Goal: Task Accomplishment & Management: Manage account settings

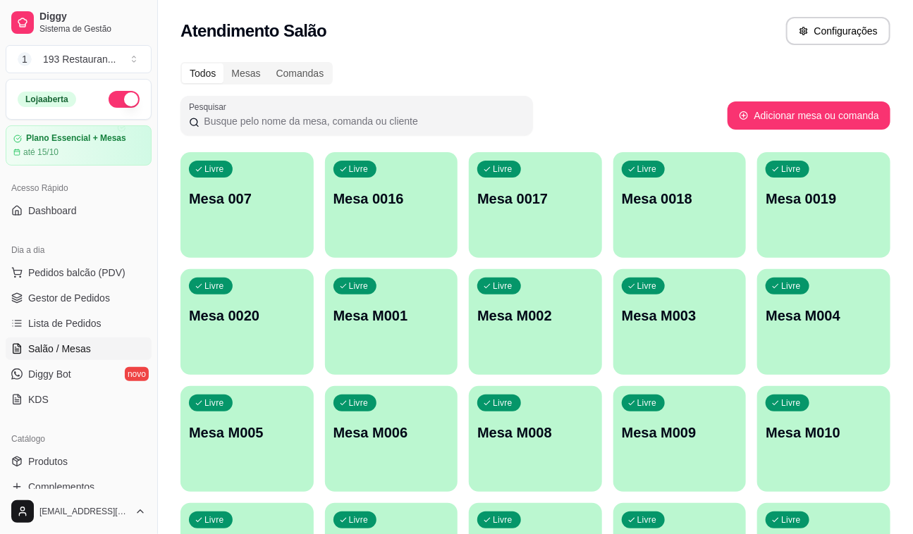
click at [122, 107] on div "Loja aberta" at bounding box center [79, 99] width 122 height 17
click at [120, 104] on button "button" at bounding box center [124, 99] width 31 height 17
click at [115, 291] on link "Gestor de Pedidos" at bounding box center [79, 298] width 146 height 23
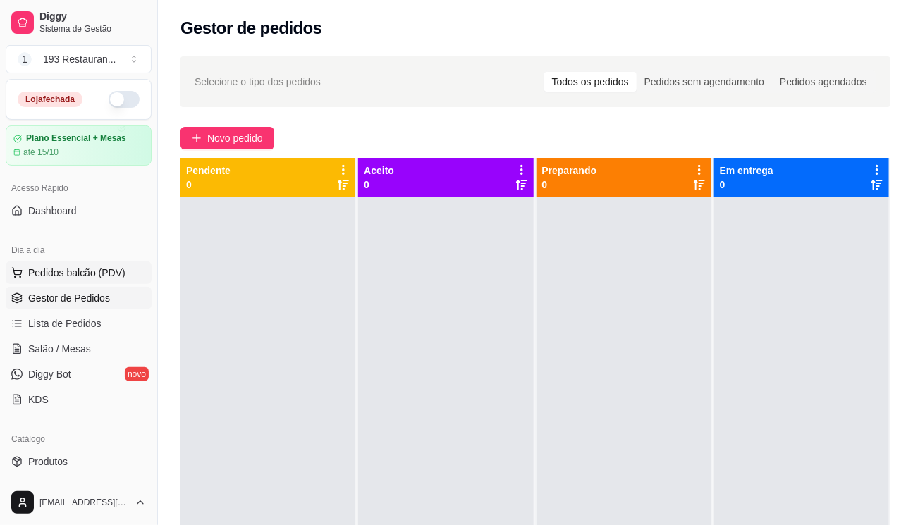
click at [98, 271] on span "Pedidos balcão (PDV)" at bounding box center [76, 273] width 97 height 14
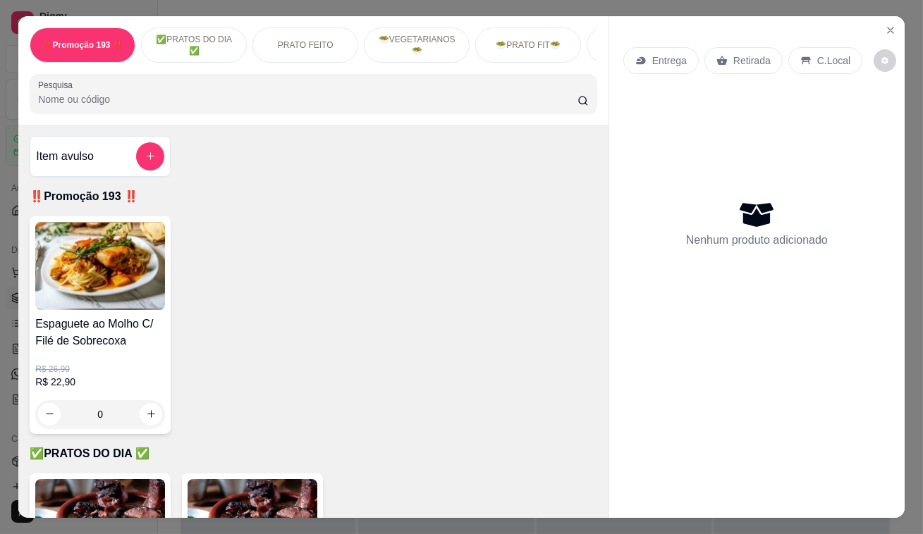
click at [717, 56] on icon at bounding box center [722, 60] width 11 height 9
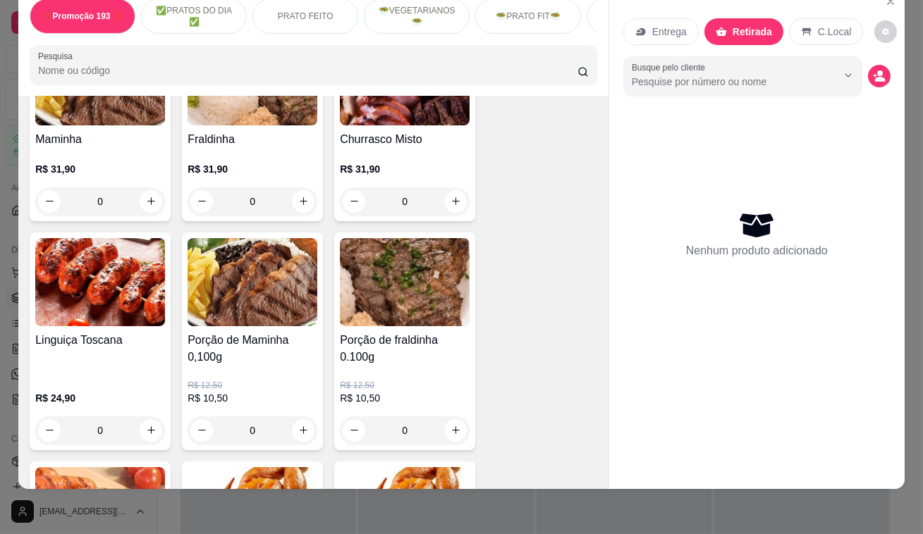
scroll to position [2948, 0]
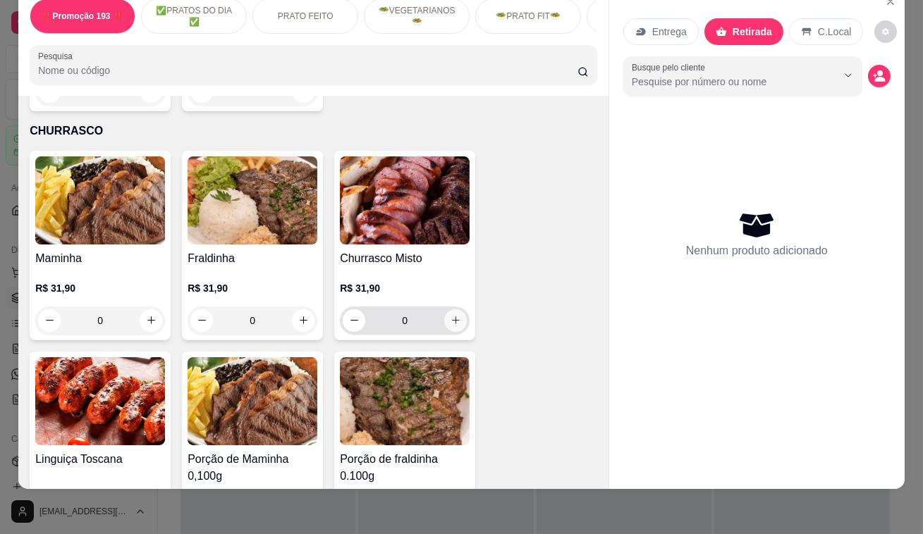
click at [444, 310] on button "increase-product-quantity" at bounding box center [455, 321] width 23 height 23
type input "1"
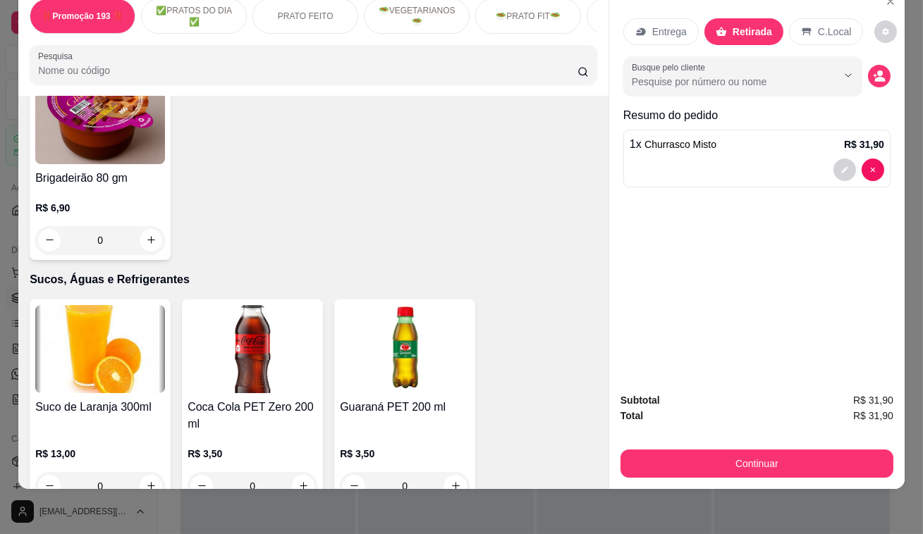
scroll to position [4807, 0]
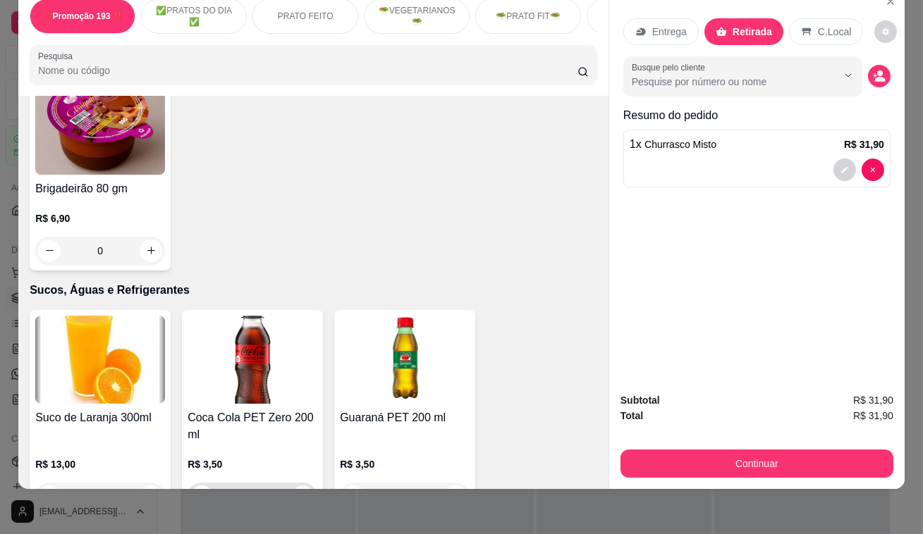
click at [298, 491] on icon "increase-product-quantity" at bounding box center [303, 496] width 11 height 11
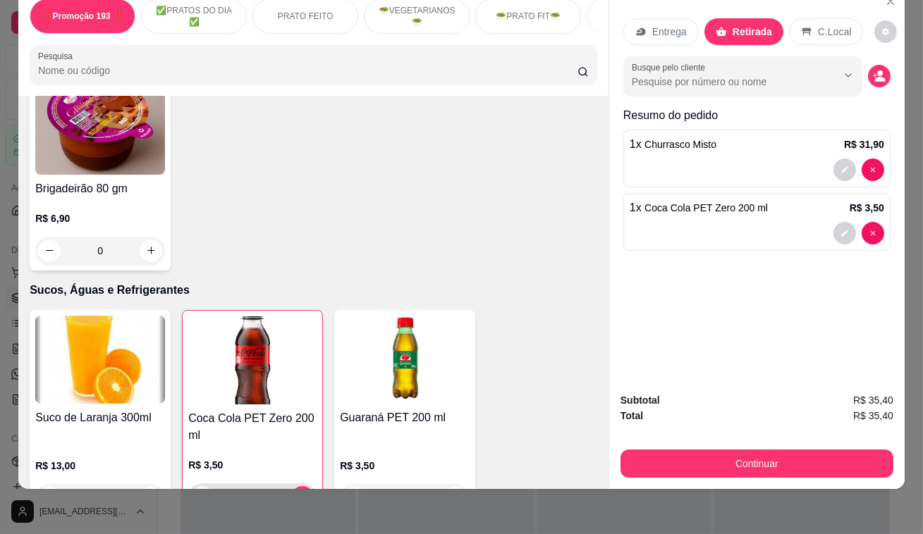
click at [197, 492] on icon "decrease-product-quantity" at bounding box center [202, 497] width 11 height 11
type input "0"
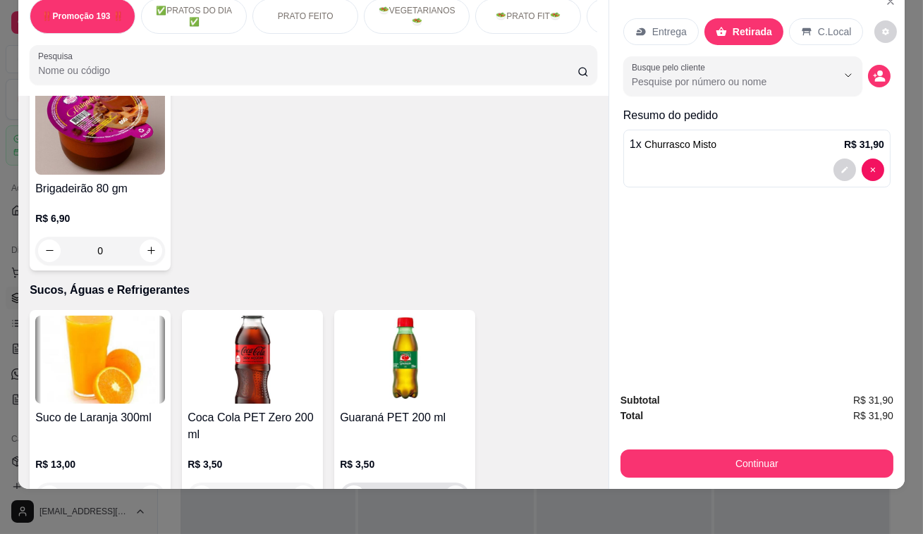
click at [453, 491] on icon "increase-product-quantity" at bounding box center [456, 496] width 11 height 11
type input "1"
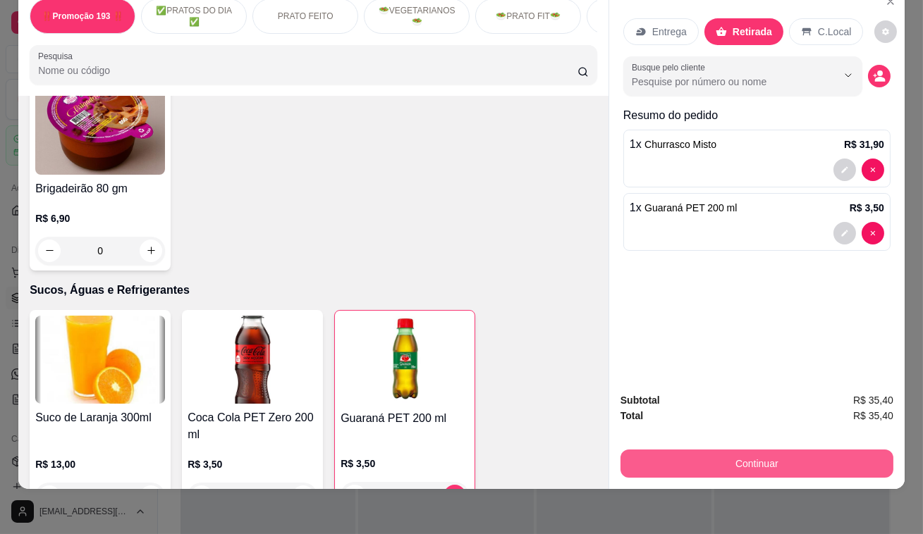
click at [724, 450] on button "Continuar" at bounding box center [757, 464] width 273 height 28
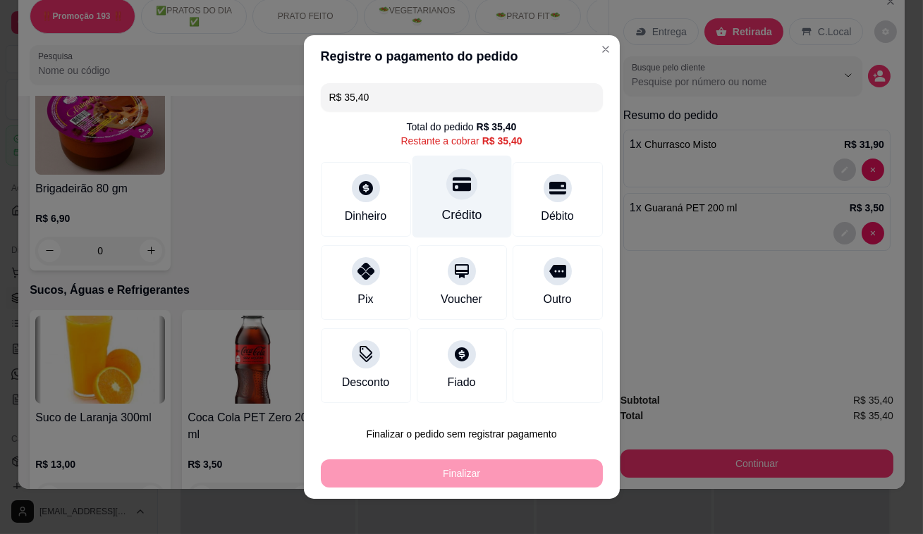
click at [453, 188] on icon at bounding box center [461, 185] width 18 height 14
type input "R$ 0,00"
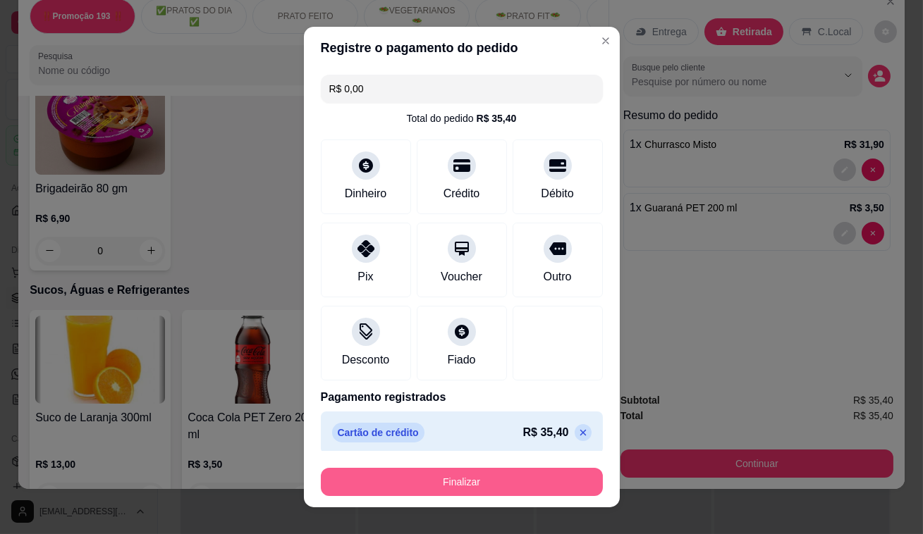
click at [489, 477] on button "Finalizar" at bounding box center [462, 482] width 282 height 28
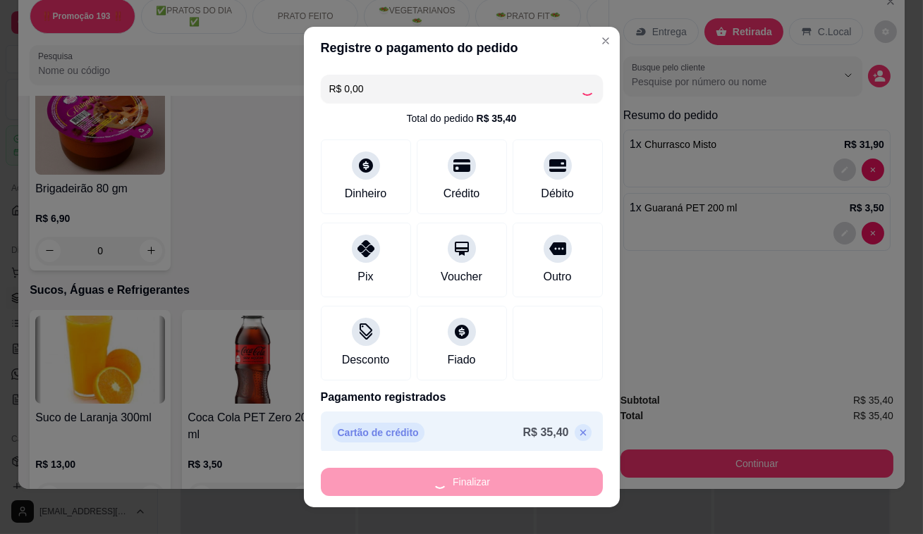
type input "0"
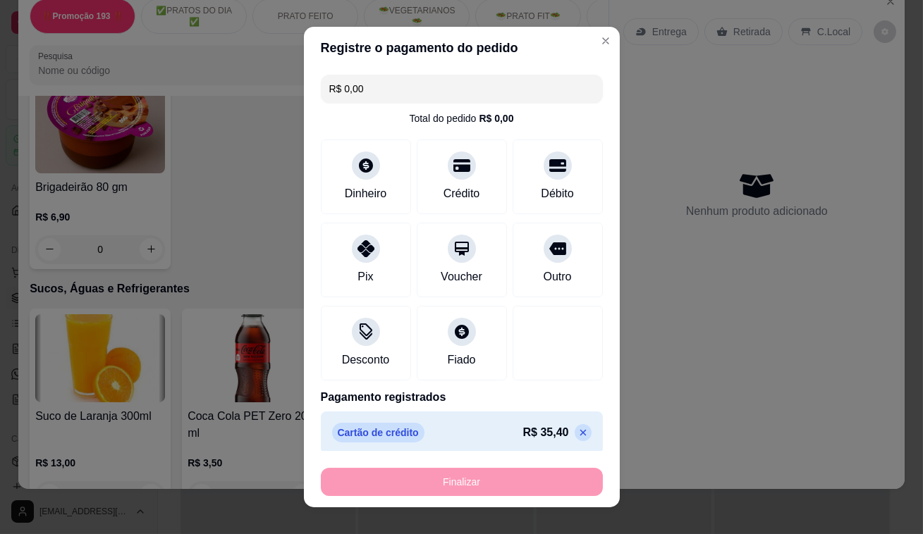
type input "-R$ 35,40"
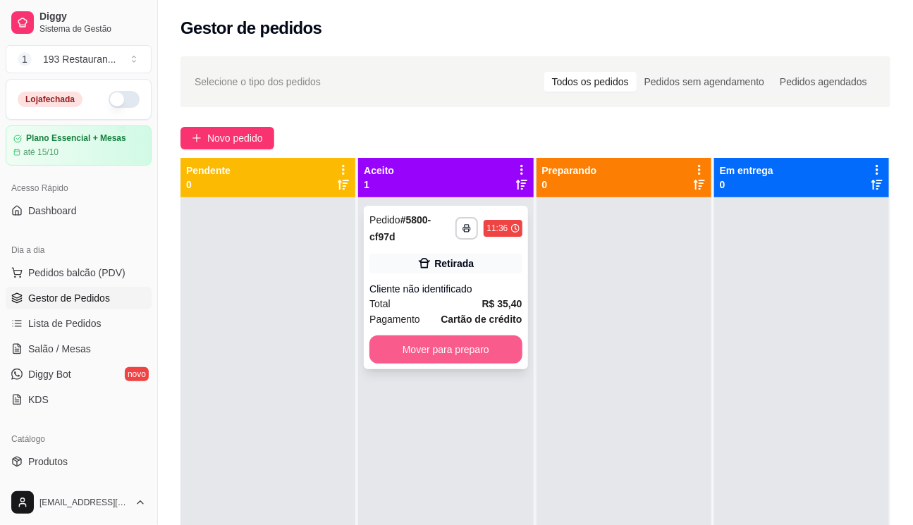
click at [443, 342] on button "Mover para preparo" at bounding box center [445, 350] width 152 height 28
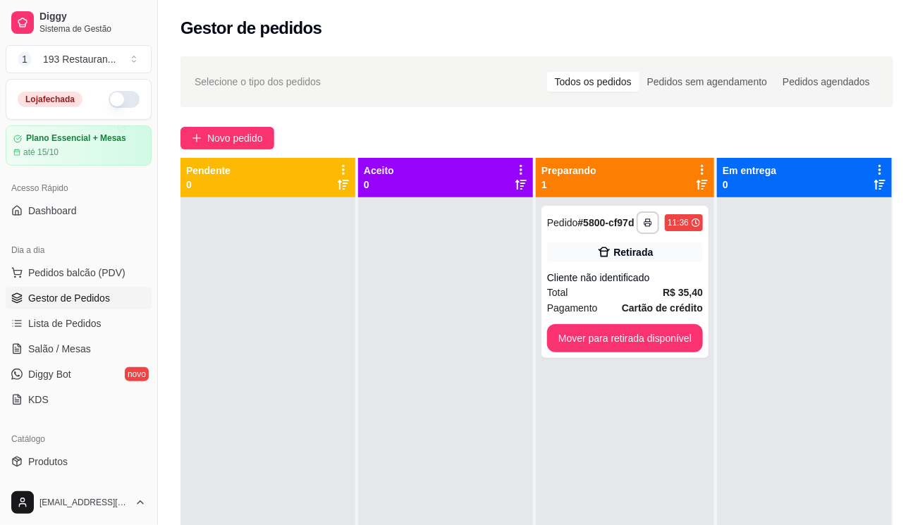
click at [442, 342] on div at bounding box center [445, 459] width 175 height 525
click at [627, 352] on button "Mover para retirada disponível" at bounding box center [625, 338] width 156 height 28
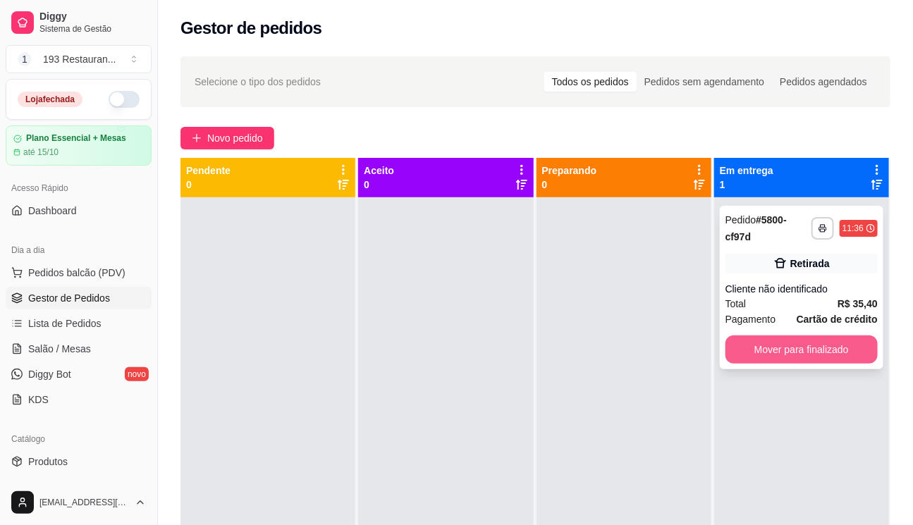
click at [770, 352] on button "Mover para finalizado" at bounding box center [802, 350] width 152 height 28
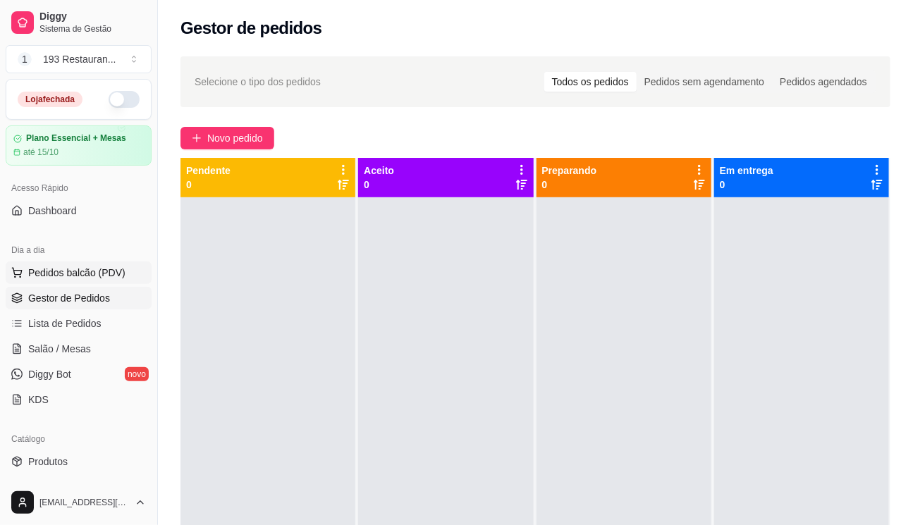
click at [85, 280] on button "Pedidos balcão (PDV)" at bounding box center [79, 273] width 146 height 23
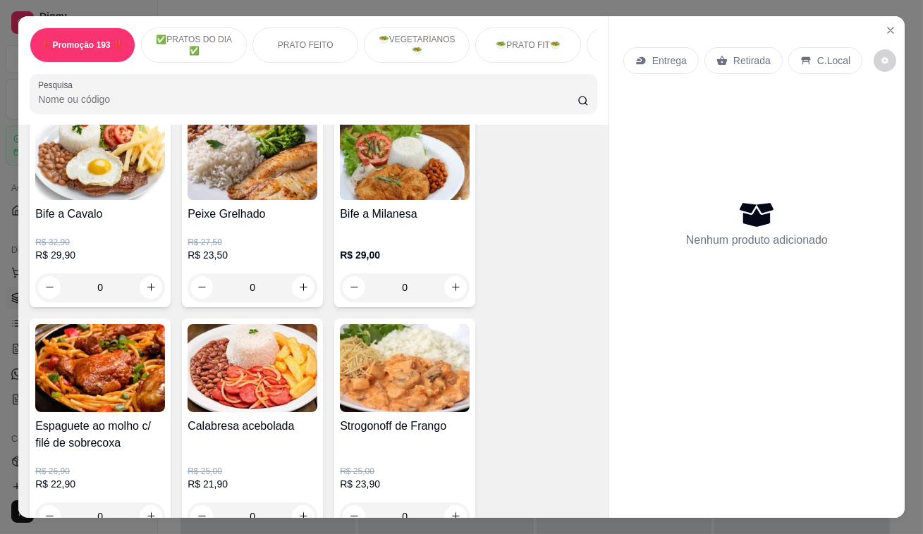
scroll to position [1218, 0]
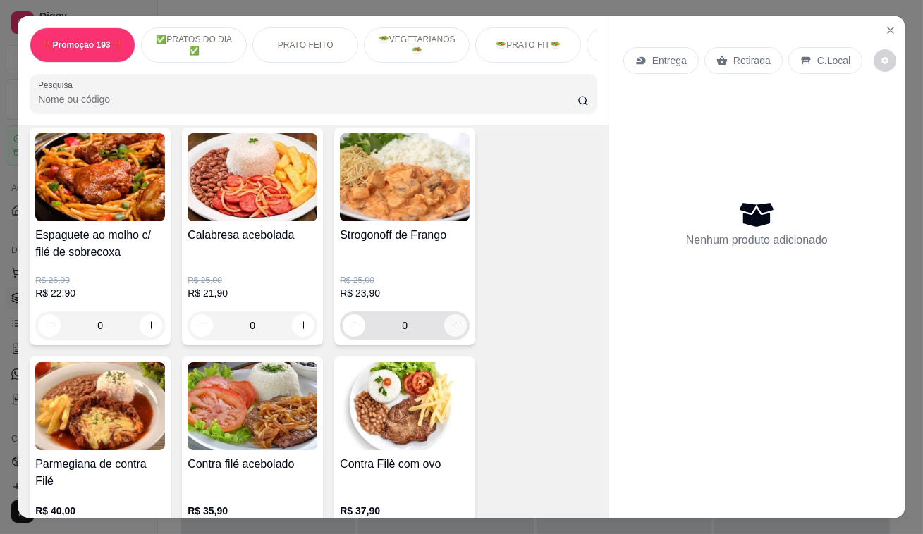
click at [453, 331] on icon "increase-product-quantity" at bounding box center [456, 325] width 11 height 11
type input "1"
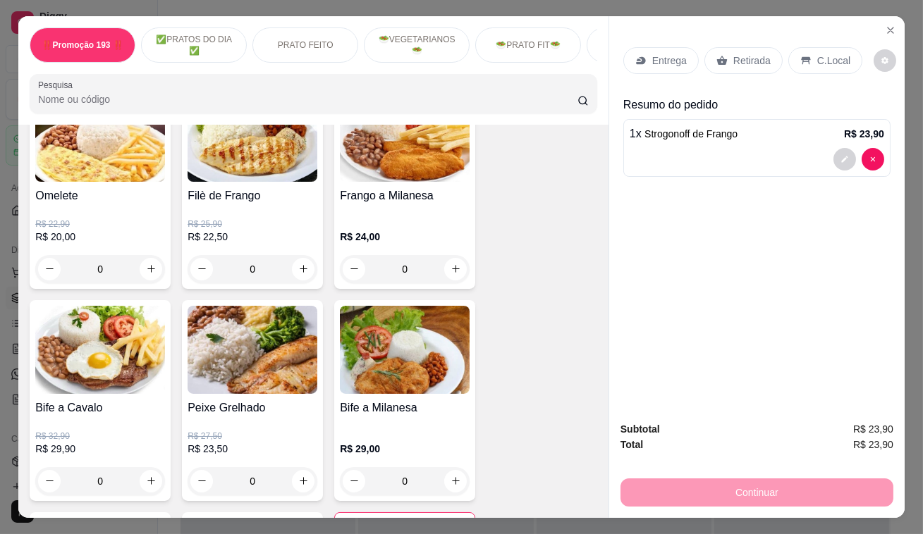
scroll to position [641, 0]
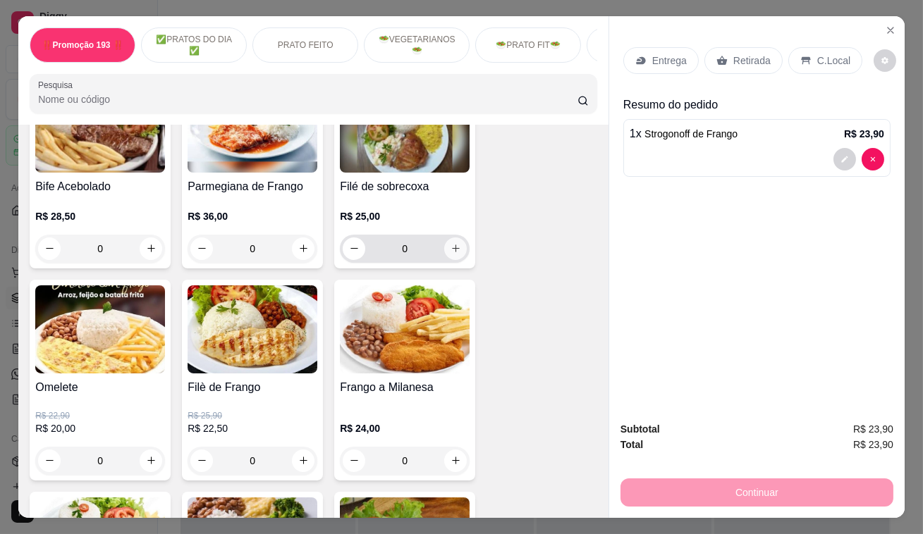
click at [447, 260] on button "increase-product-quantity" at bounding box center [455, 249] width 23 height 23
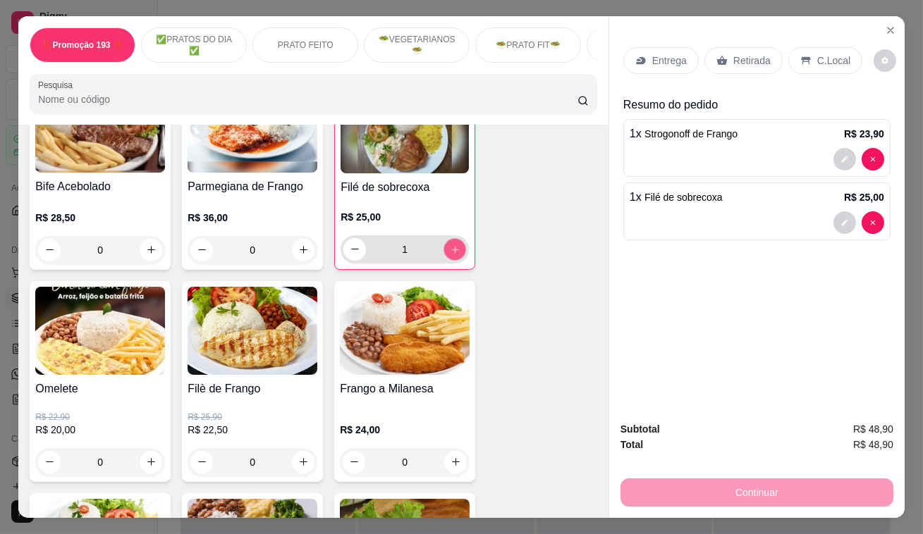
click at [447, 260] on button "increase-product-quantity" at bounding box center [455, 249] width 22 height 22
type input "2"
click at [847, 219] on button "decrease-product-quantity" at bounding box center [844, 223] width 22 height 22
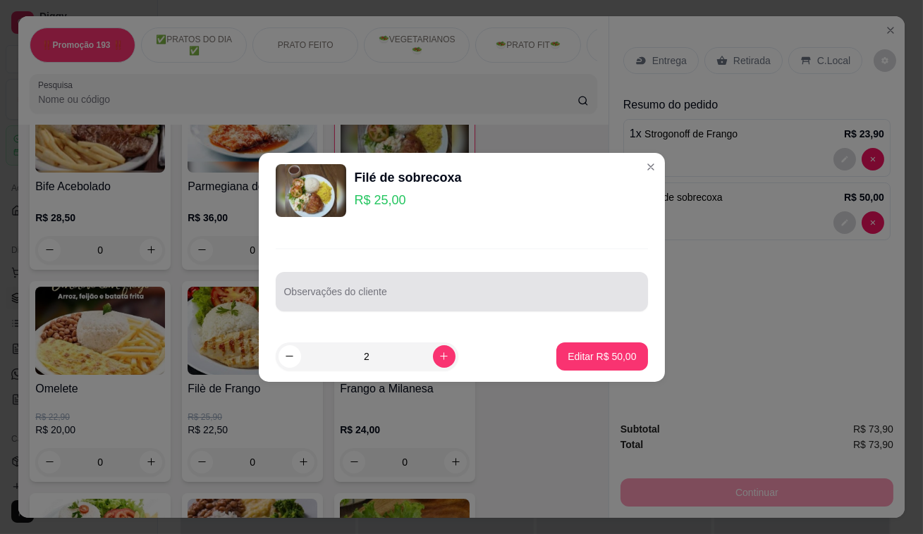
click at [451, 299] on input "Observações do cliente" at bounding box center [461, 298] width 355 height 14
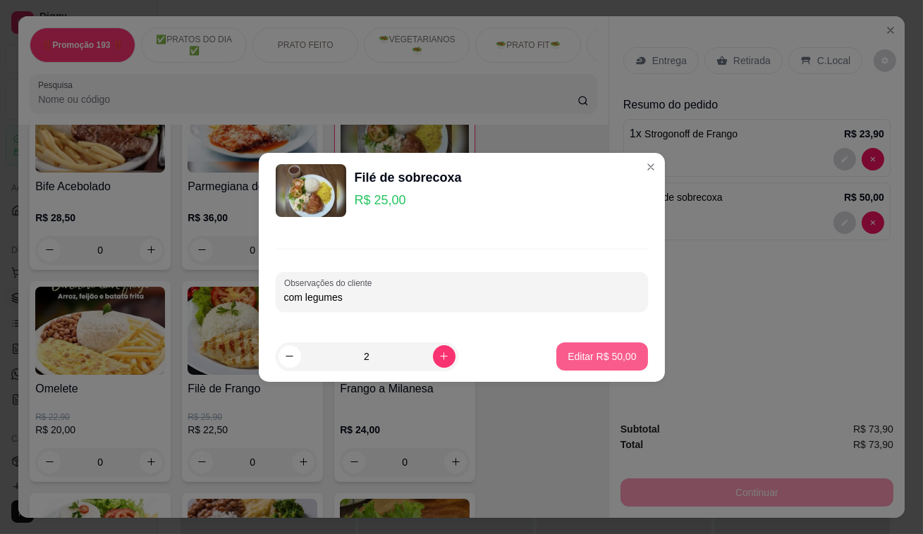
type input "com legumes"
click at [599, 359] on p "Editar R$ 50,00" at bounding box center [602, 357] width 68 height 14
type input "0"
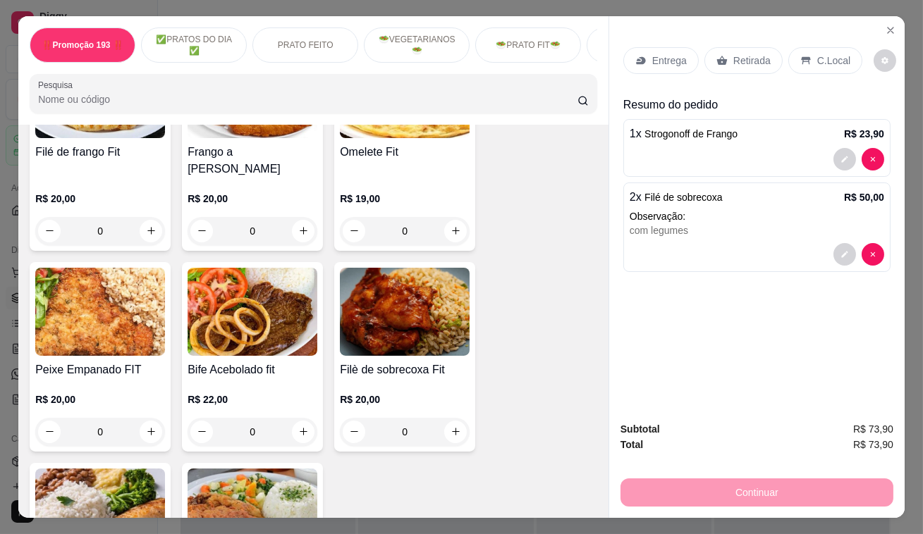
scroll to position [2948, 0]
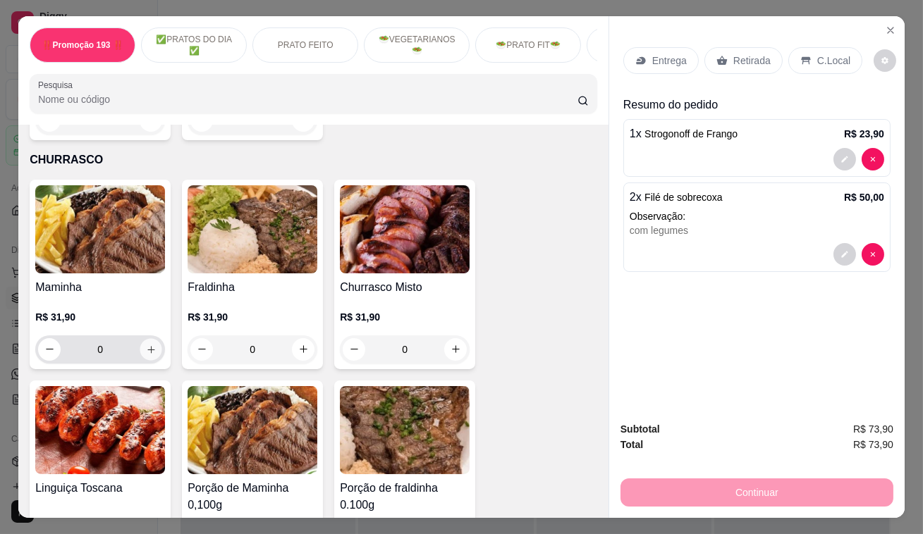
click at [146, 344] on icon "increase-product-quantity" at bounding box center [151, 349] width 11 height 11
type input "1"
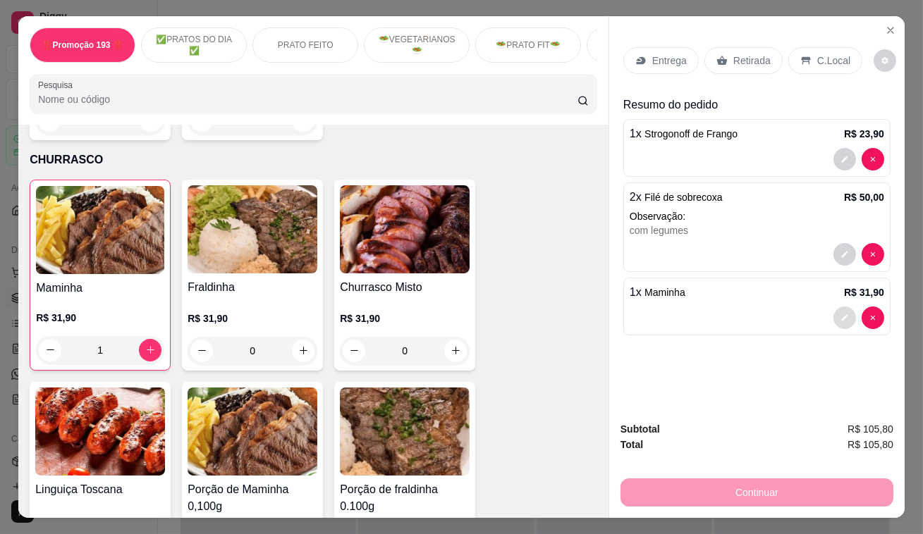
click at [837, 307] on button "decrease-product-quantity" at bounding box center [844, 318] width 23 height 23
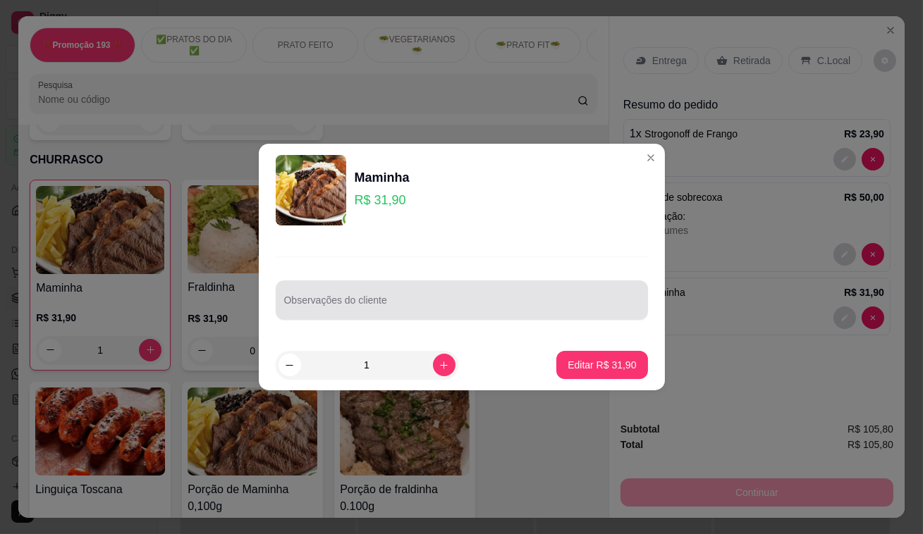
click at [458, 308] on input "Observações do cliente" at bounding box center [461, 306] width 355 height 14
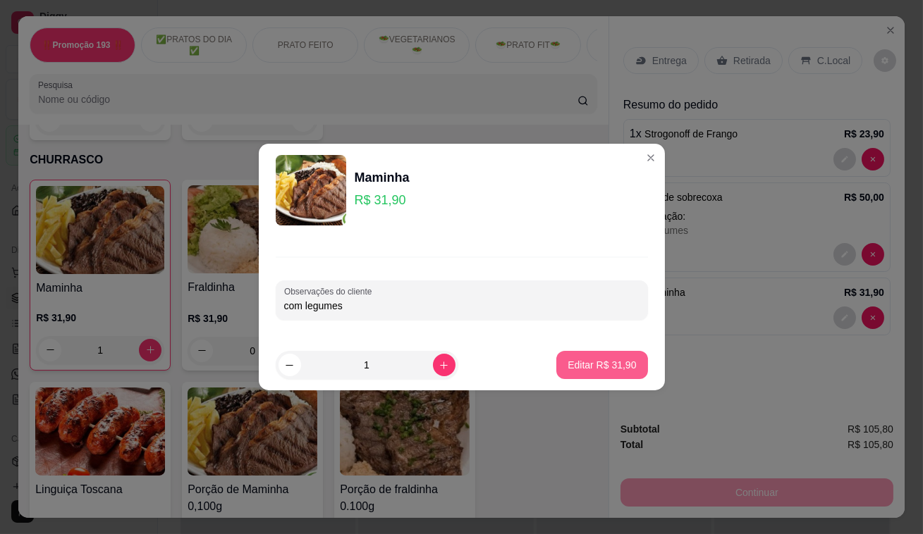
type input "com legumes"
click at [598, 362] on p "Editar R$ 31,90" at bounding box center [602, 365] width 68 height 14
type input "0"
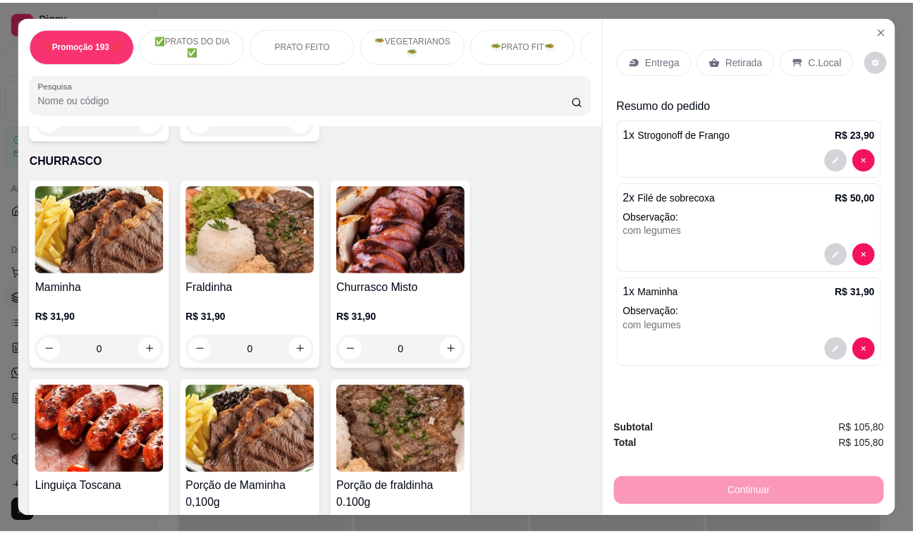
scroll to position [3076, 0]
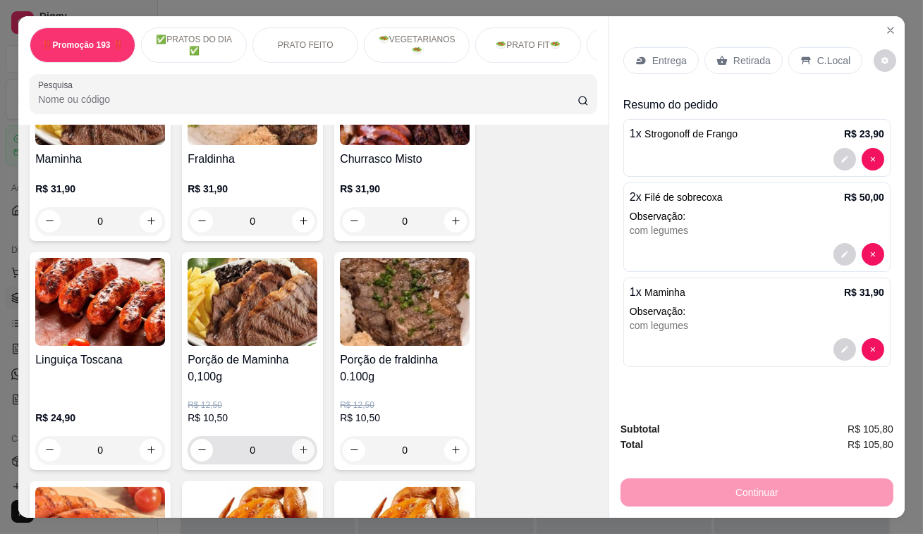
click at [296, 439] on button "increase-product-quantity" at bounding box center [303, 450] width 23 height 23
type input "1"
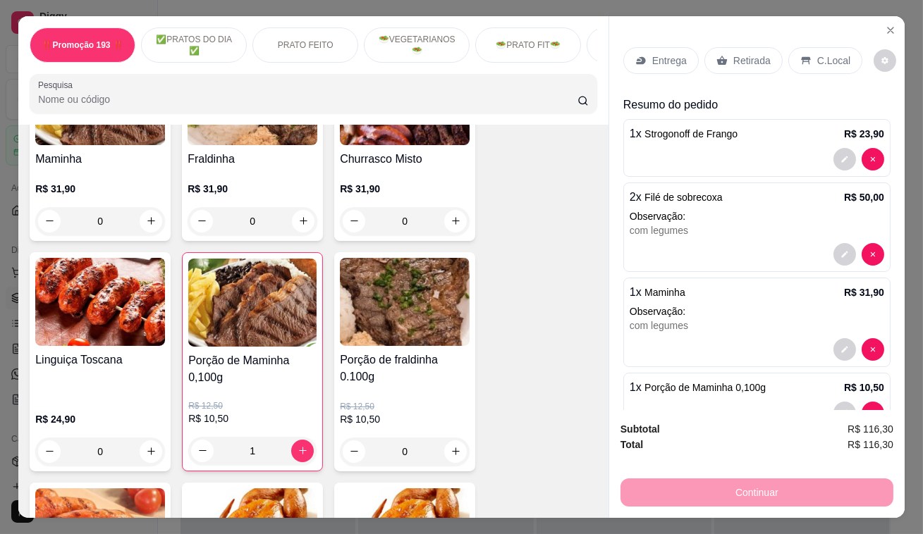
click at [741, 59] on p "Retirada" at bounding box center [751, 61] width 37 height 14
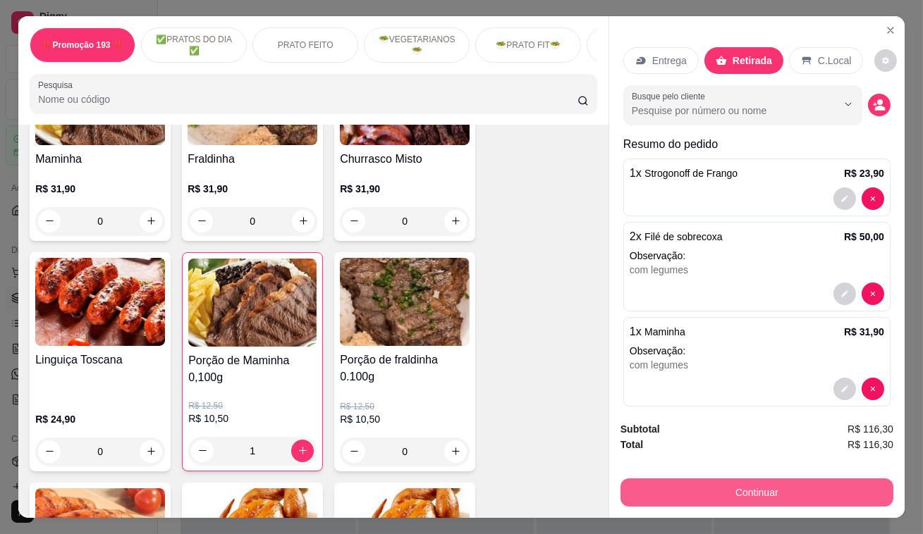
click at [827, 479] on button "Continuar" at bounding box center [757, 493] width 273 height 28
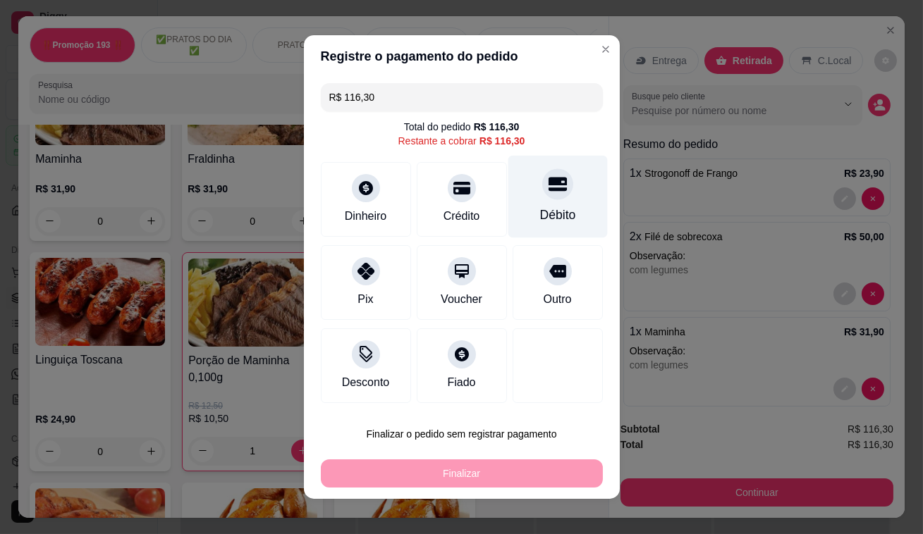
click at [529, 204] on div "Débito" at bounding box center [557, 197] width 99 height 82
type input "R$ 0,00"
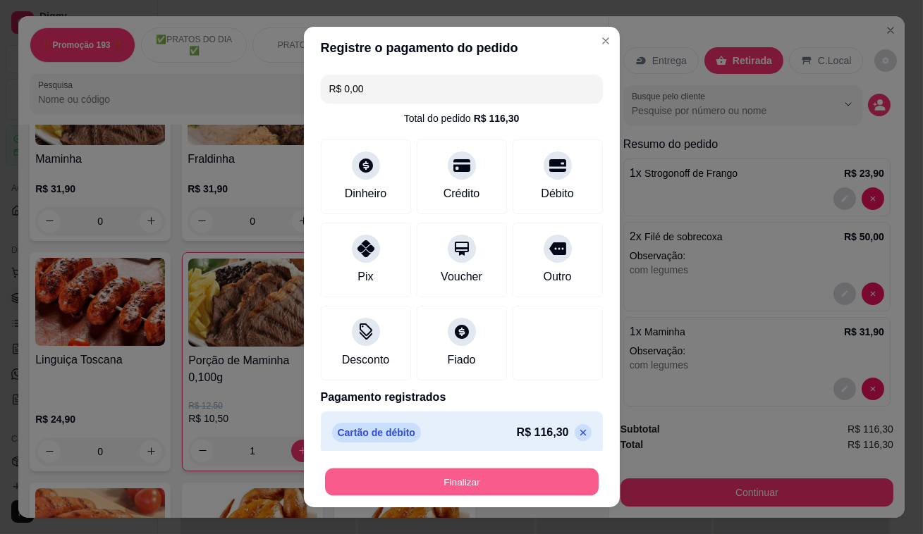
click at [482, 487] on button "Finalizar" at bounding box center [462, 482] width 274 height 27
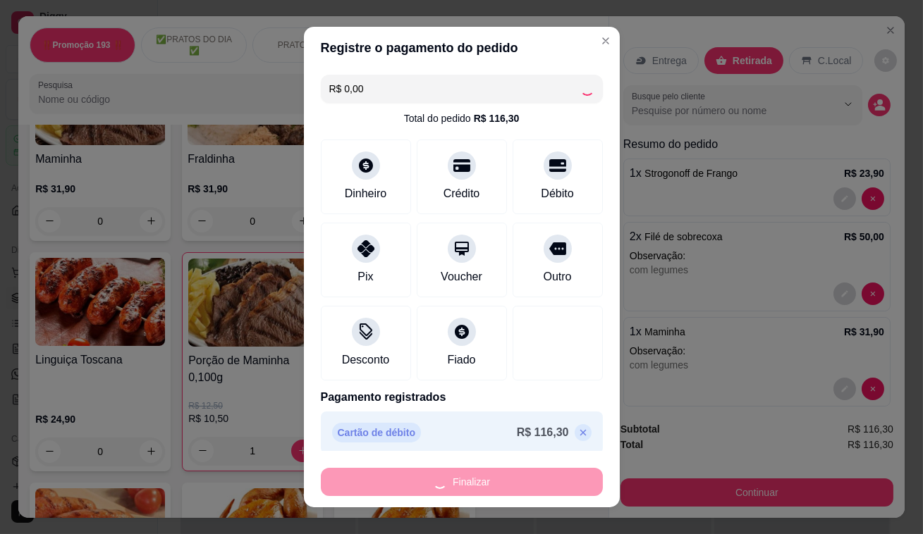
type input "0"
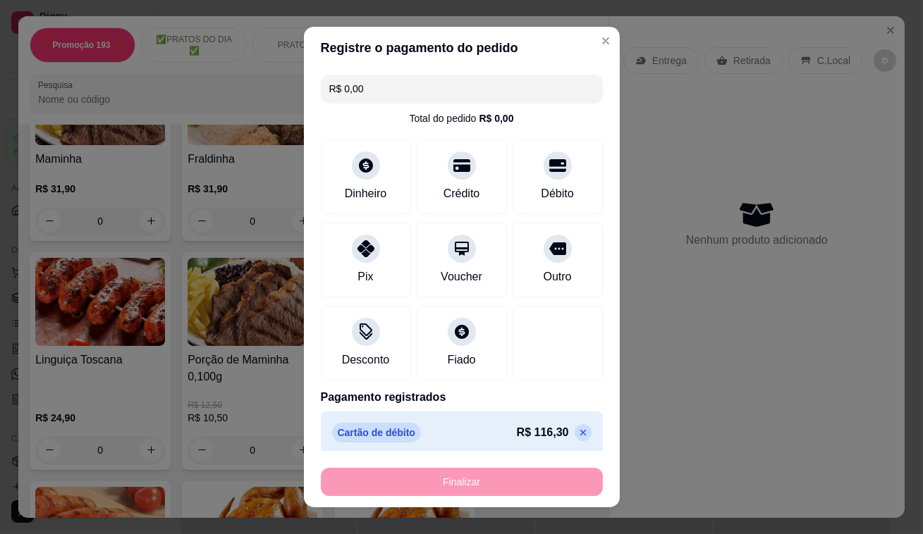
type input "-R$ 116,30"
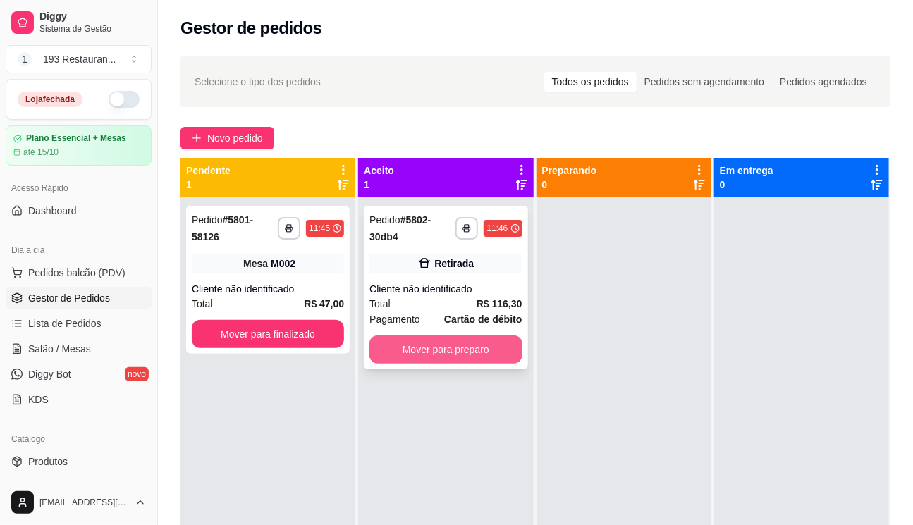
click at [477, 348] on button "Mover para preparo" at bounding box center [445, 350] width 152 height 28
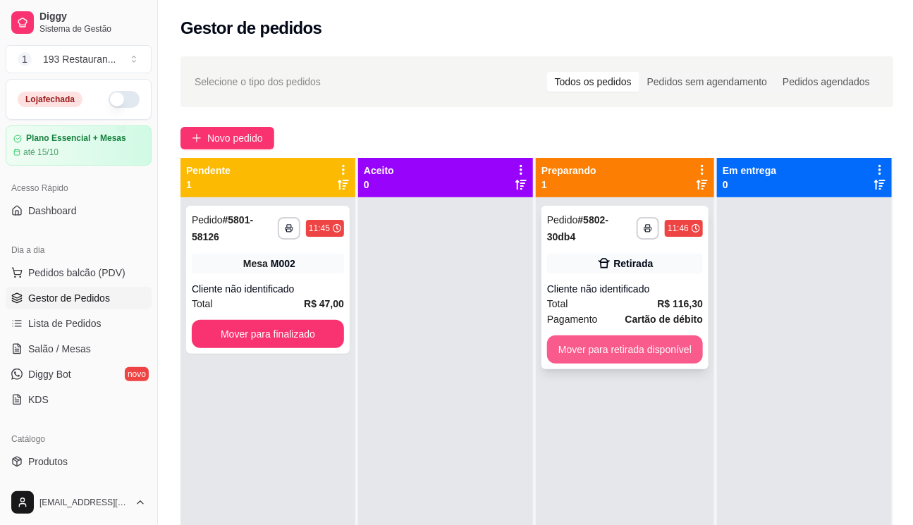
click at [614, 343] on button "Mover para retirada disponível" at bounding box center [625, 350] width 156 height 28
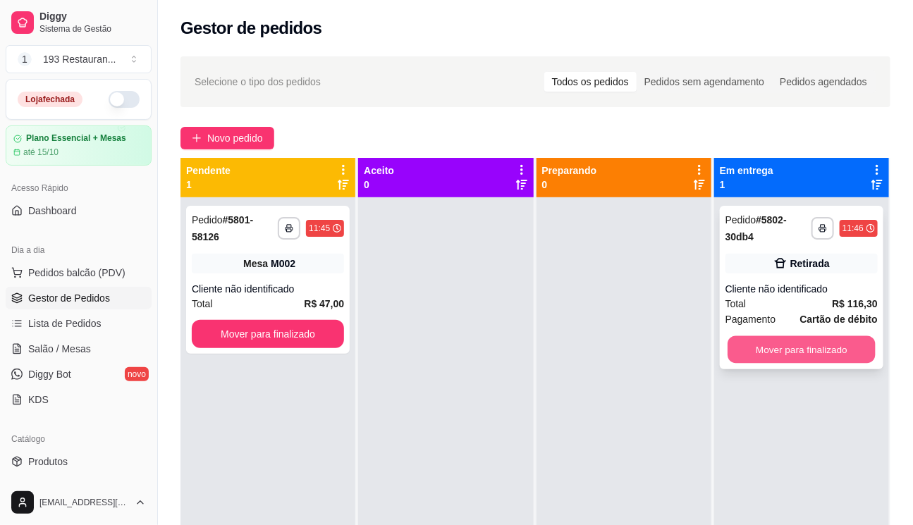
click at [800, 347] on button "Mover para finalizado" at bounding box center [802, 349] width 148 height 27
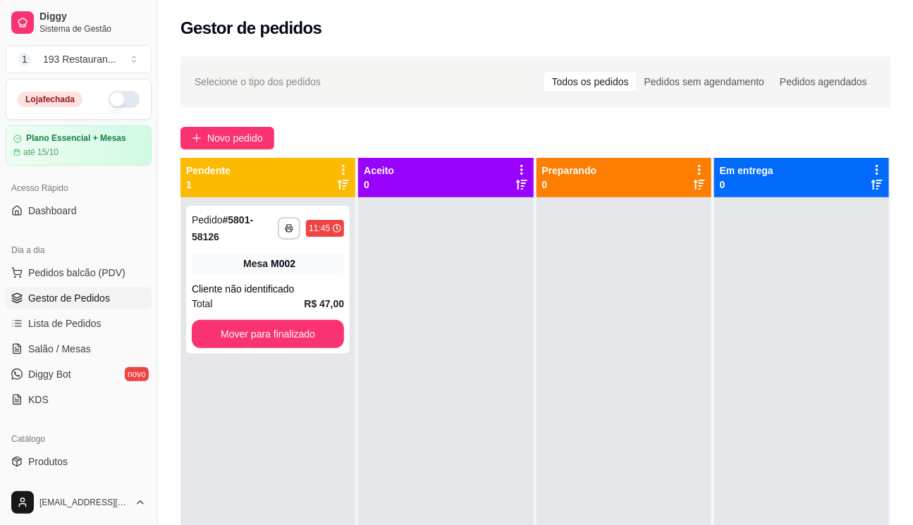
drag, startPoint x: 911, startPoint y: 226, endPoint x: 894, endPoint y: 339, distance: 114.1
click at [900, 329] on div "**********" at bounding box center [535, 374] width 755 height 652
click at [68, 342] on span "Salão / Mesas" at bounding box center [59, 349] width 63 height 14
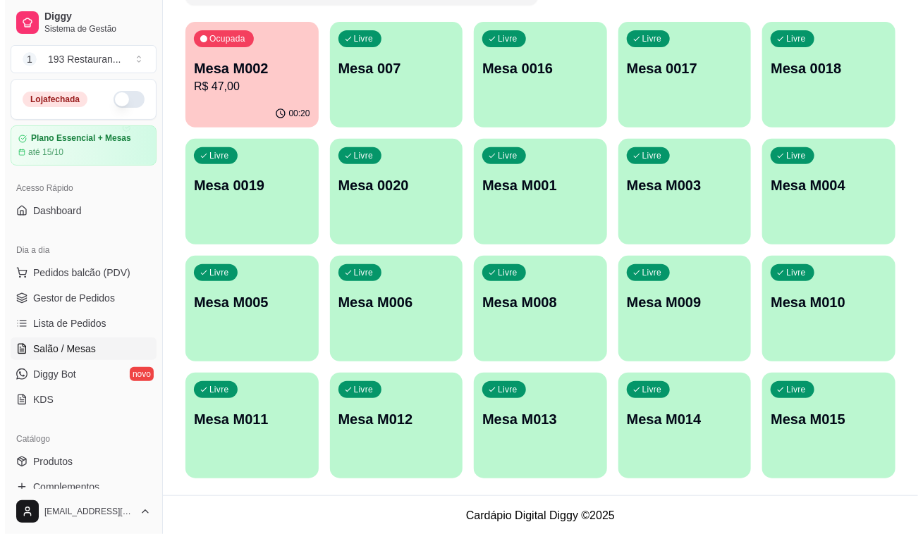
scroll to position [131, 0]
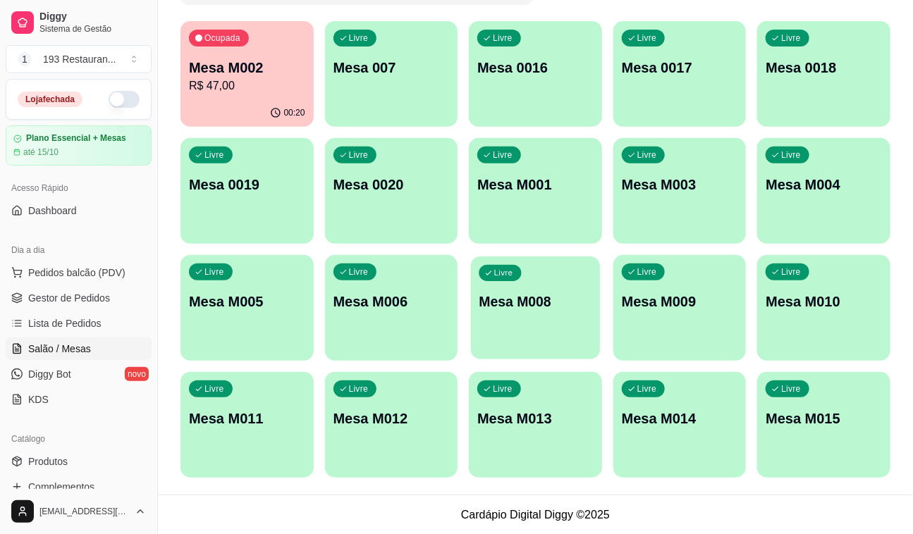
click at [537, 329] on div "Livre Mesa M008" at bounding box center [535, 300] width 129 height 86
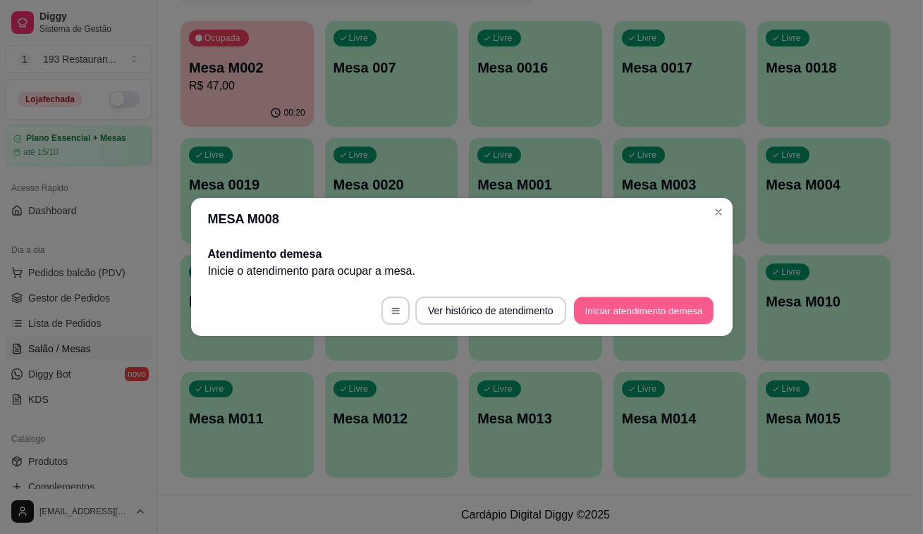
click at [588, 300] on button "Iniciar atendimento de mesa" at bounding box center [644, 311] width 140 height 27
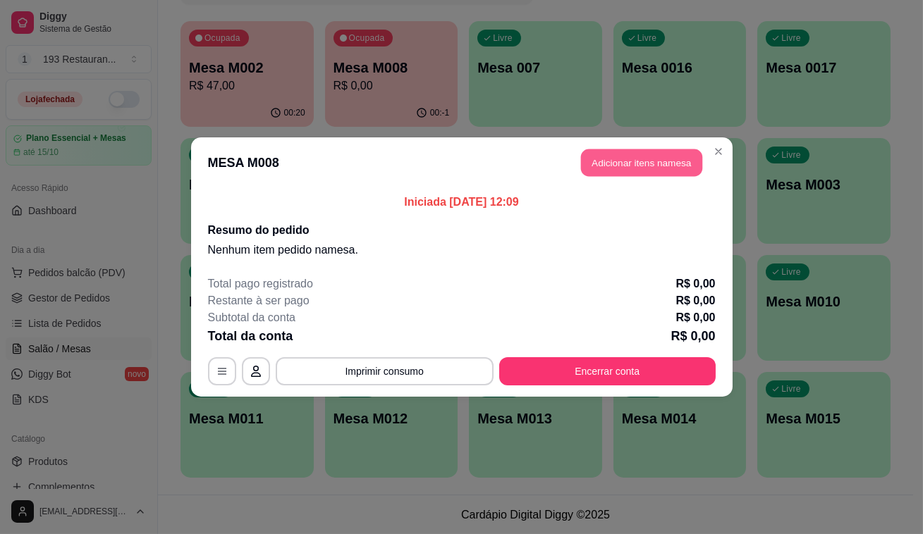
click at [634, 167] on button "Adicionar itens na mesa" at bounding box center [641, 162] width 121 height 27
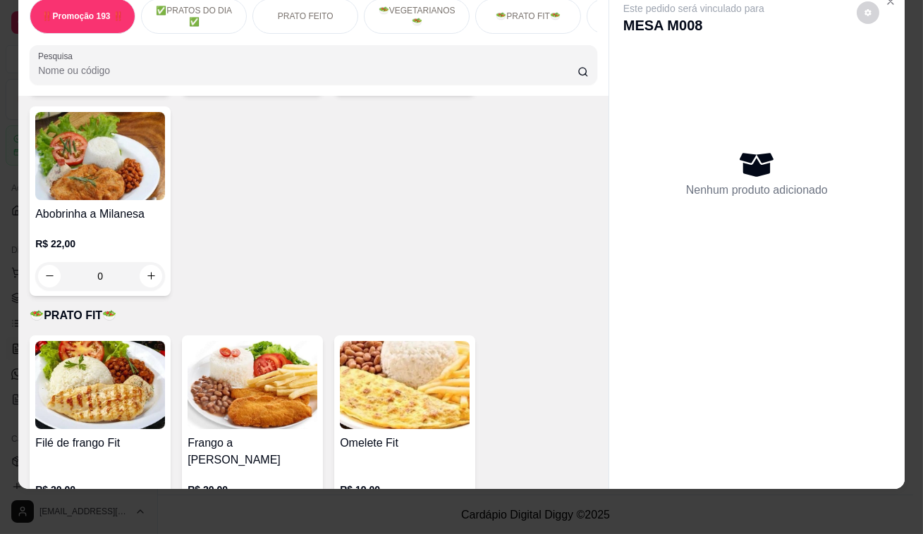
scroll to position [2371, 0]
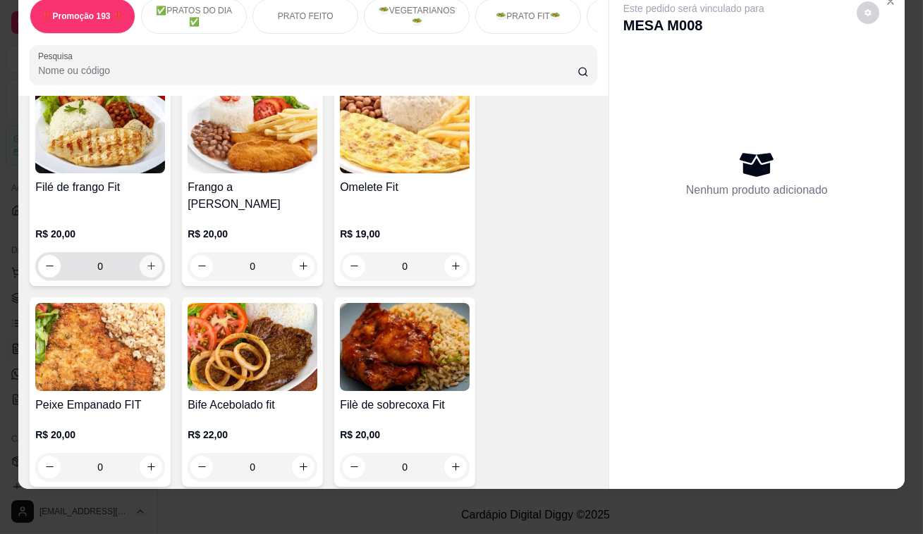
click at [159, 252] on div "0" at bounding box center [100, 266] width 130 height 28
click at [147, 261] on icon "increase-product-quantity" at bounding box center [151, 266] width 11 height 11
type input "1"
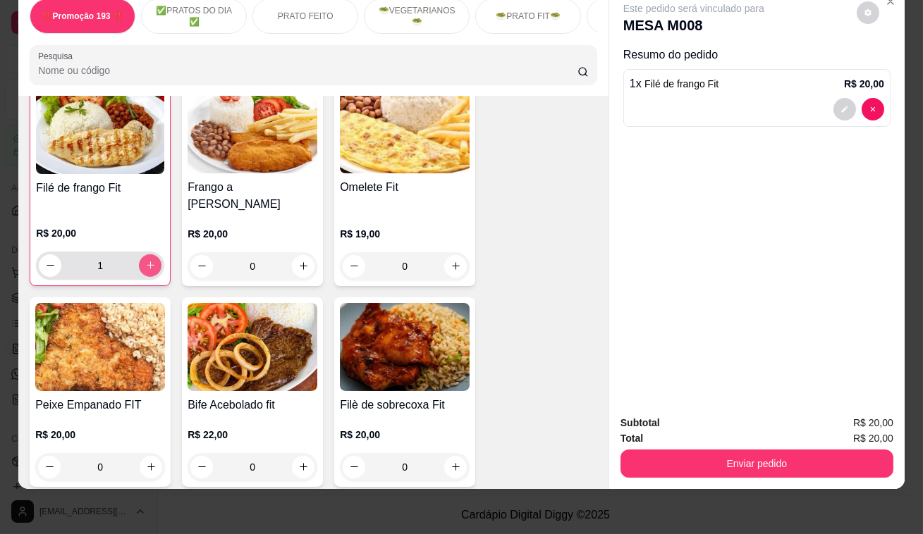
scroll to position [2372, 0]
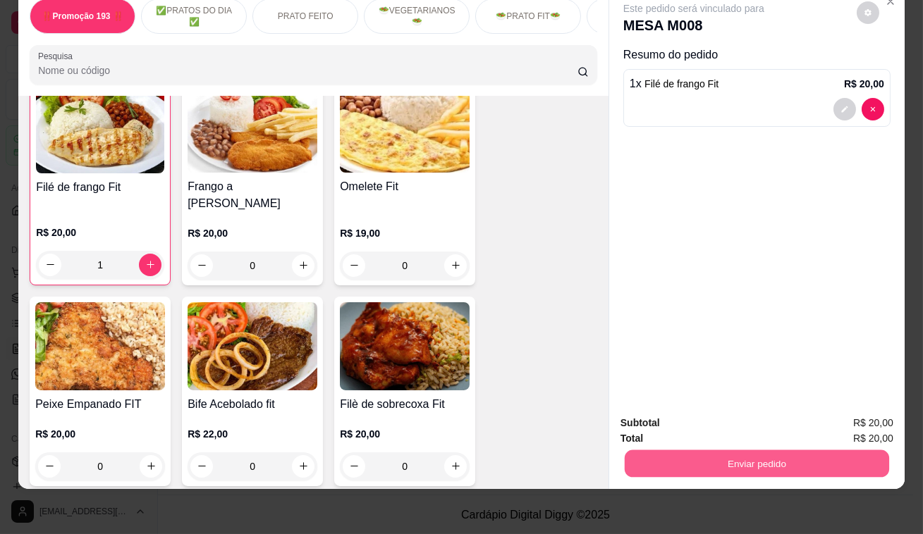
click at [687, 455] on button "Enviar pedido" at bounding box center [757, 464] width 264 height 27
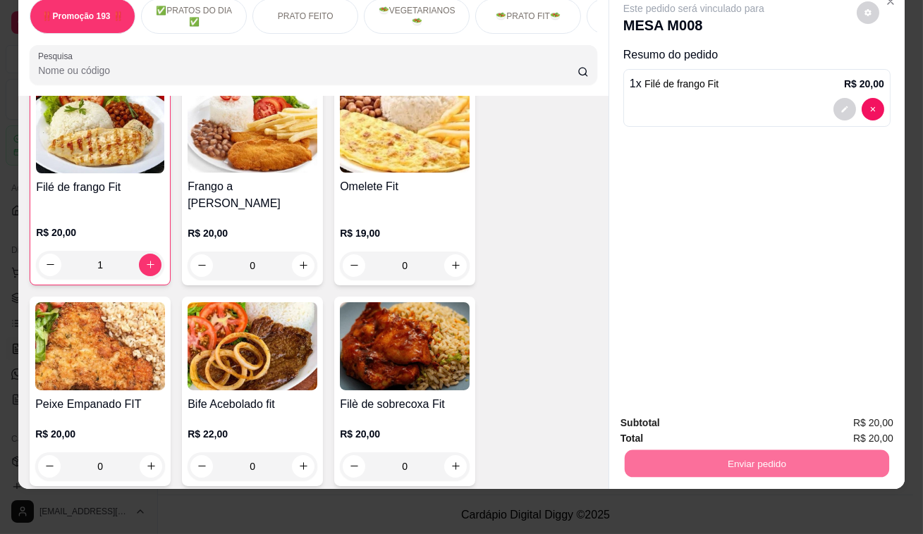
click at [881, 413] on button "Enviar pedido" at bounding box center [857, 420] width 80 height 27
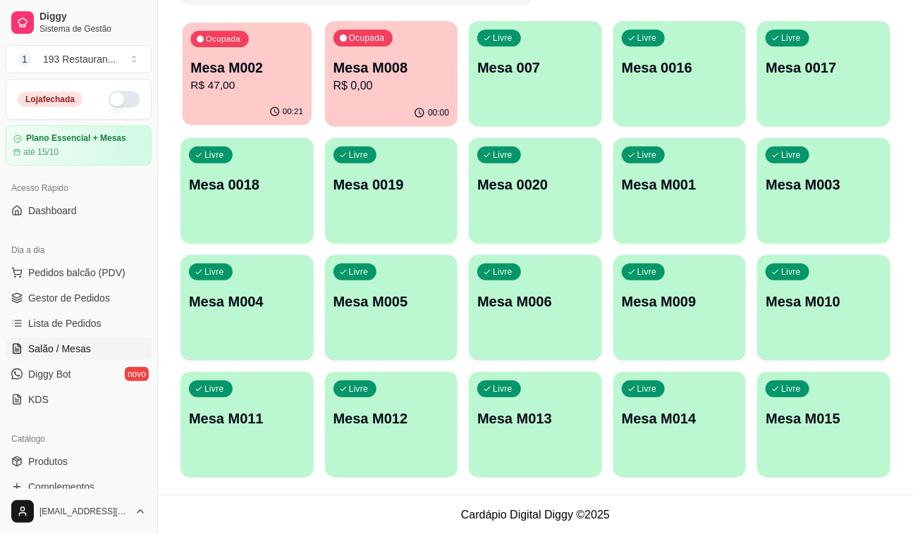
click at [306, 71] on div "Ocupada Mesa M002 R$ 47,00" at bounding box center [247, 61] width 129 height 76
click at [247, 73] on p "Mesa M002" at bounding box center [247, 68] width 116 height 20
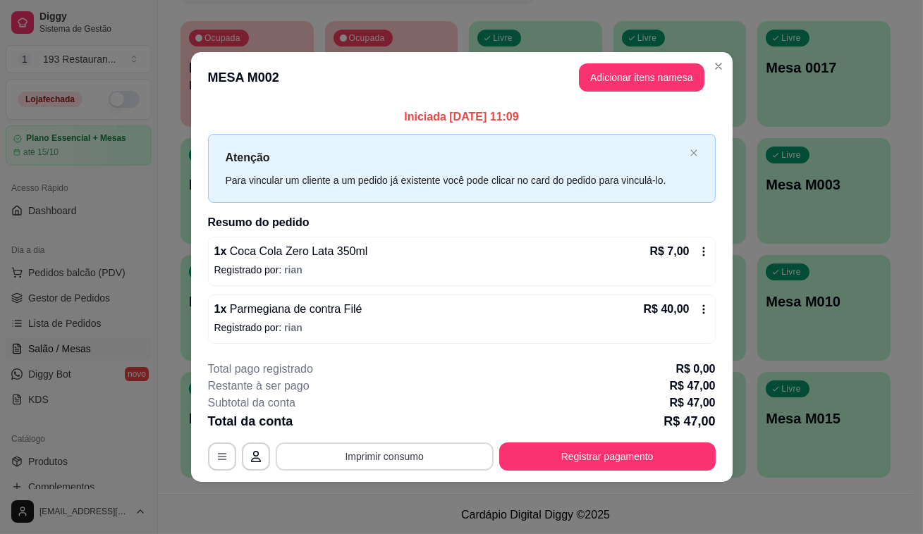
click at [405, 464] on button "Imprimir consumo" at bounding box center [385, 457] width 218 height 28
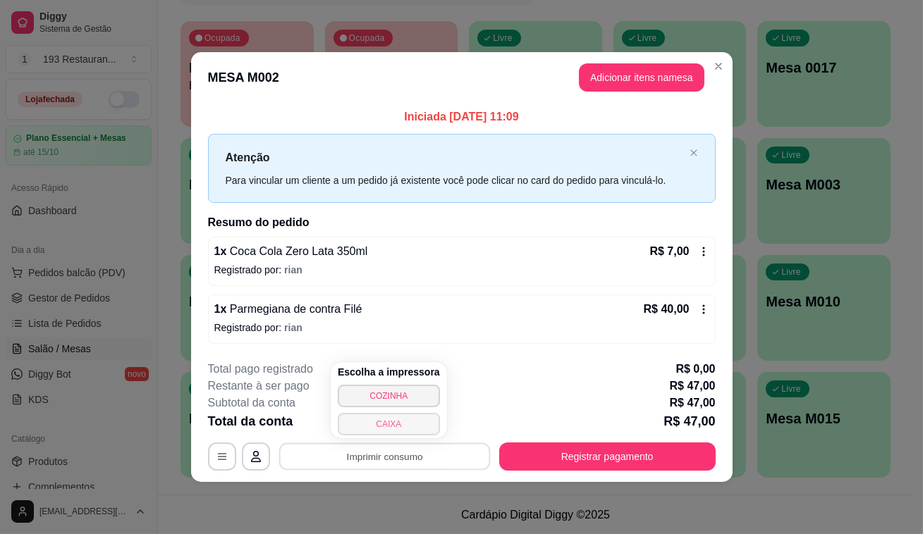
click at [388, 434] on button "CAIXA" at bounding box center [389, 424] width 102 height 23
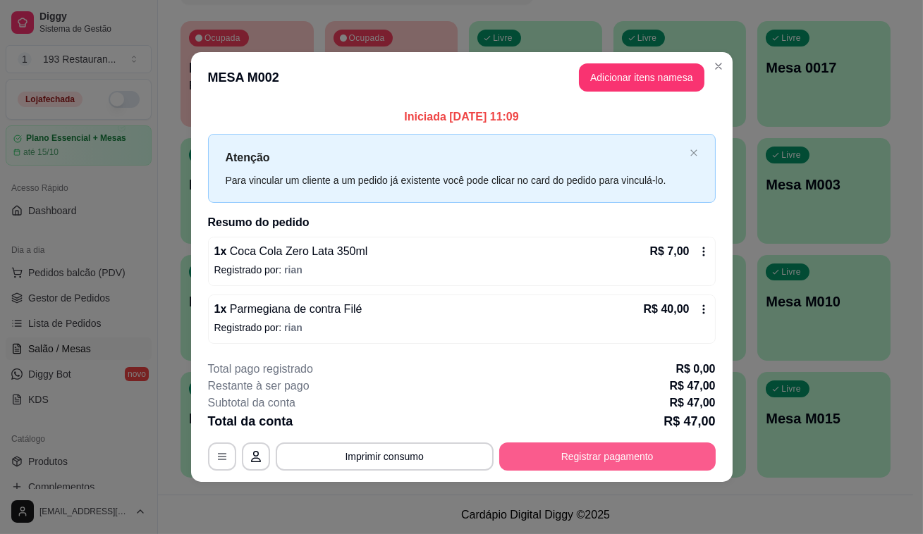
click at [573, 445] on button "Registrar pagamento" at bounding box center [607, 457] width 216 height 28
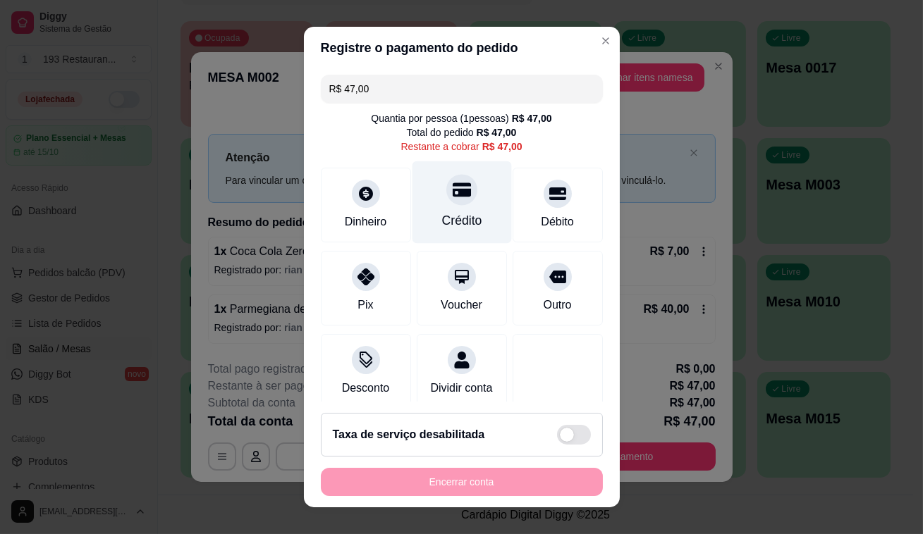
click at [465, 202] on div "Crédito" at bounding box center [461, 202] width 99 height 82
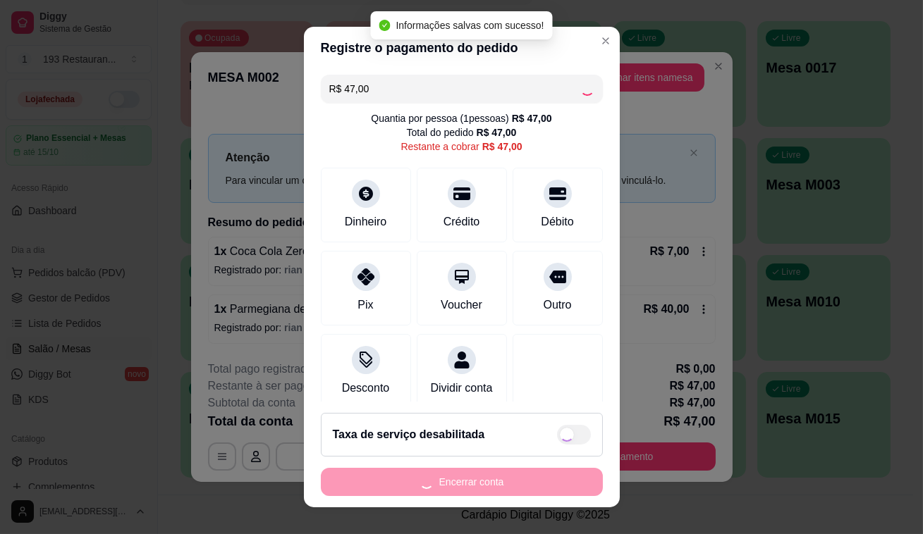
type input "R$ 0,00"
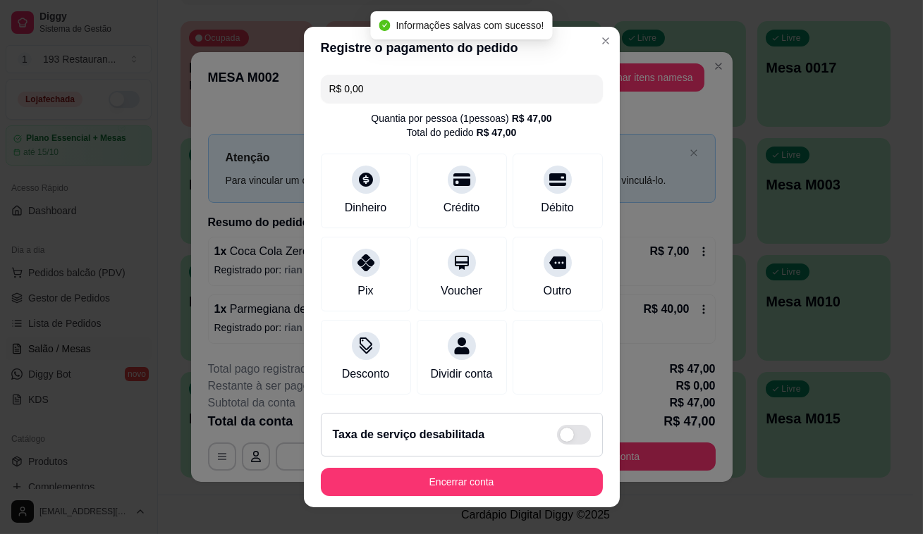
click at [472, 498] on footer "Taxa de serviço desabilitada Encerrar conta" at bounding box center [462, 455] width 316 height 106
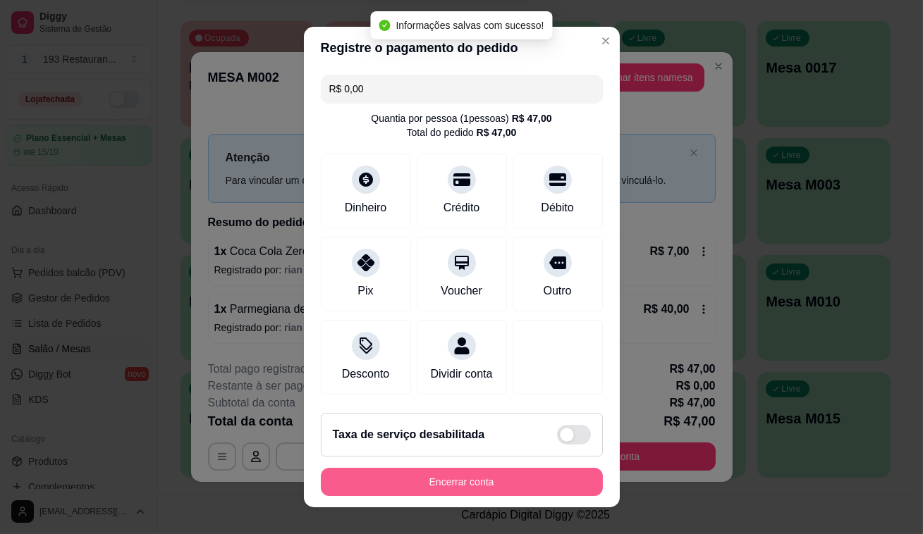
click at [478, 484] on button "Encerrar conta" at bounding box center [462, 482] width 282 height 28
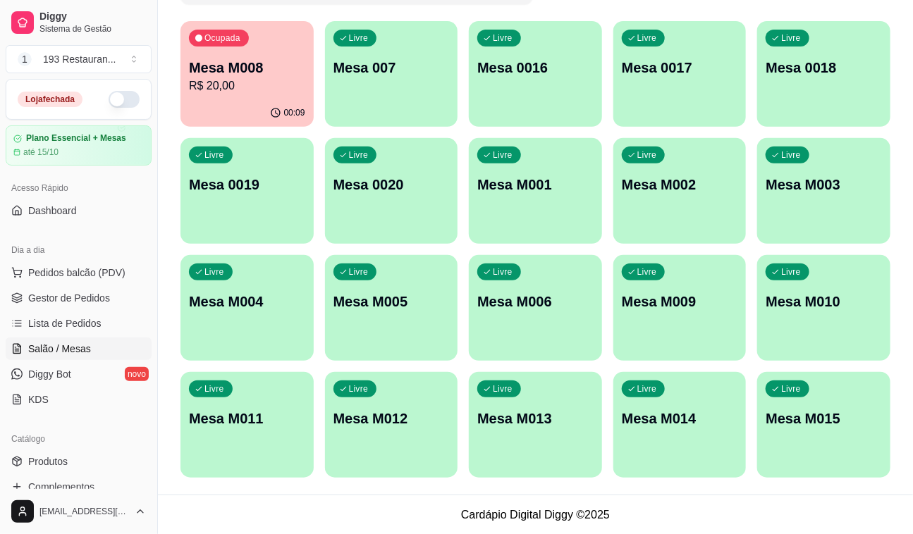
click at [240, 302] on p "Mesa M004" at bounding box center [247, 302] width 116 height 20
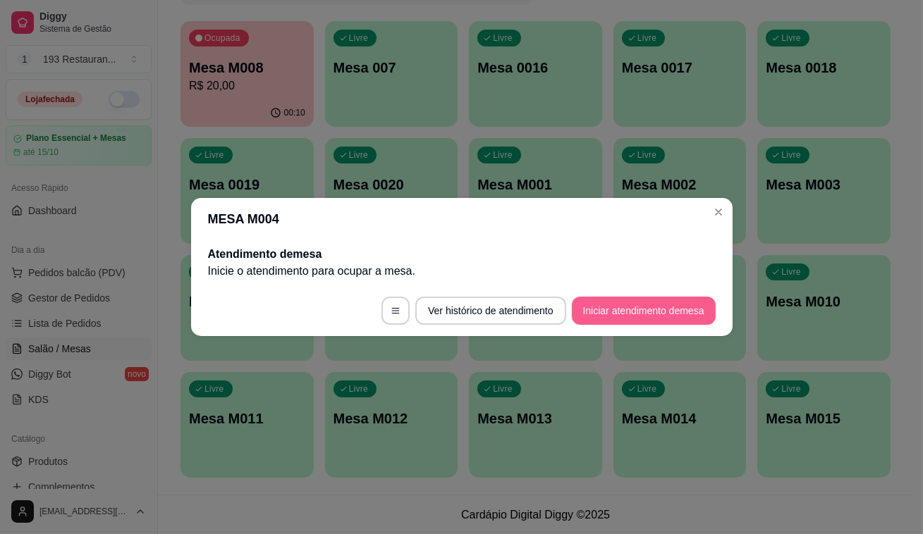
click at [574, 318] on button "Iniciar atendimento de mesa" at bounding box center [644, 311] width 144 height 28
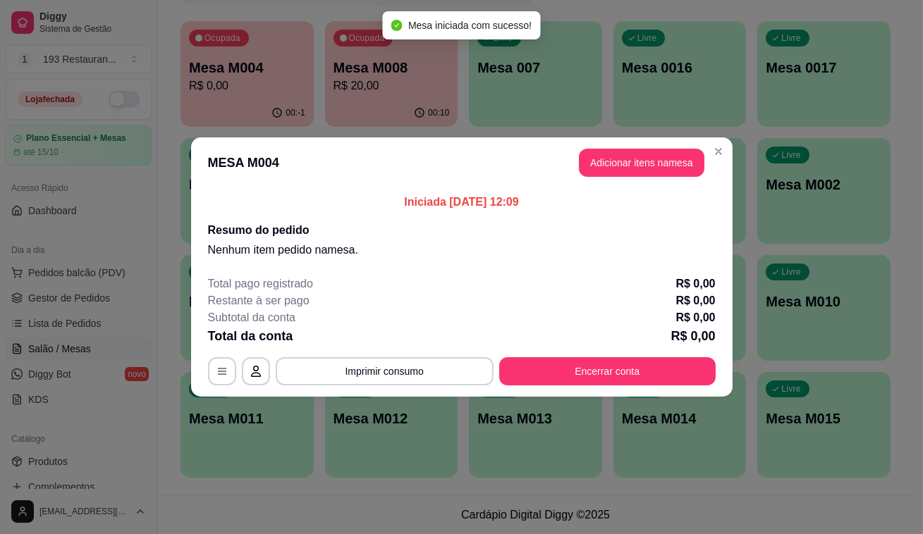
click at [626, 178] on header "MESA M004 Adicionar itens na mesa" at bounding box center [462, 162] width 542 height 51
click at [630, 160] on button "Adicionar itens na mesa" at bounding box center [642, 163] width 126 height 28
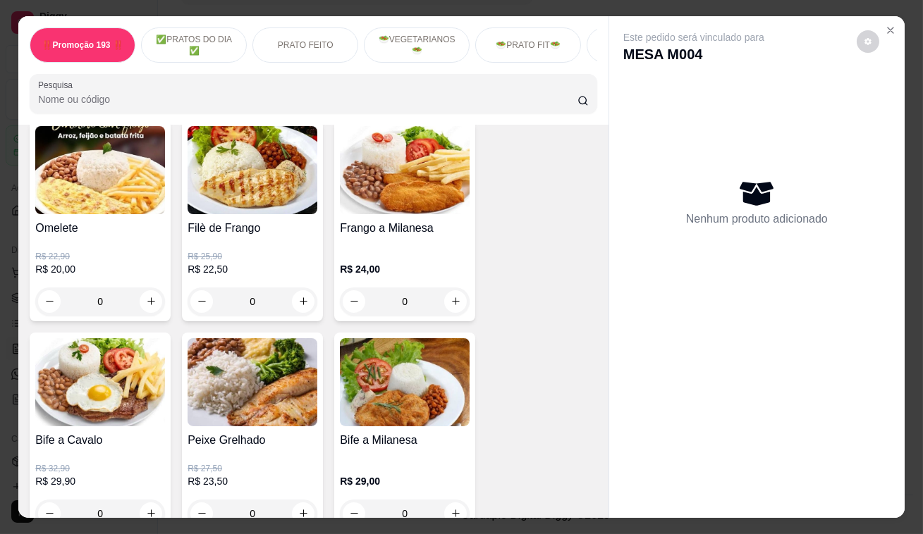
scroll to position [769, 0]
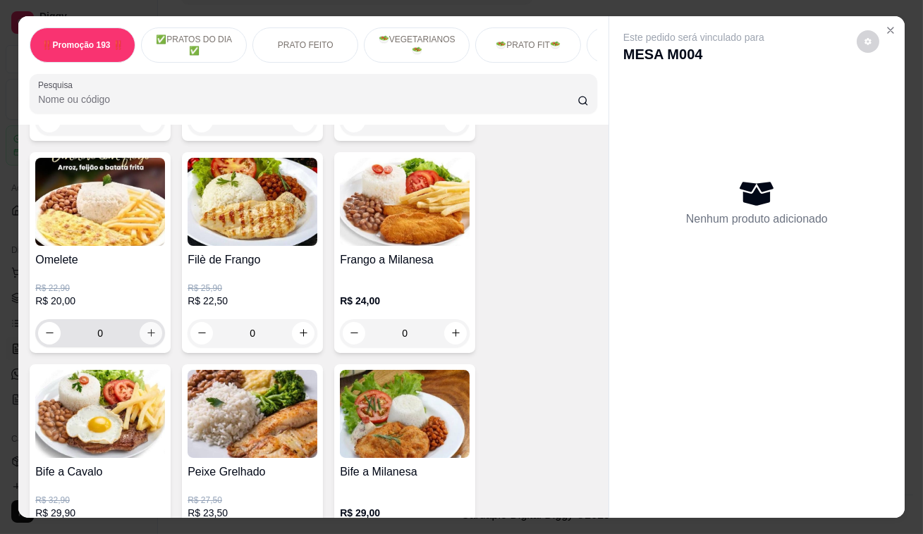
click at [147, 337] on icon "increase-product-quantity" at bounding box center [151, 334] width 8 height 8
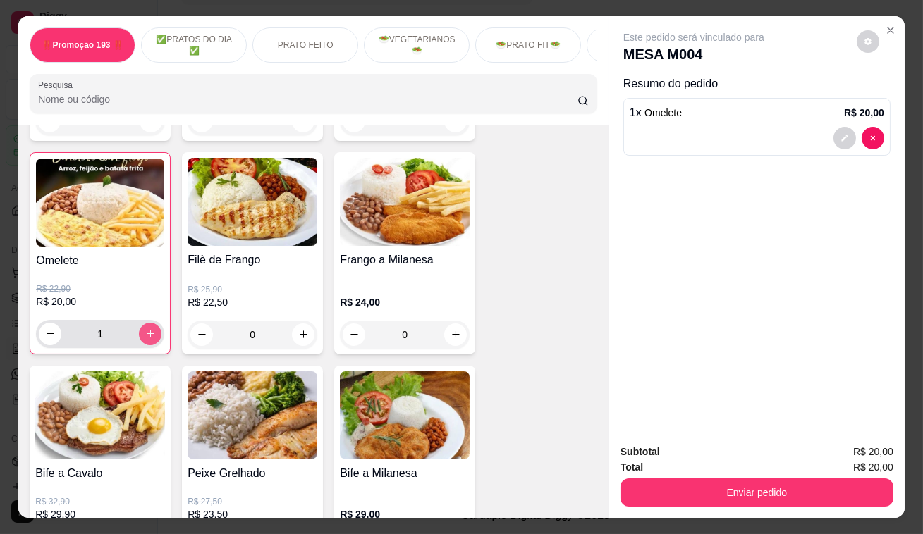
type input "1"
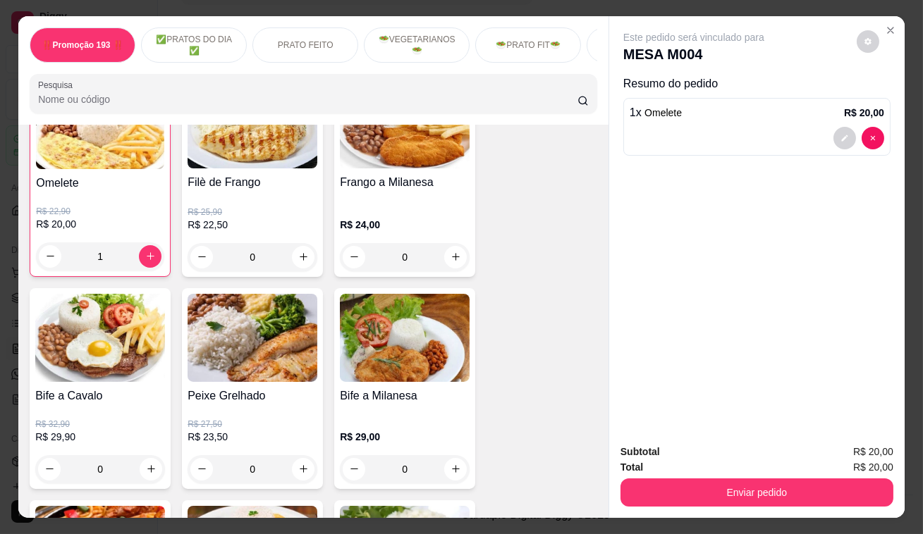
scroll to position [961, 0]
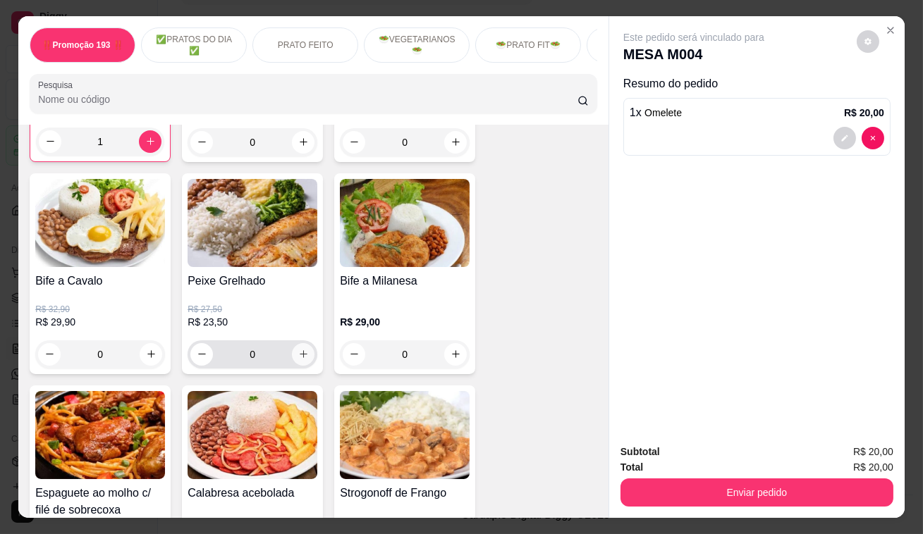
click at [300, 355] on icon "increase-product-quantity" at bounding box center [304, 355] width 8 height 8
type input "1"
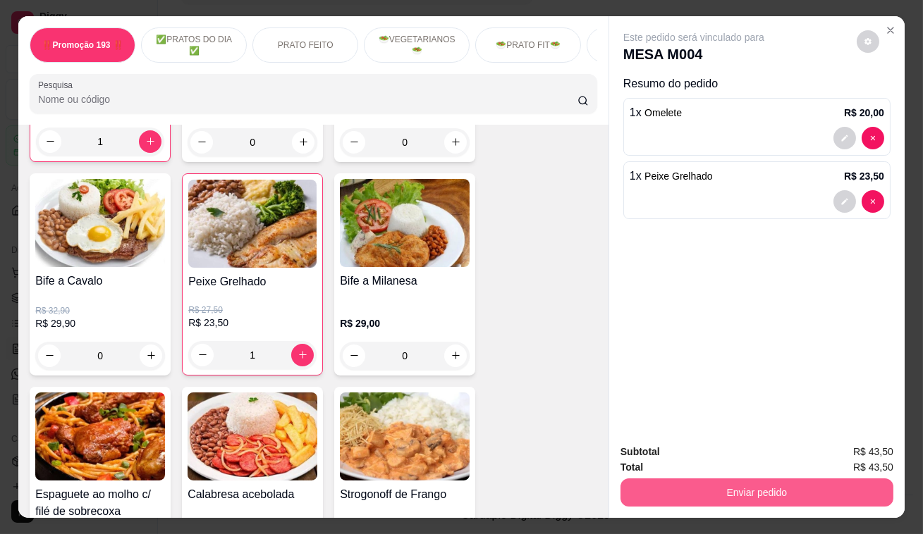
click at [769, 484] on button "Enviar pedido" at bounding box center [757, 493] width 273 height 28
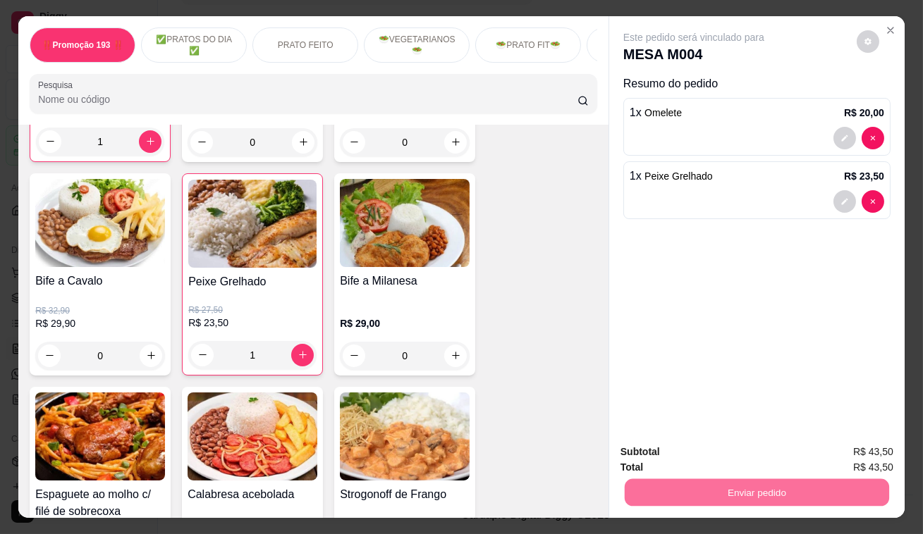
click at [852, 448] on button "Enviar pedido" at bounding box center [858, 454] width 78 height 26
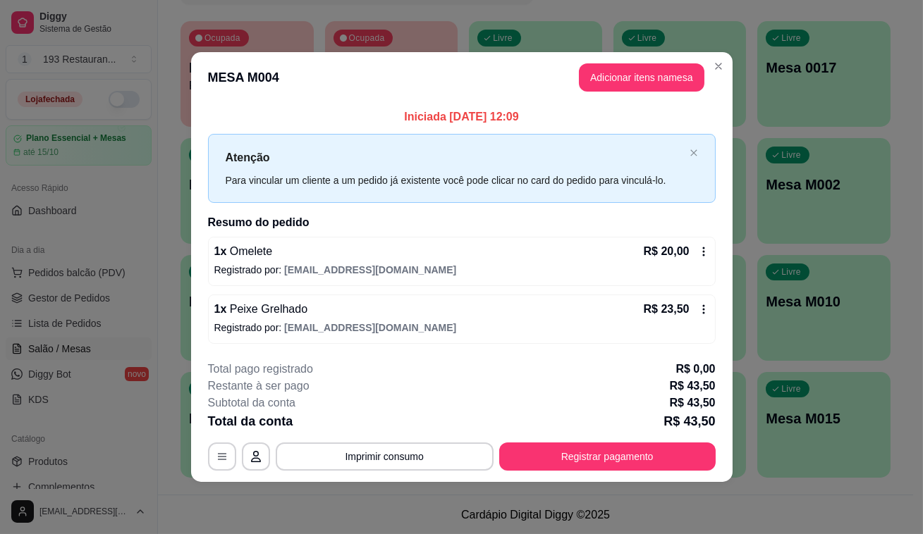
click at [546, 106] on div "**********" at bounding box center [461, 267] width 923 height 534
click at [79, 470] on div "**********" at bounding box center [461, 267] width 923 height 534
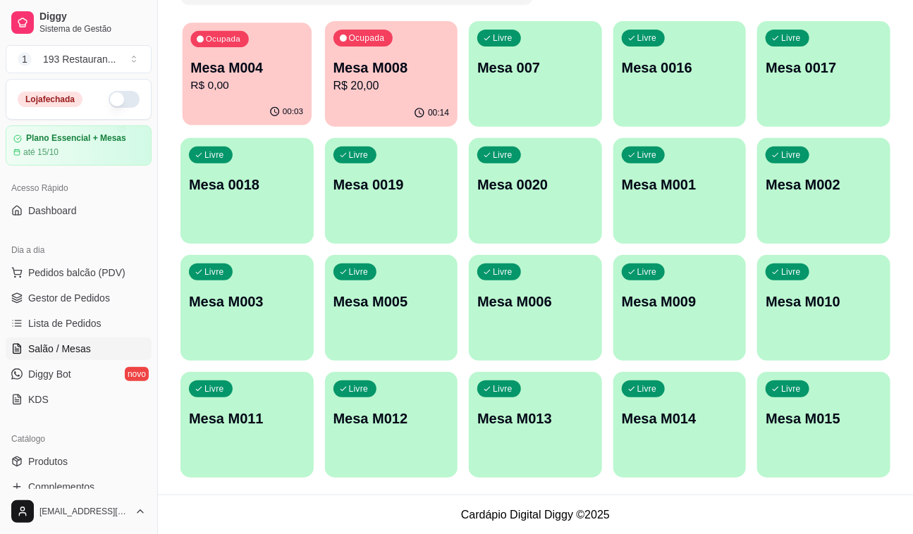
click at [274, 102] on div "00:03" at bounding box center [247, 112] width 129 height 27
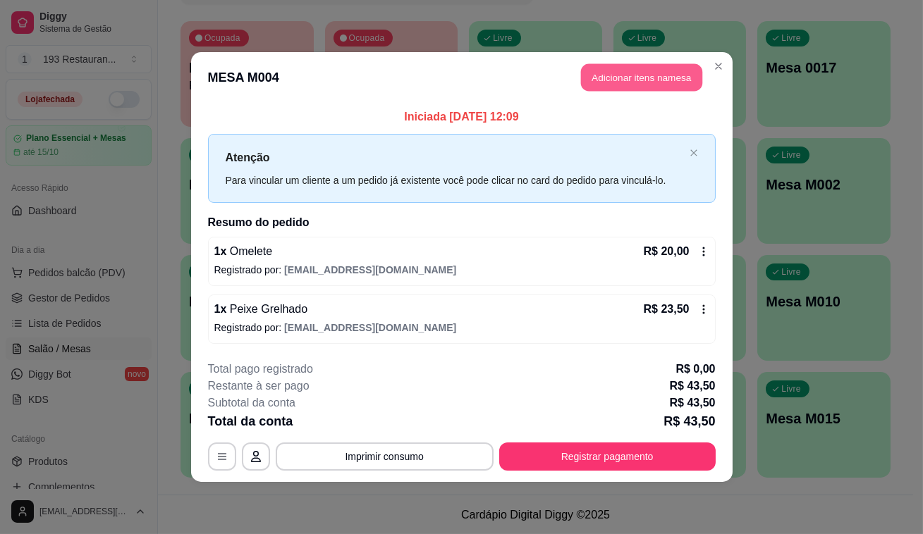
click at [674, 76] on button "Adicionar itens na mesa" at bounding box center [641, 77] width 121 height 27
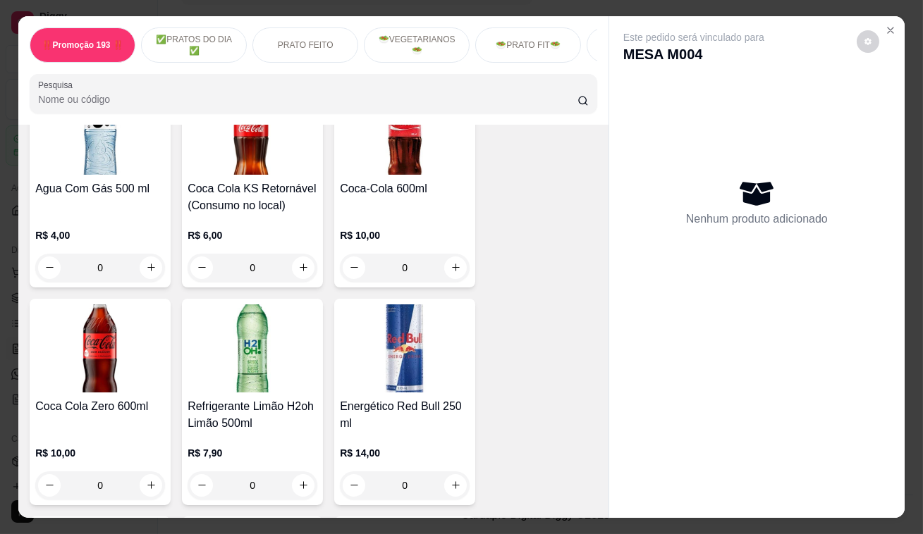
scroll to position [5897, 0]
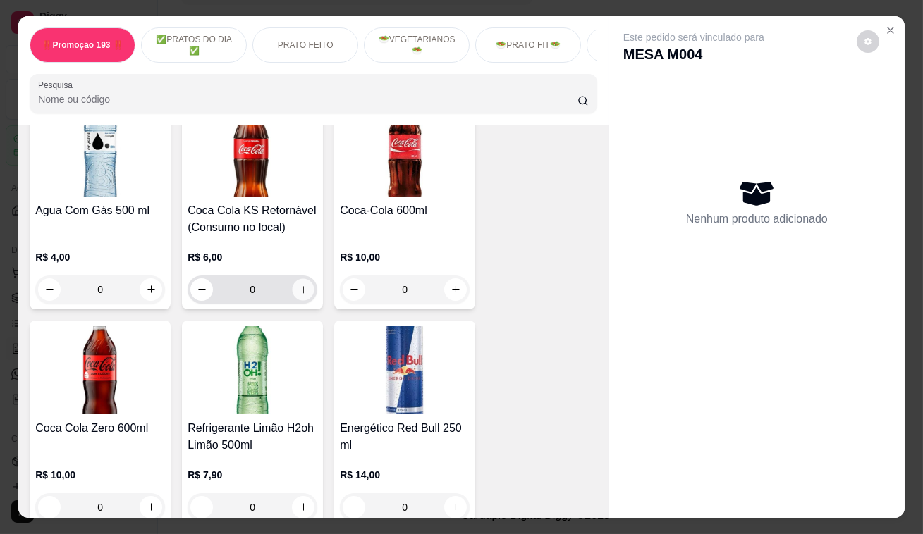
click at [298, 284] on icon "increase-product-quantity" at bounding box center [303, 289] width 11 height 11
type input "1"
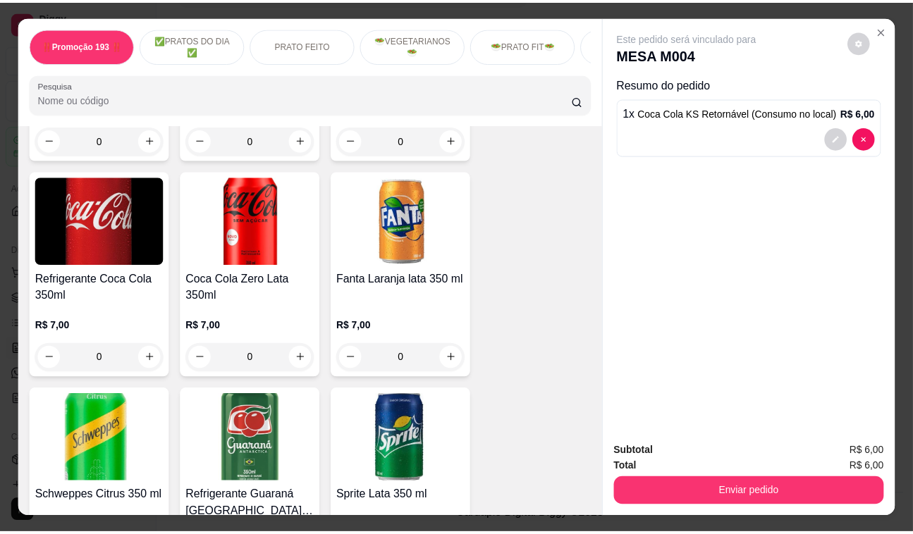
scroll to position [5448, 0]
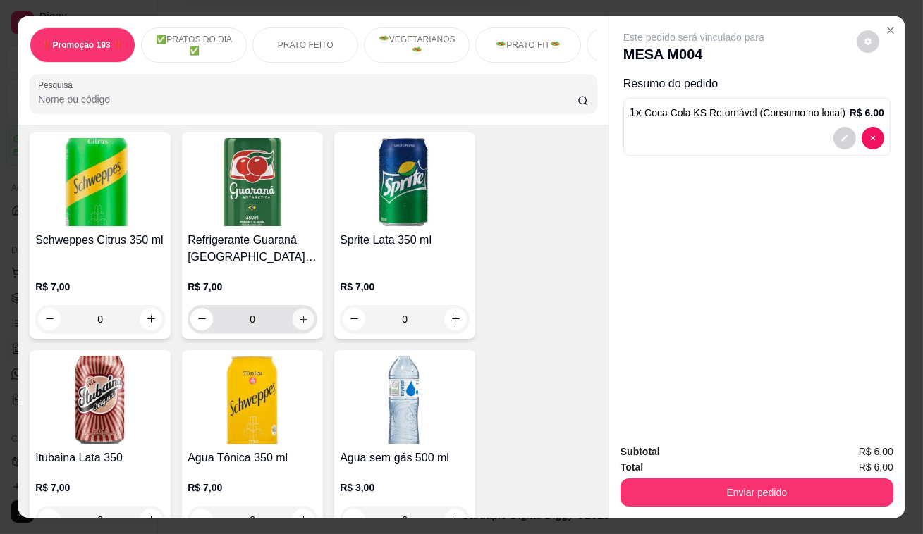
click at [298, 314] on icon "increase-product-quantity" at bounding box center [303, 319] width 11 height 11
type input "1"
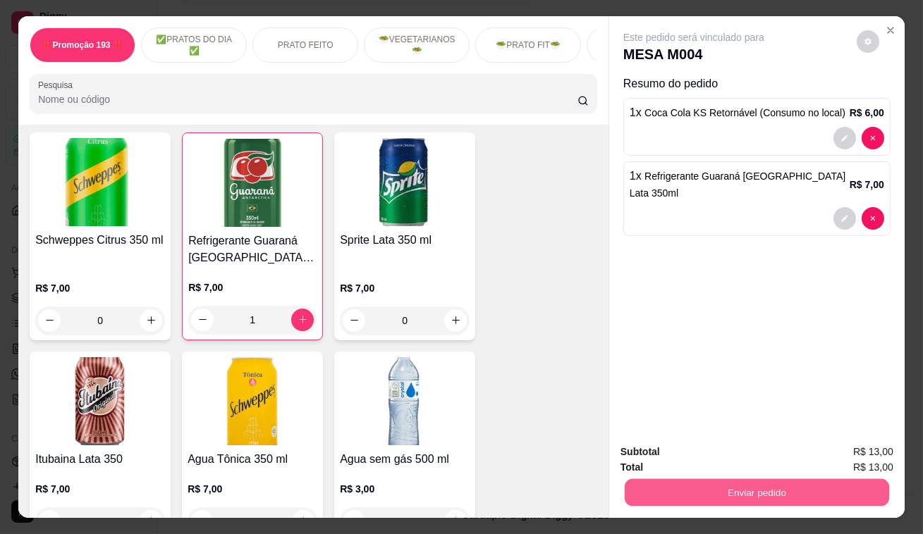
click at [735, 479] on button "Enviar pedido" at bounding box center [757, 492] width 264 height 27
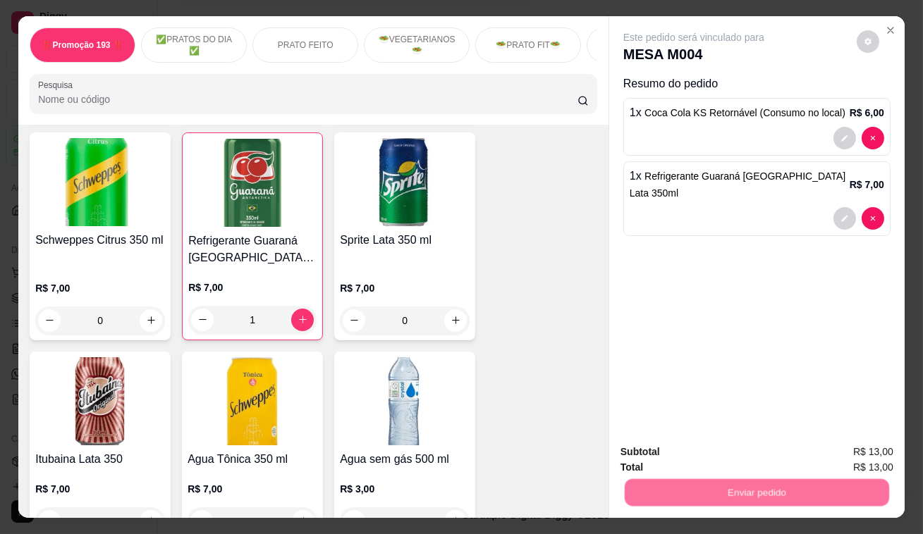
click at [745, 493] on button "Enviar pedido" at bounding box center [757, 492] width 264 height 27
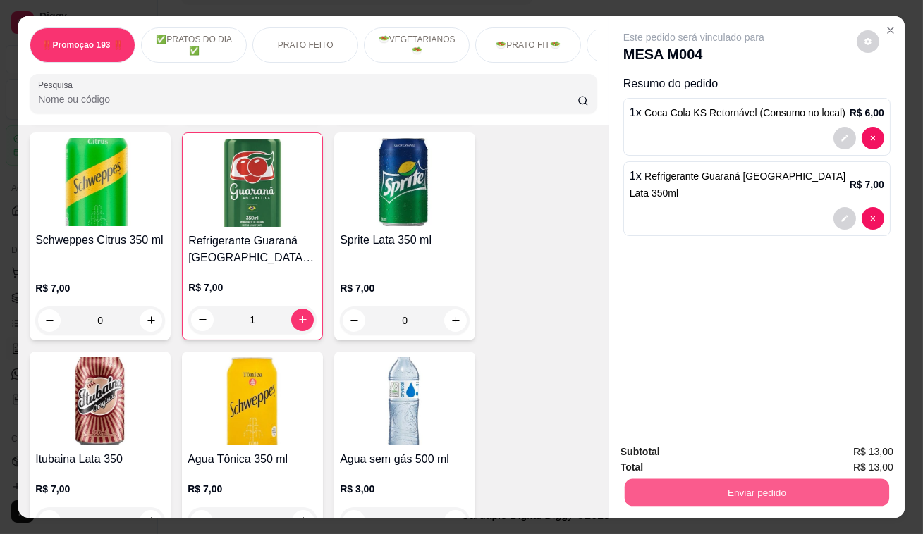
click at [790, 479] on button "Enviar pedido" at bounding box center [757, 492] width 264 height 27
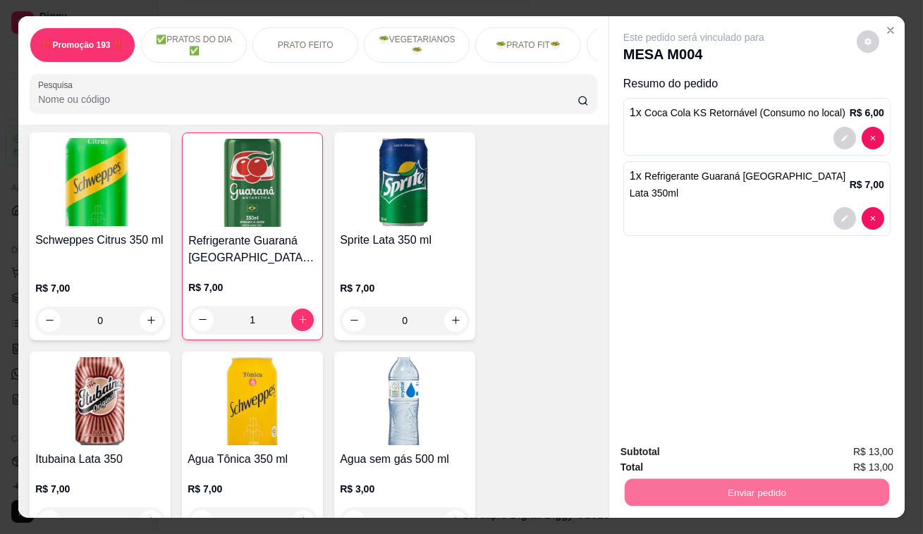
click at [864, 444] on button "Enviar pedido" at bounding box center [858, 454] width 78 height 26
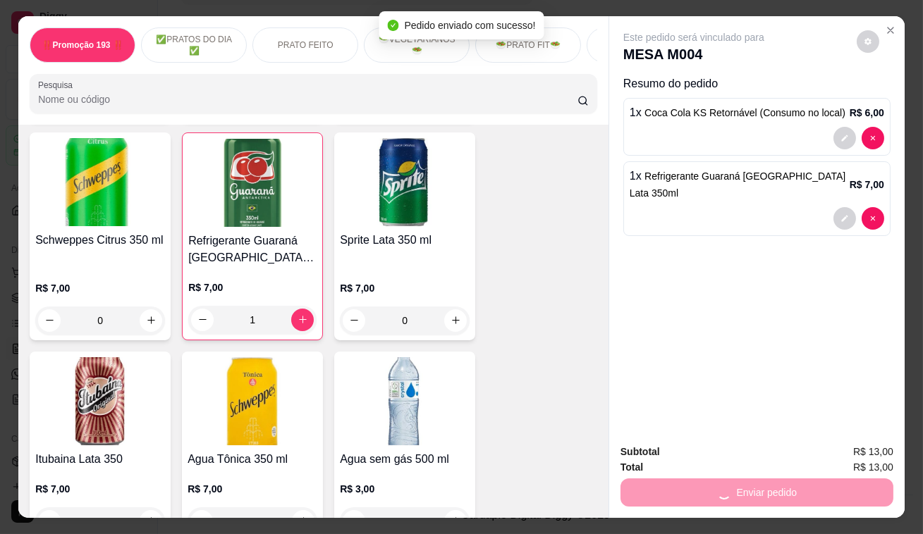
click at [864, 444] on span "R$ 13,00" at bounding box center [873, 452] width 40 height 16
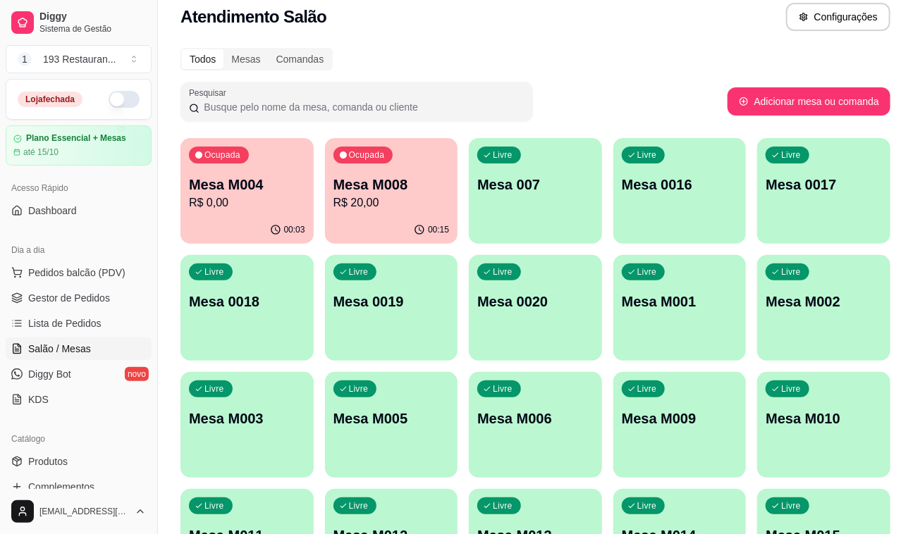
scroll to position [3, 0]
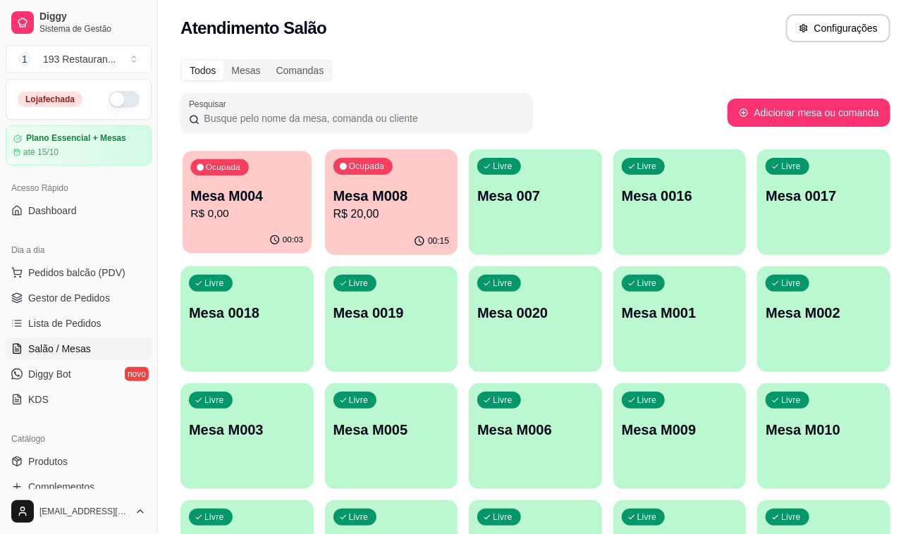
click at [217, 199] on p "Mesa M004" at bounding box center [246, 196] width 113 height 19
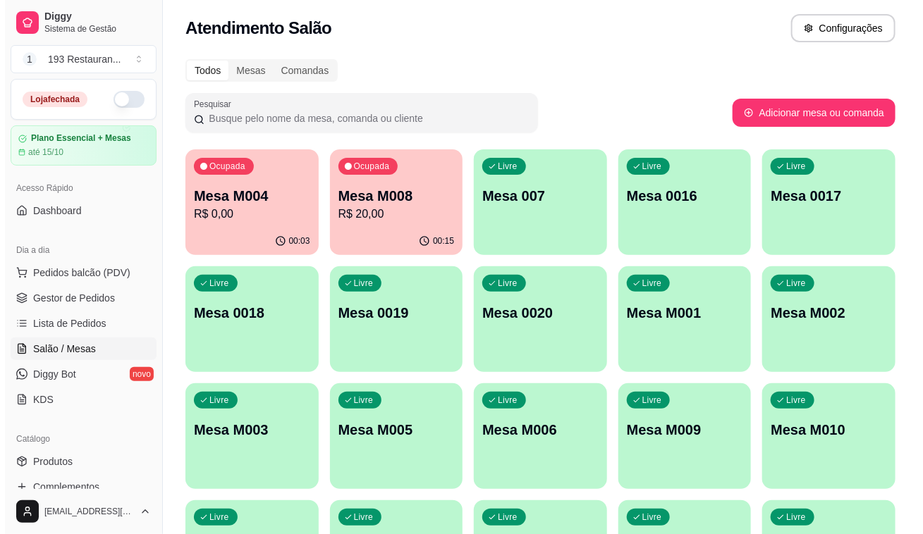
scroll to position [12, 0]
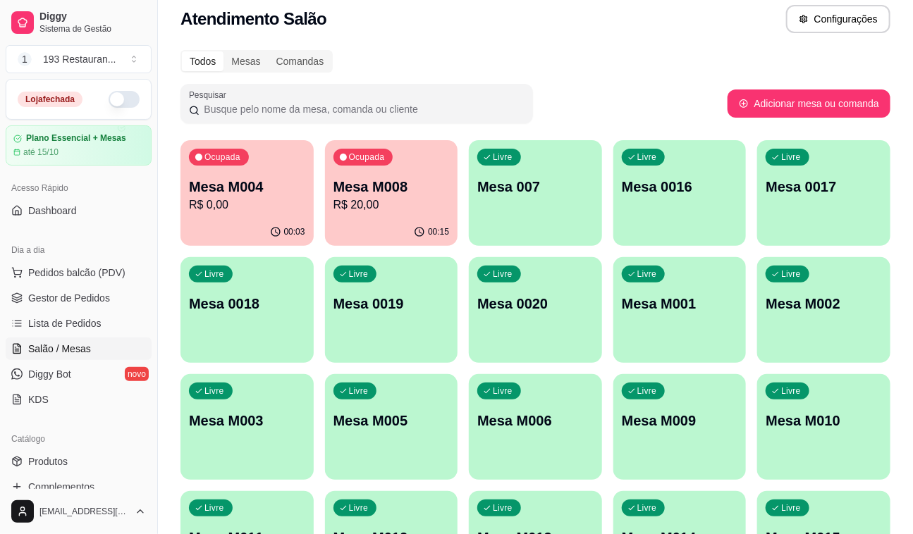
click at [332, 185] on div "Ocupada Mesa M008 R$ 20,00" at bounding box center [391, 179] width 133 height 78
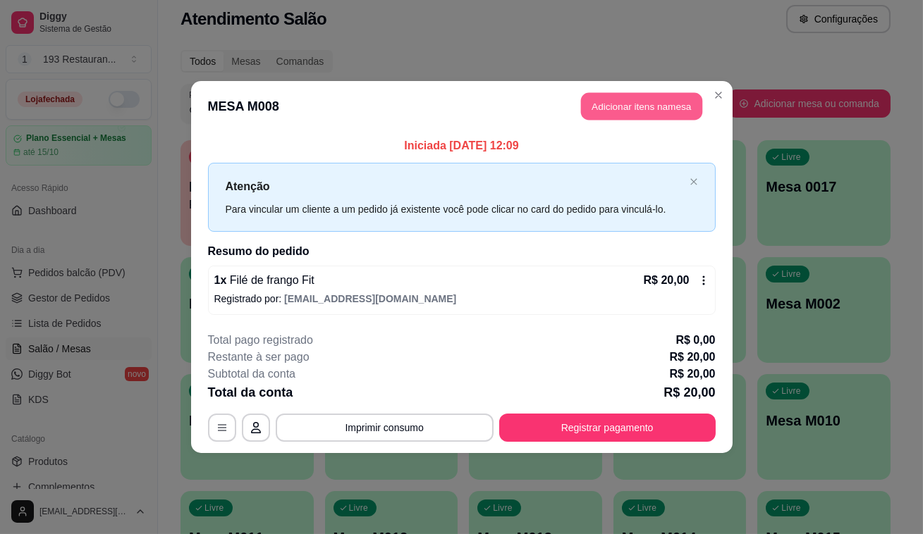
click at [652, 108] on button "Adicionar itens na mesa" at bounding box center [641, 106] width 121 height 27
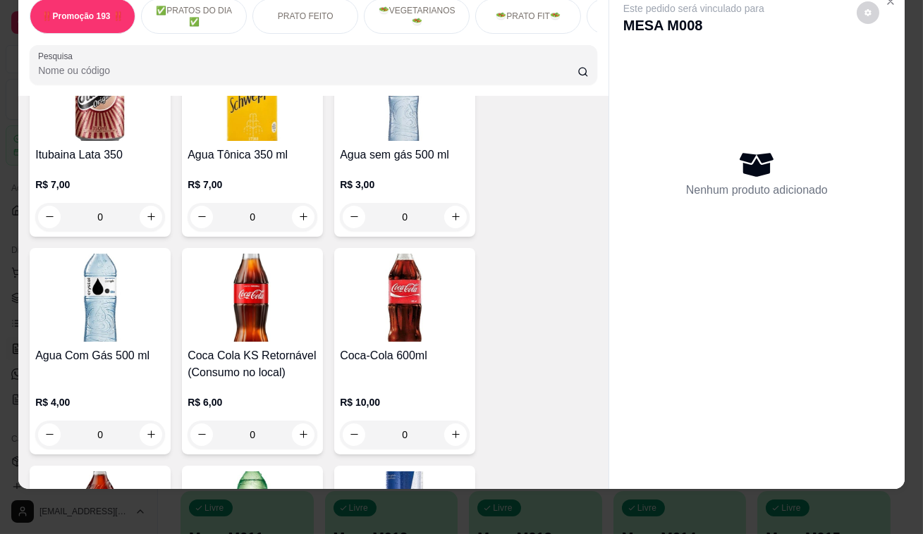
scroll to position [5641, 0]
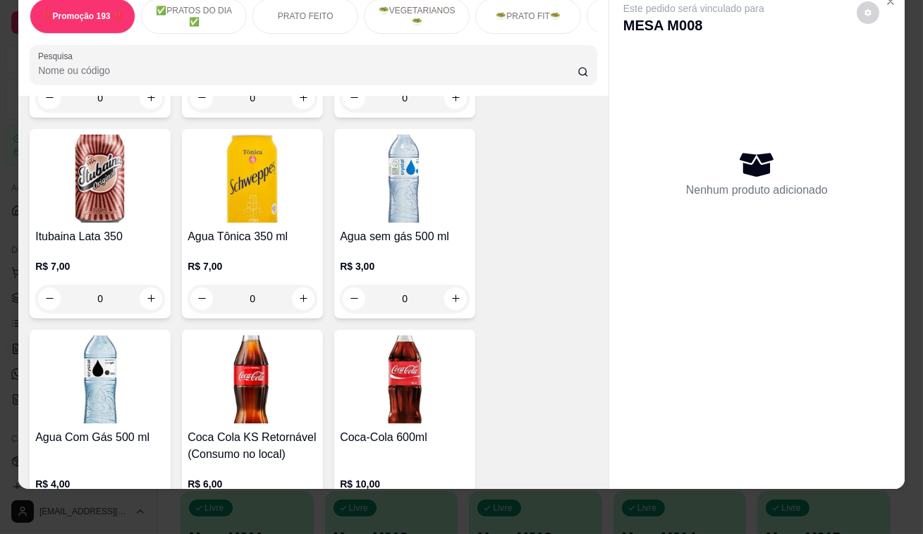
click at [482, 254] on div "Suco de Laranja 300ml R$ 13,00 0 Coca Cola PET Zero 200 ml R$ 3,50 0 Guaraná PE…" at bounding box center [314, 424] width 568 height 1899
click at [457, 288] on button "increase-product-quantity" at bounding box center [455, 299] width 23 height 23
type input "1"
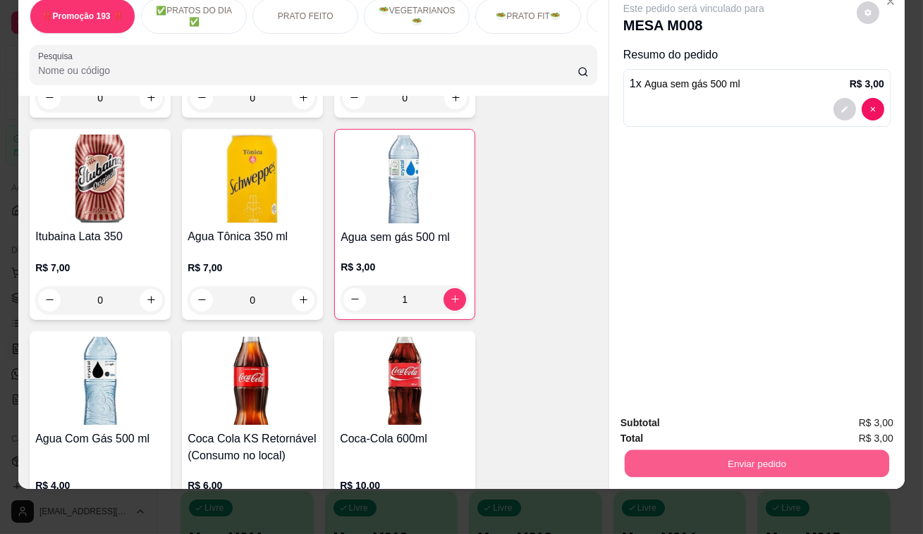
click at [753, 451] on button "Enviar pedido" at bounding box center [757, 464] width 264 height 27
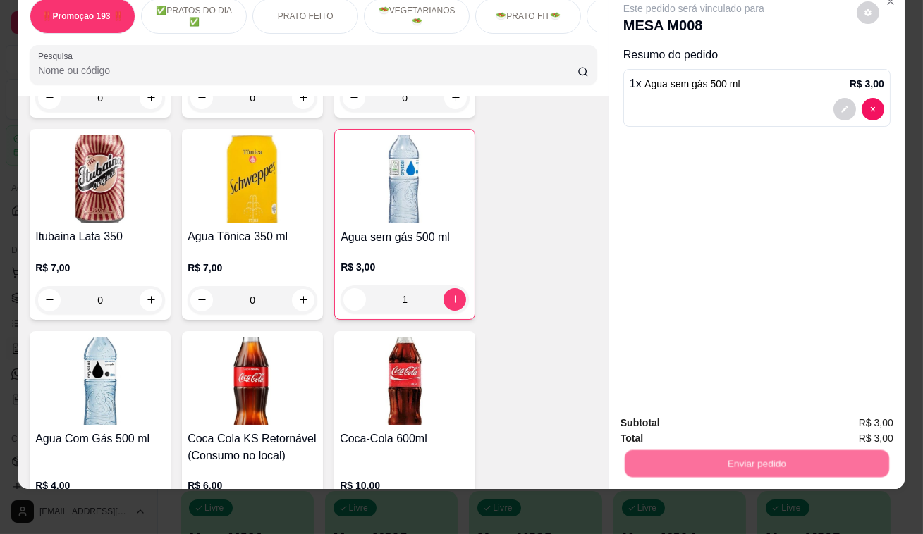
click at [838, 410] on button "Enviar pedido" at bounding box center [857, 420] width 80 height 27
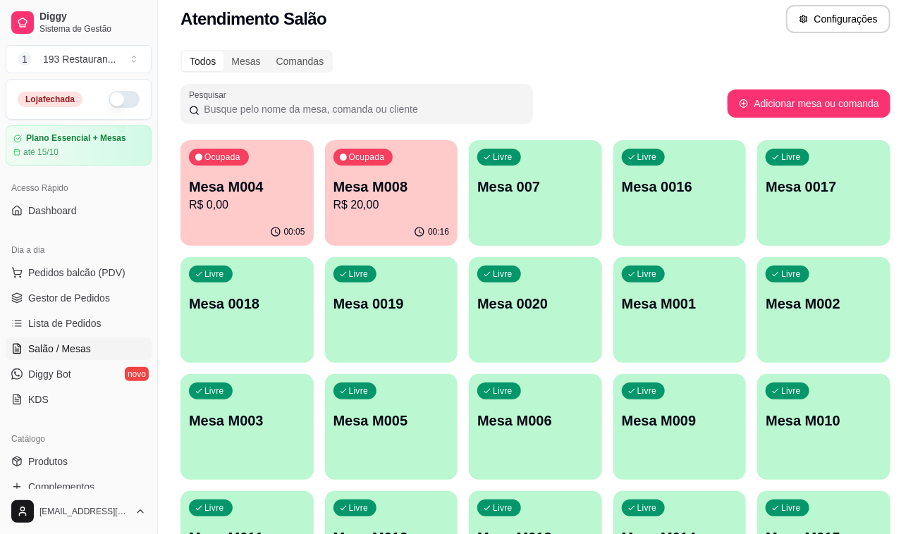
click at [356, 190] on p "Mesa M008" at bounding box center [392, 187] width 116 height 20
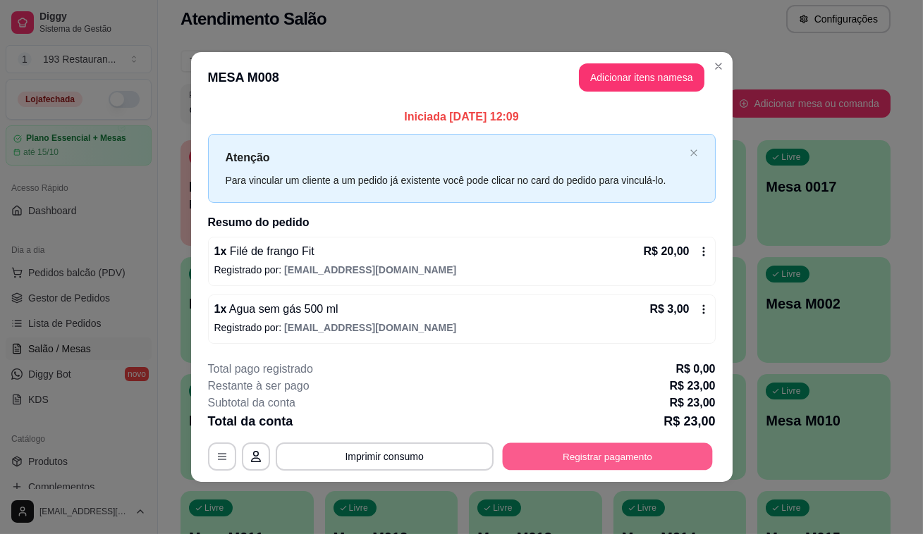
click at [653, 456] on button "Registrar pagamento" at bounding box center [607, 456] width 210 height 27
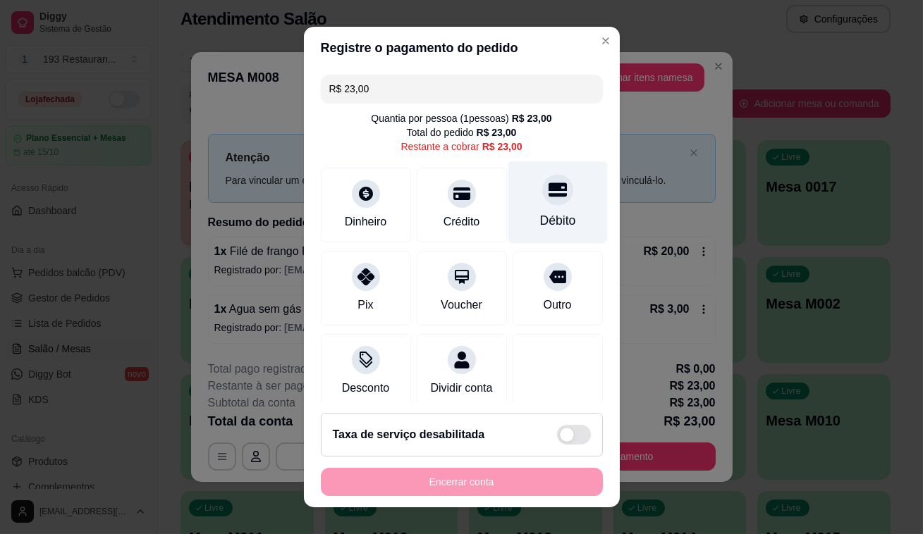
click at [542, 200] on div at bounding box center [557, 189] width 31 height 31
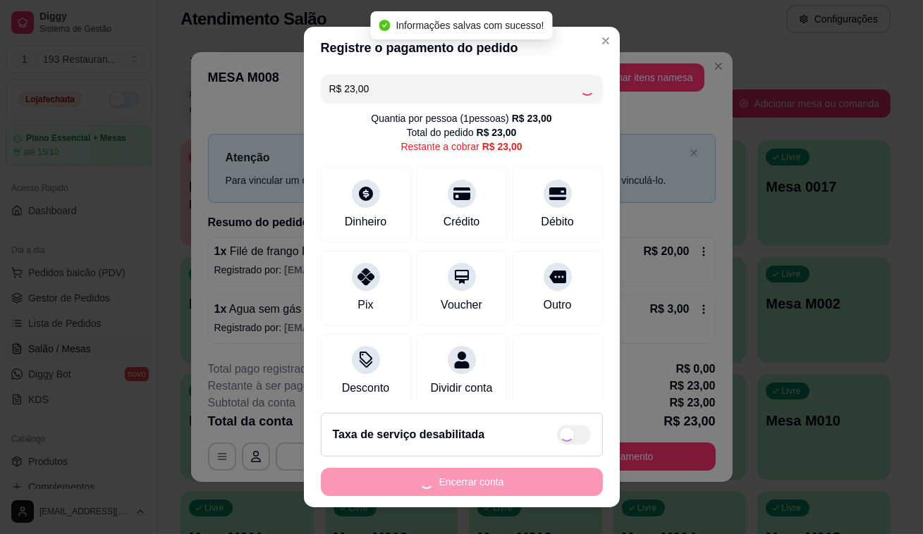
type input "R$ 0,00"
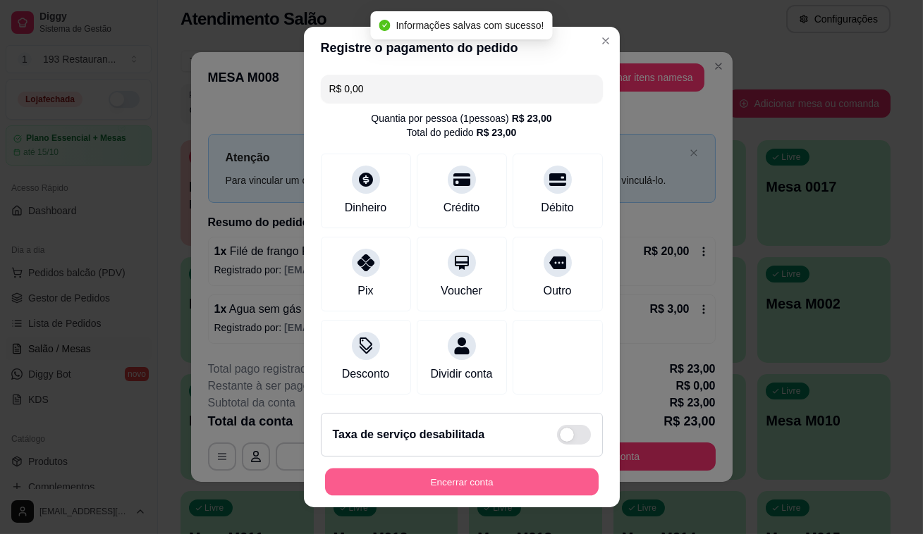
click at [546, 482] on button "Encerrar conta" at bounding box center [462, 482] width 274 height 27
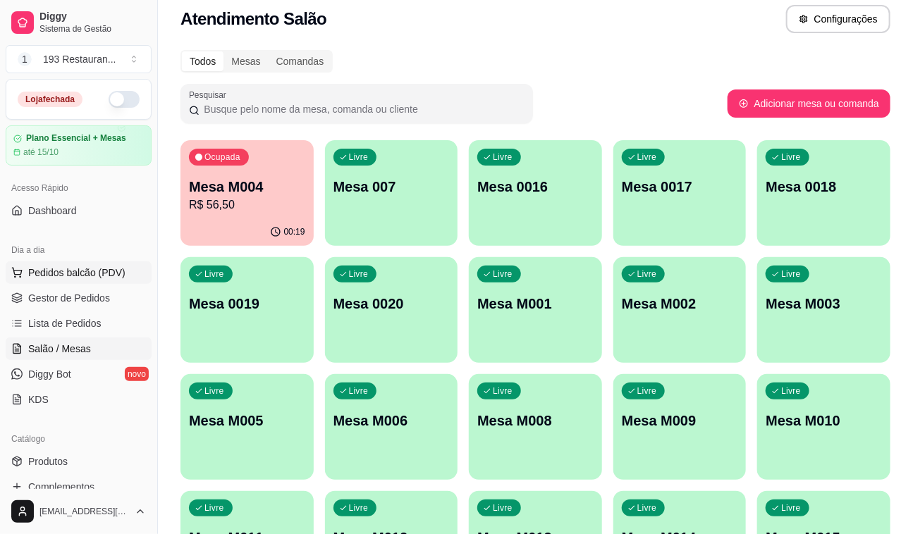
drag, startPoint x: 82, startPoint y: 269, endPoint x: 90, endPoint y: 267, distance: 8.0
click at [83, 269] on span "Pedidos balcão (PDV)" at bounding box center [76, 273] width 97 height 14
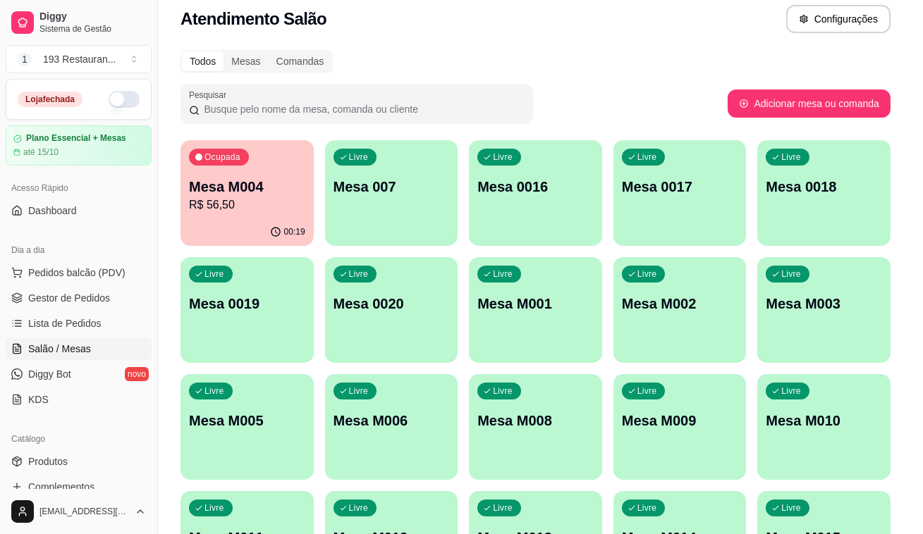
click at [762, 52] on div "Retirada" at bounding box center [743, 60] width 78 height 27
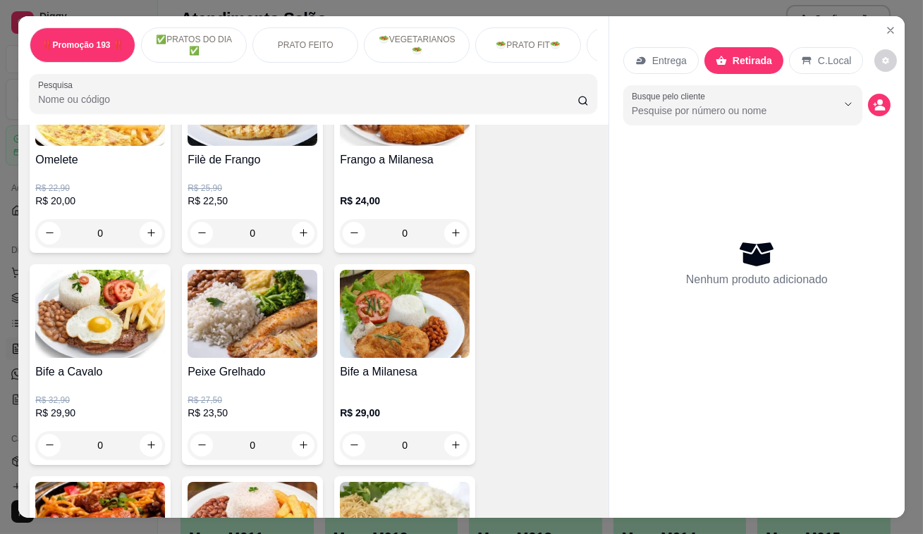
scroll to position [897, 0]
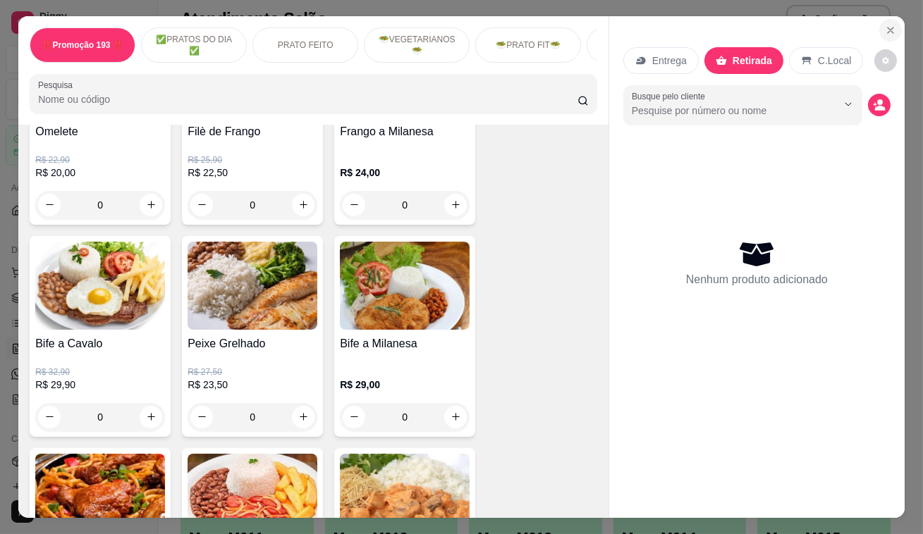
click at [890, 25] on icon "Close" at bounding box center [890, 30] width 11 height 11
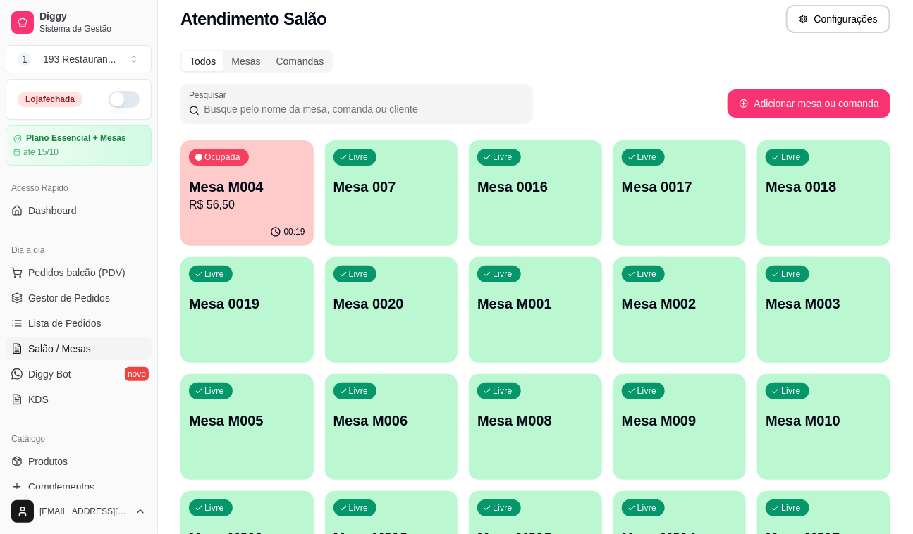
click at [257, 307] on p "Mesa 0019" at bounding box center [247, 304] width 116 height 20
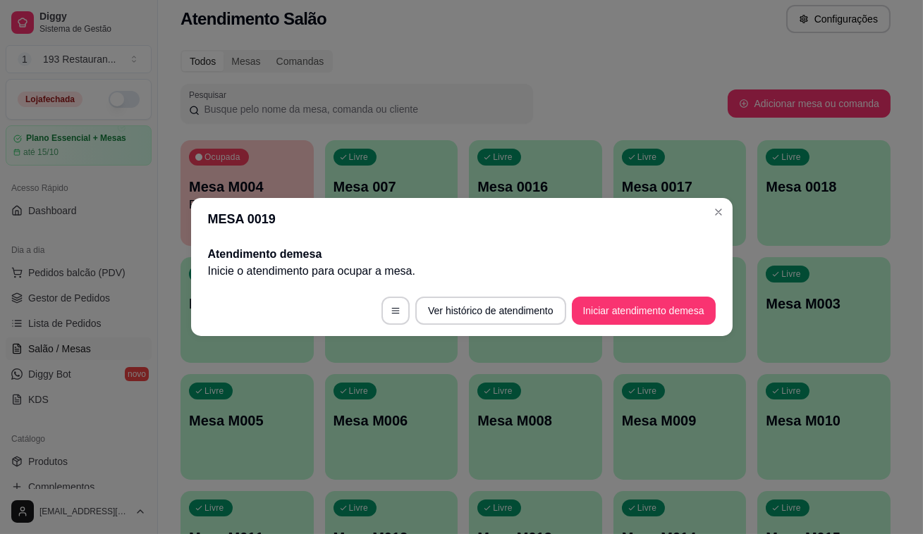
click at [627, 317] on button "Iniciar atendimento de mesa" at bounding box center [644, 311] width 144 height 28
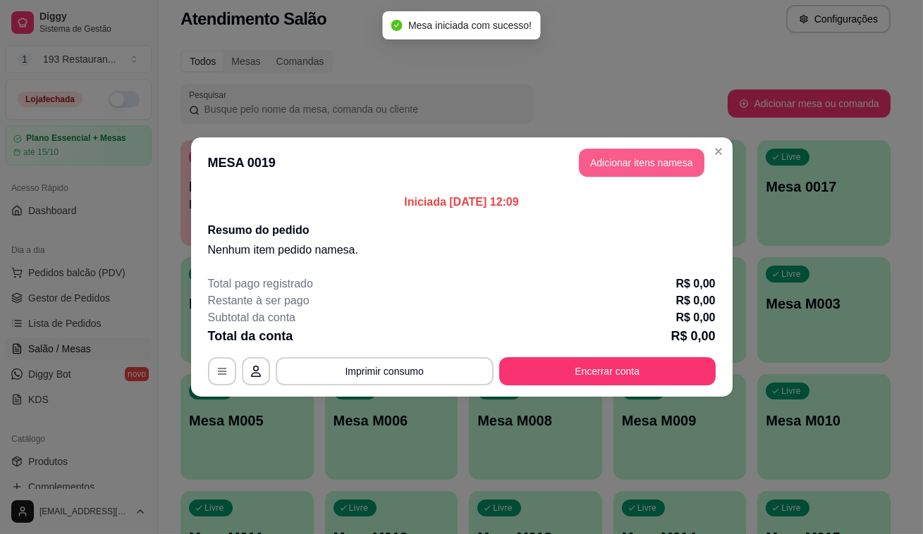
click at [630, 167] on button "Adicionar itens na mesa" at bounding box center [642, 163] width 126 height 28
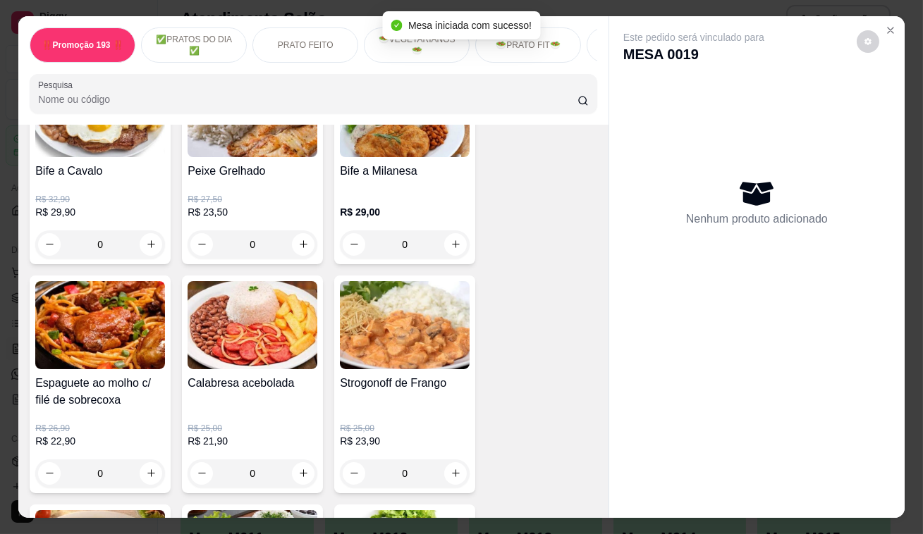
scroll to position [1089, 0]
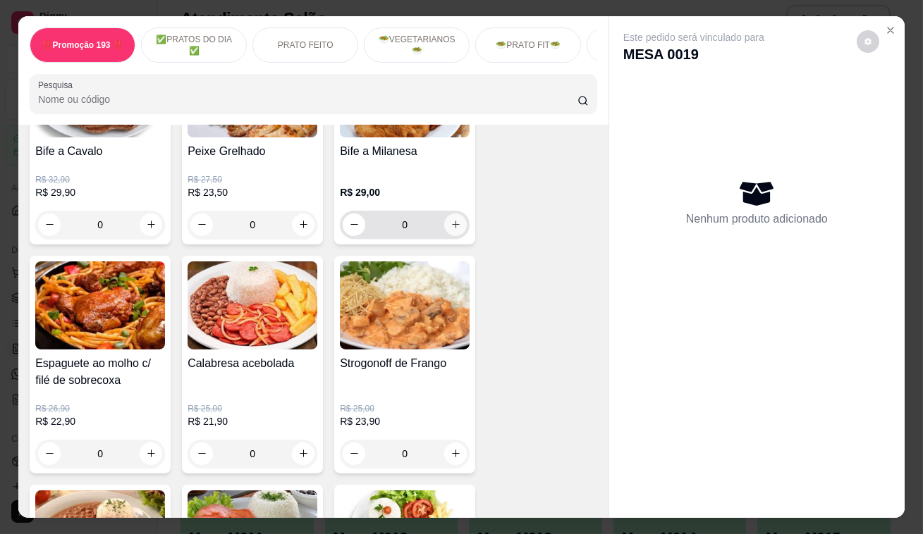
click at [452, 227] on icon "increase-product-quantity" at bounding box center [456, 224] width 11 height 11
type input "1"
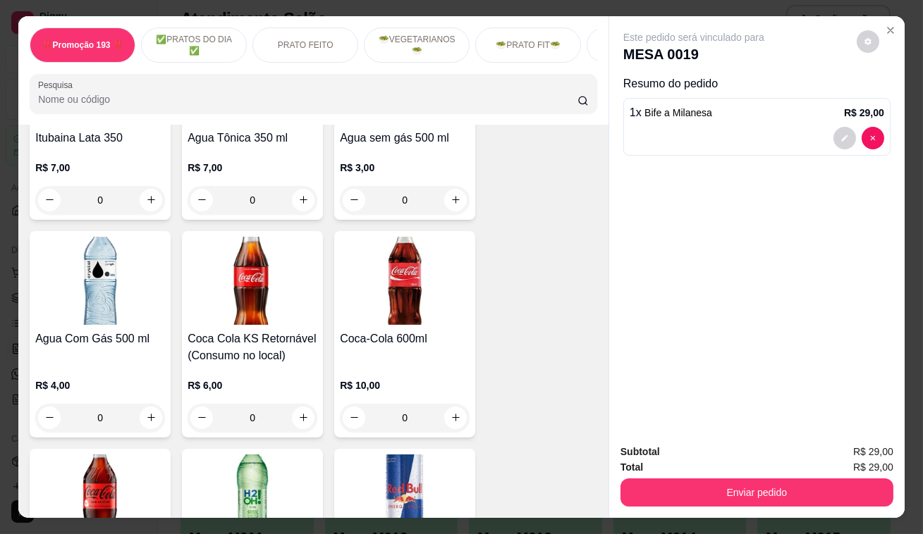
scroll to position [5897, 0]
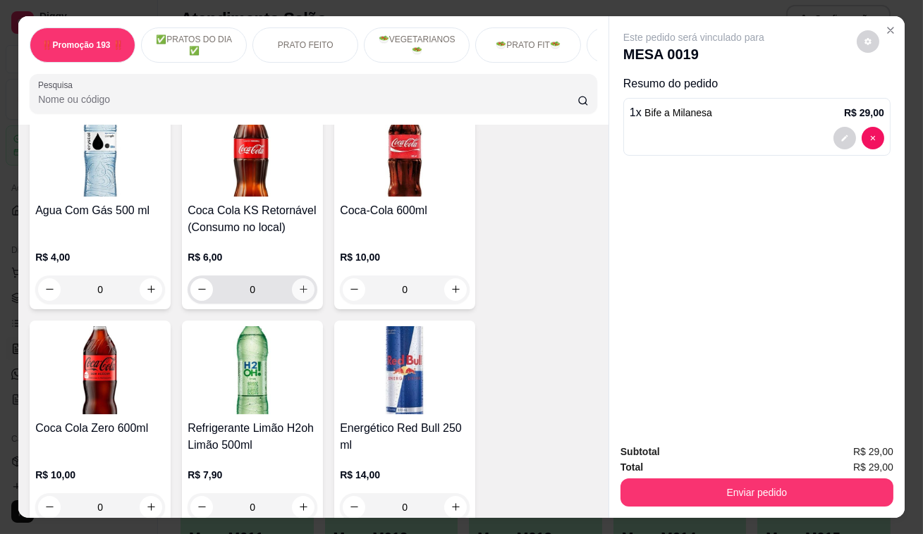
click at [298, 284] on icon "increase-product-quantity" at bounding box center [303, 289] width 11 height 11
type input "1"
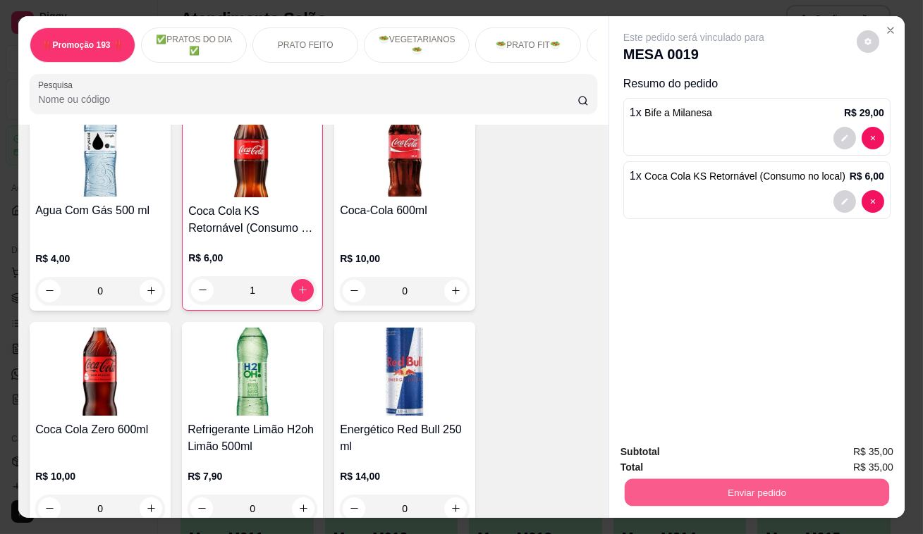
click at [723, 482] on button "Enviar pedido" at bounding box center [757, 492] width 264 height 27
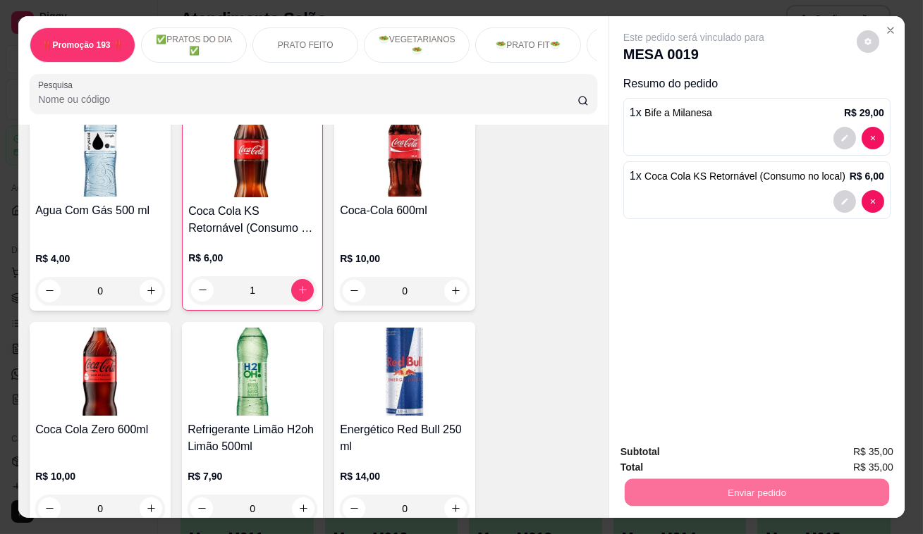
click at [869, 448] on button "Enviar pedido" at bounding box center [858, 454] width 78 height 26
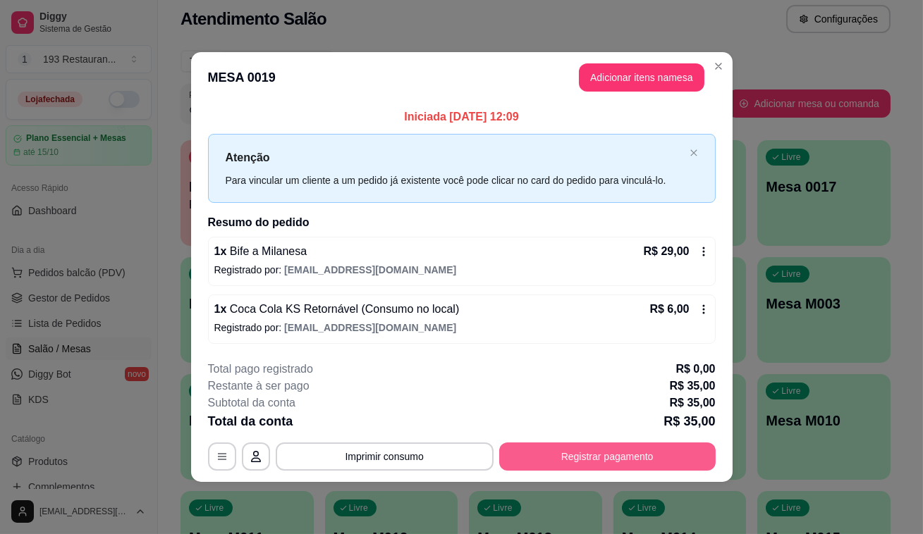
click at [699, 459] on button "Registrar pagamento" at bounding box center [607, 457] width 216 height 28
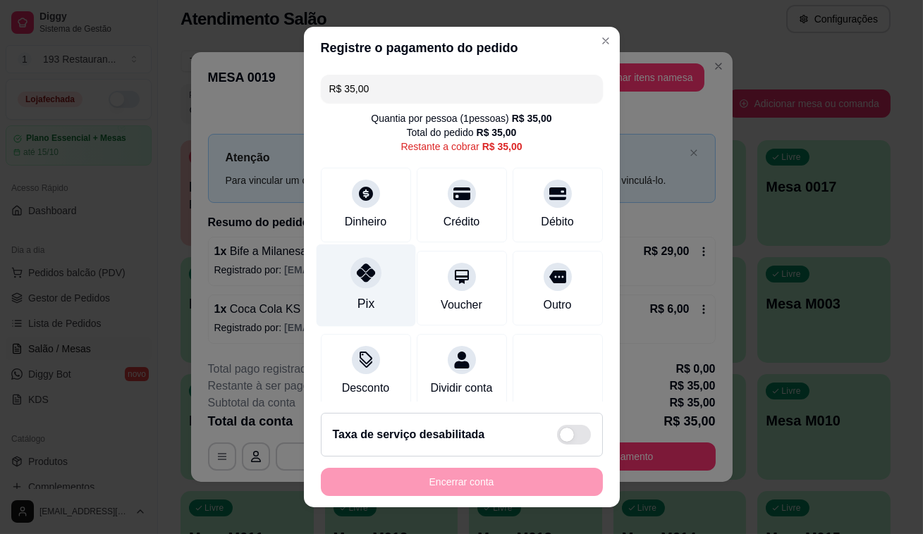
click at [359, 283] on div at bounding box center [365, 272] width 31 height 31
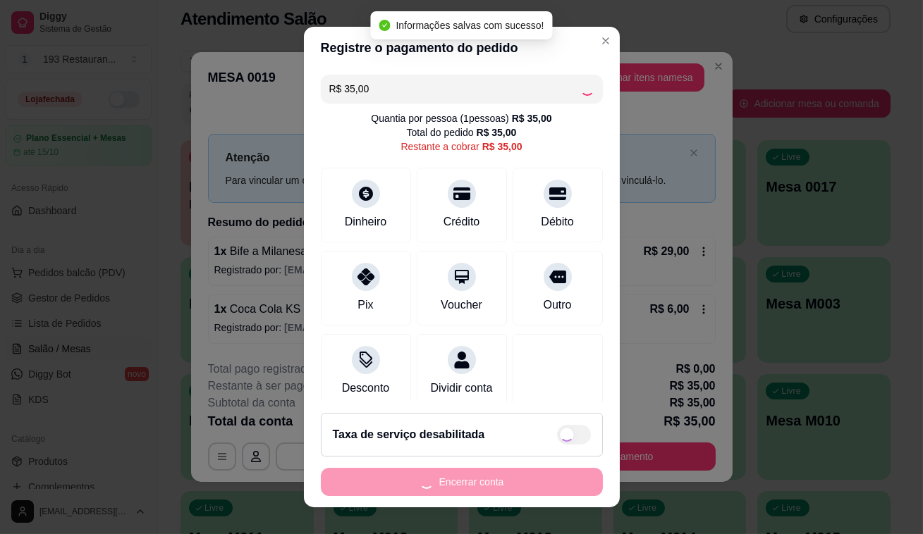
type input "R$ 0,00"
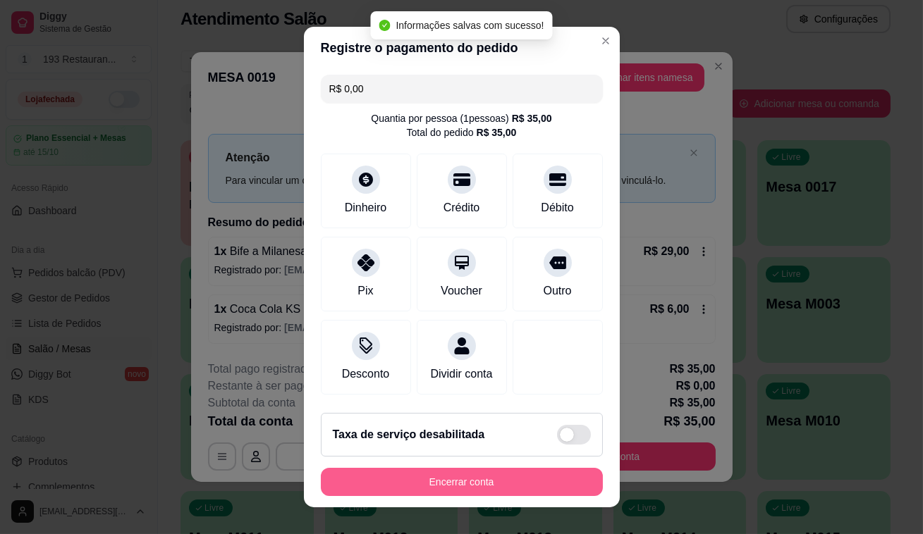
click at [479, 489] on button "Encerrar conta" at bounding box center [462, 482] width 282 height 28
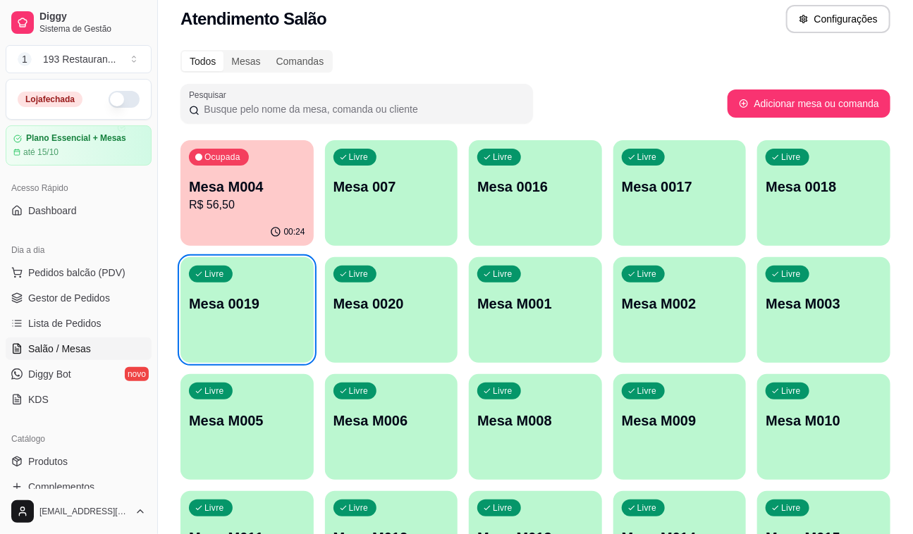
click at [742, 176] on div "Livre Mesa 0017" at bounding box center [679, 184] width 133 height 89
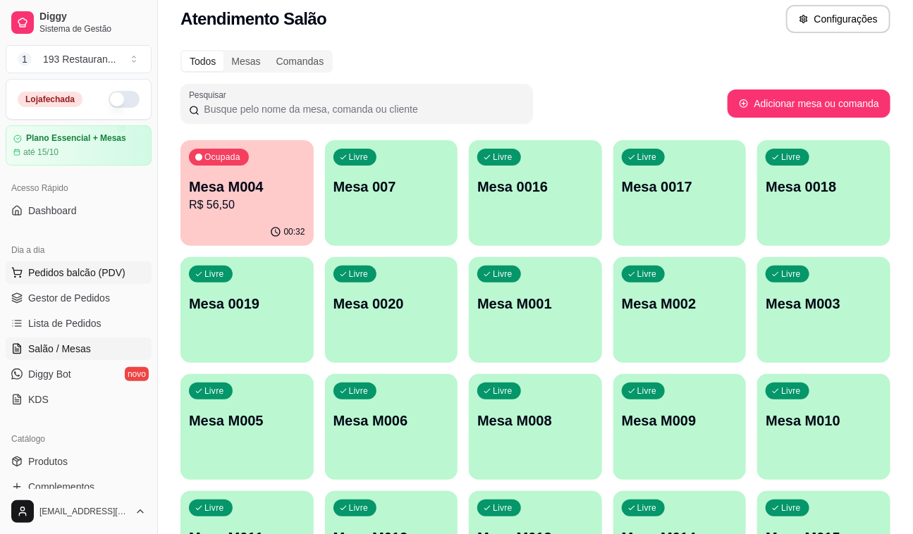
click at [92, 269] on span "Pedidos balcão (PDV)" at bounding box center [76, 273] width 97 height 14
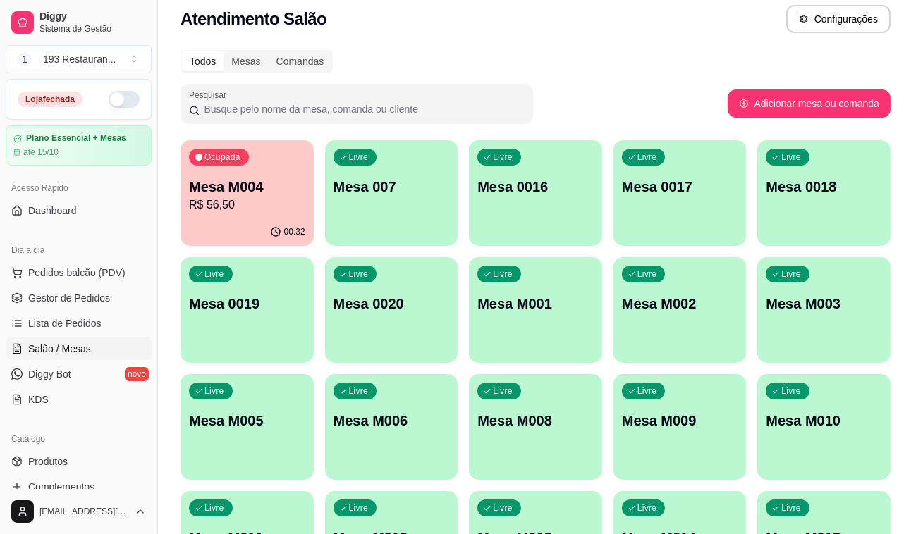
click at [752, 56] on p "Retirada" at bounding box center [751, 61] width 37 height 14
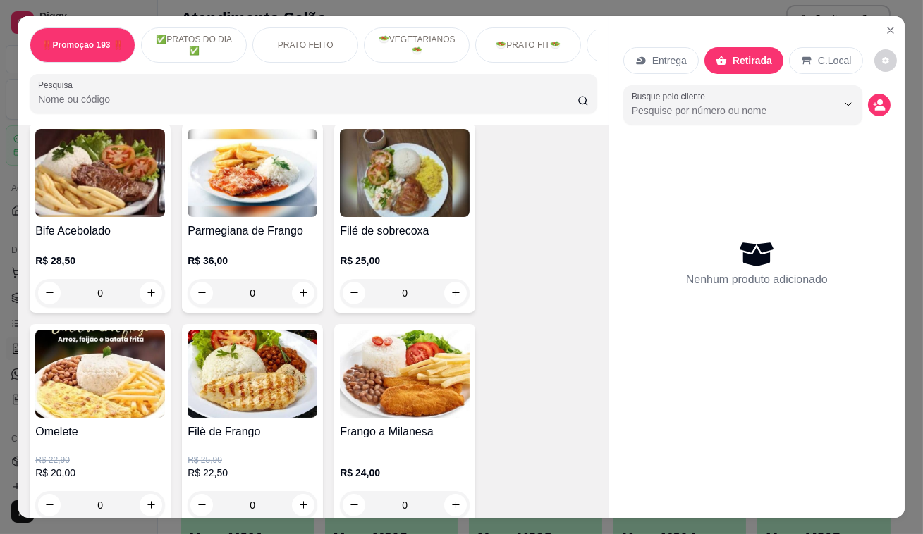
scroll to position [641, 0]
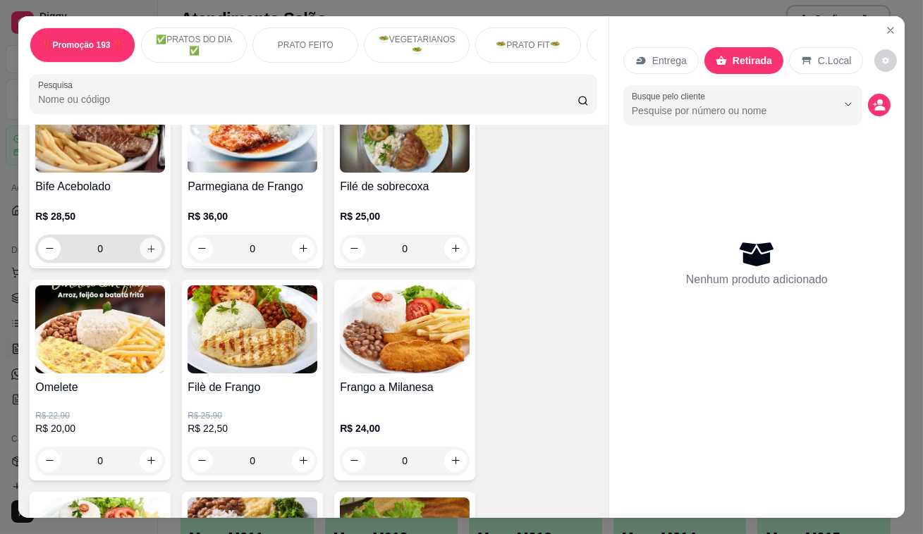
click at [142, 259] on button "increase-product-quantity" at bounding box center [151, 249] width 22 height 22
type input "2"
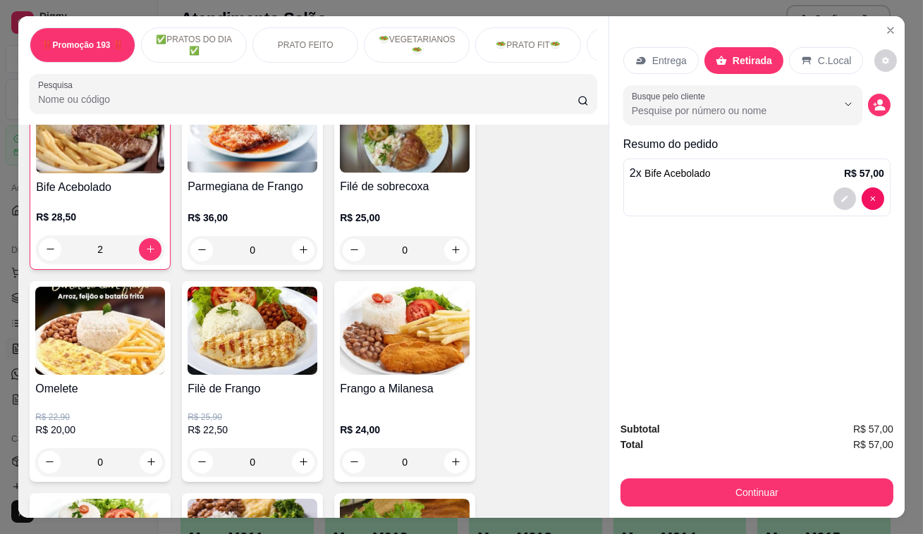
scroll to position [642, 0]
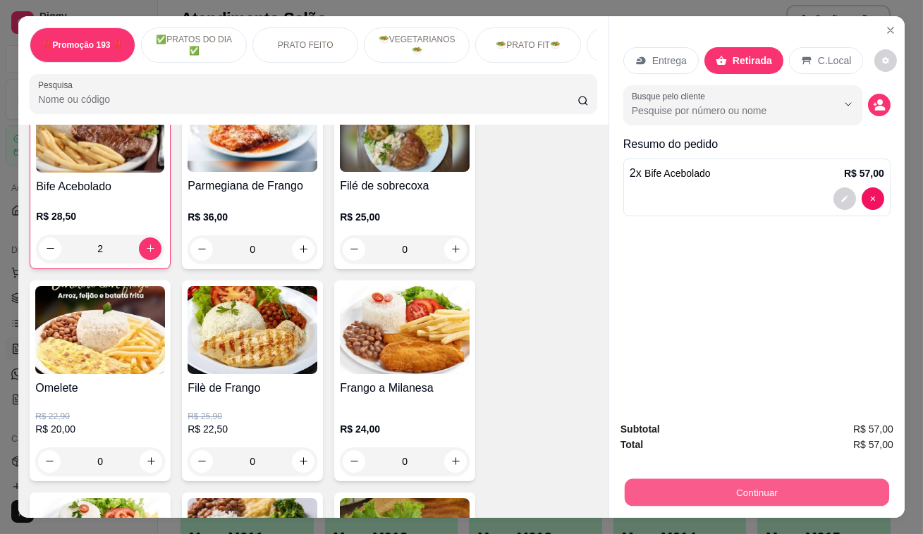
click at [685, 479] on button "Continuar" at bounding box center [757, 492] width 264 height 27
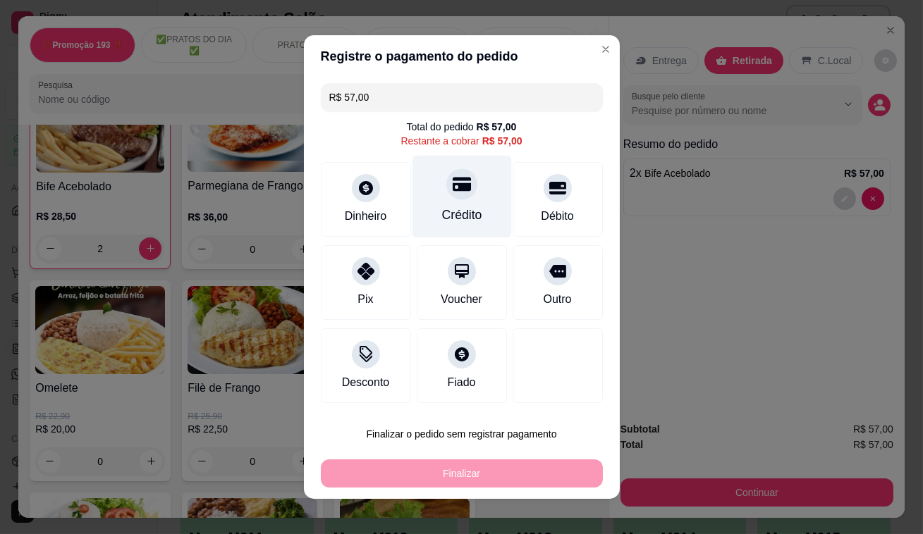
click at [454, 193] on icon at bounding box center [461, 184] width 18 height 18
type input "R$ 0,00"
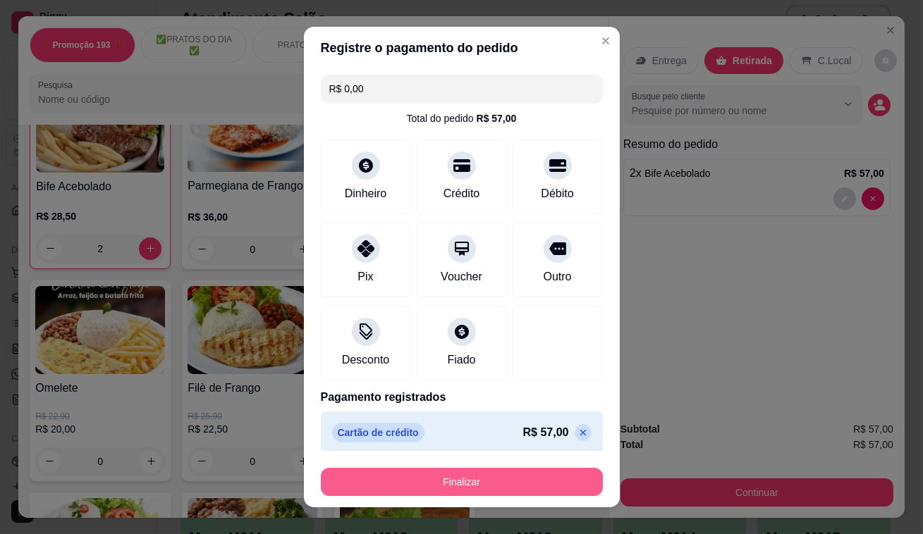
click at [508, 475] on button "Finalizar" at bounding box center [462, 482] width 282 height 28
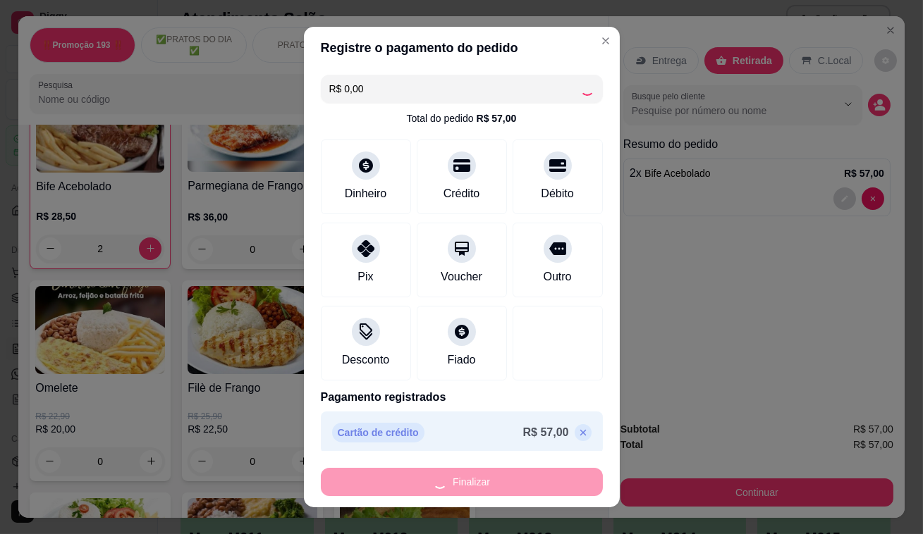
type input "0"
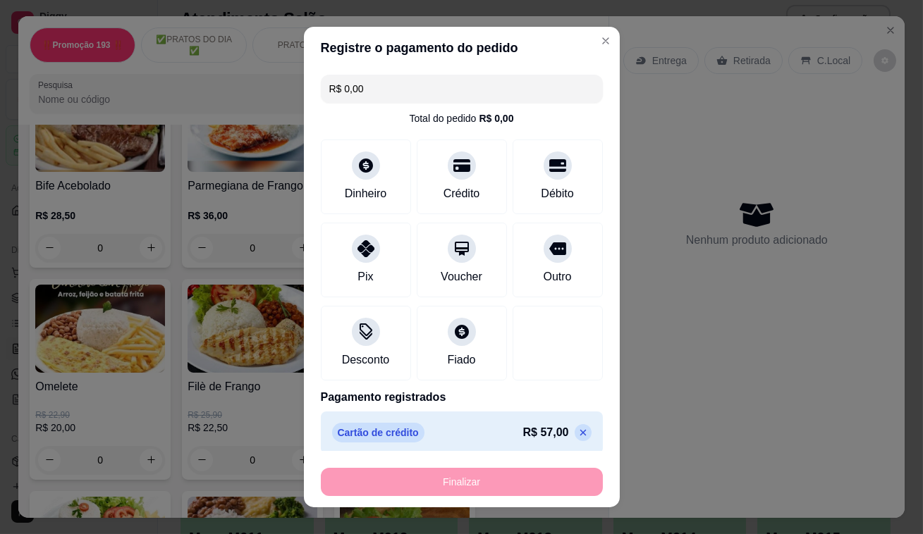
type input "-R$ 57,00"
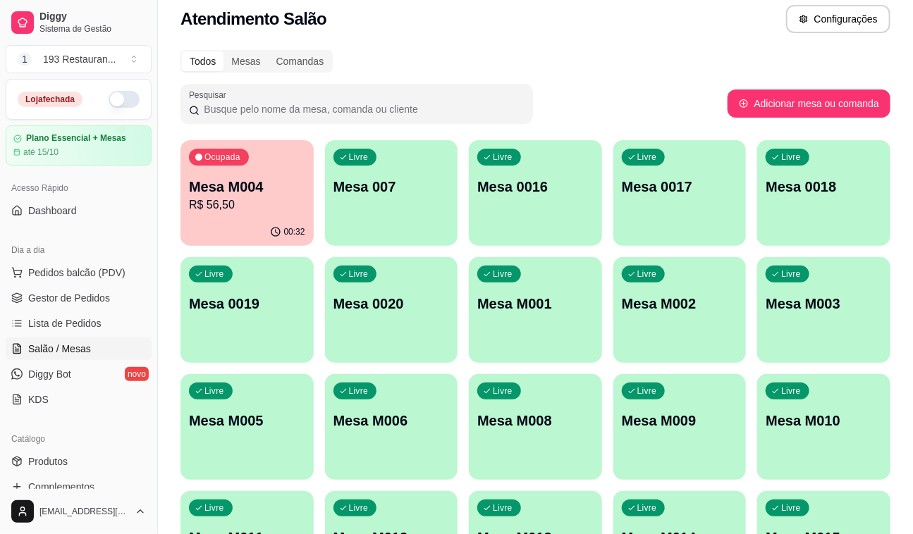
click at [233, 207] on p "R$ 56,50" at bounding box center [247, 205] width 116 height 17
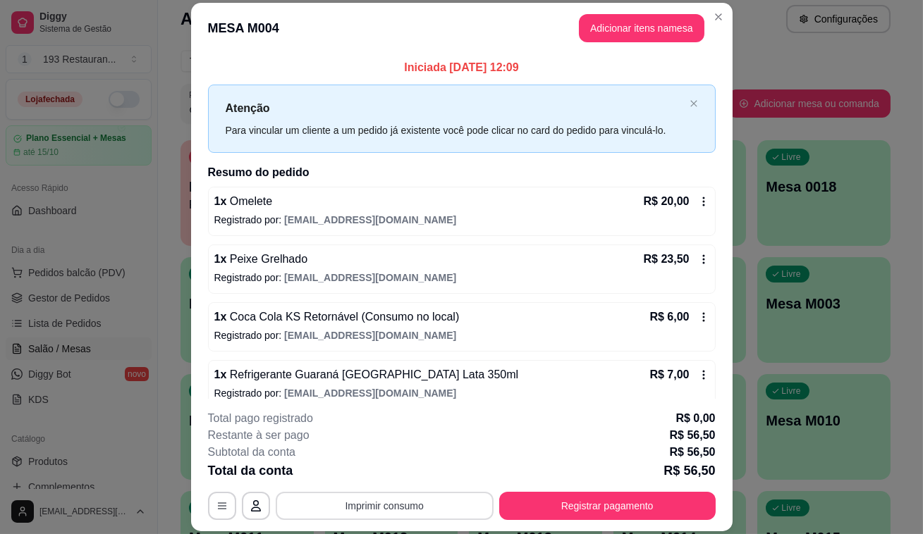
click at [382, 500] on button "Imprimir consumo" at bounding box center [385, 506] width 218 height 28
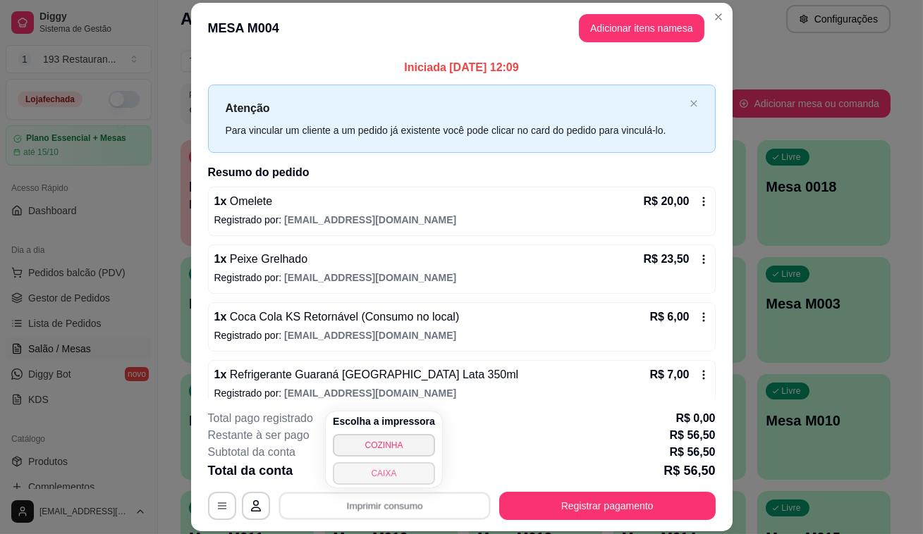
click at [398, 471] on button "CAIXA" at bounding box center [384, 474] width 102 height 23
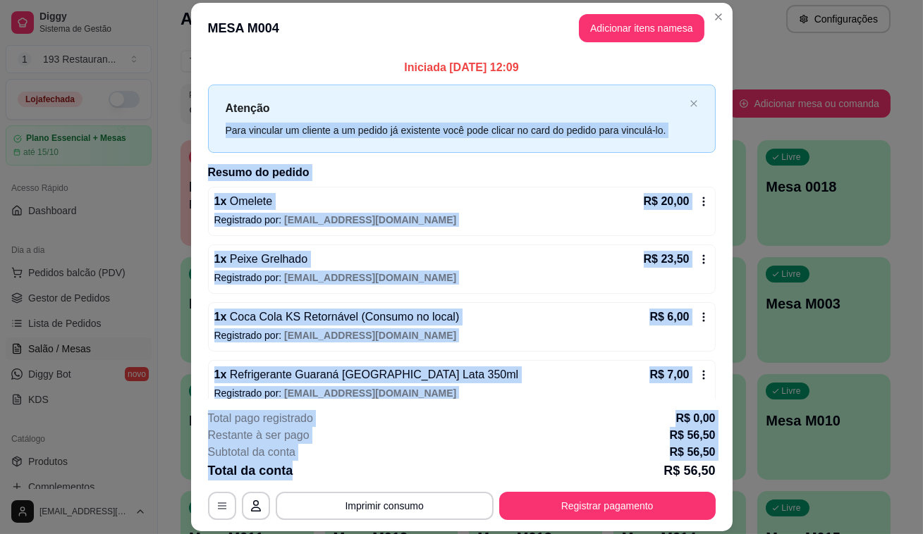
drag, startPoint x: 395, startPoint y: 463, endPoint x: 0, endPoint y: 137, distance: 512.3
click at [0, 154] on div "**********" at bounding box center [461, 267] width 923 height 534
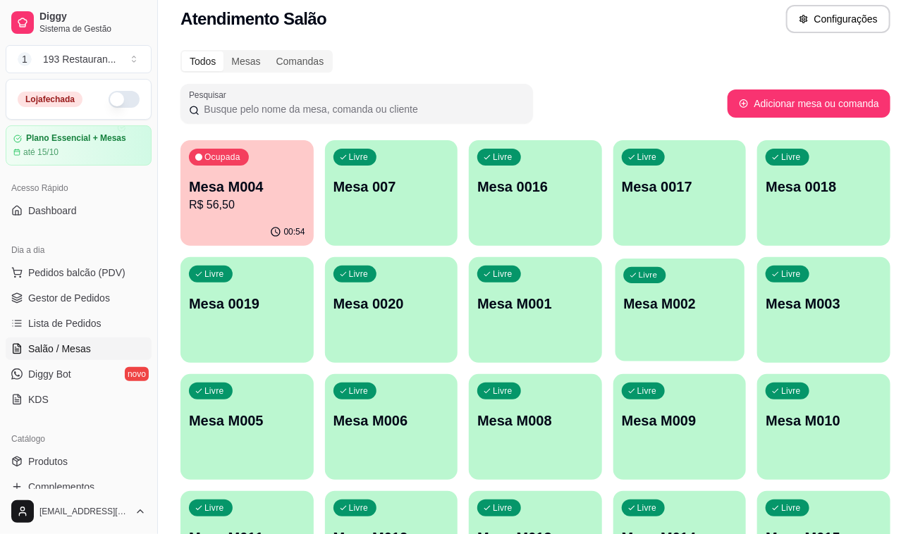
click at [683, 264] on div "Livre Mesa M002" at bounding box center [680, 302] width 129 height 86
click at [261, 202] on div "Mesa M004 R$ 56,50" at bounding box center [247, 195] width 116 height 37
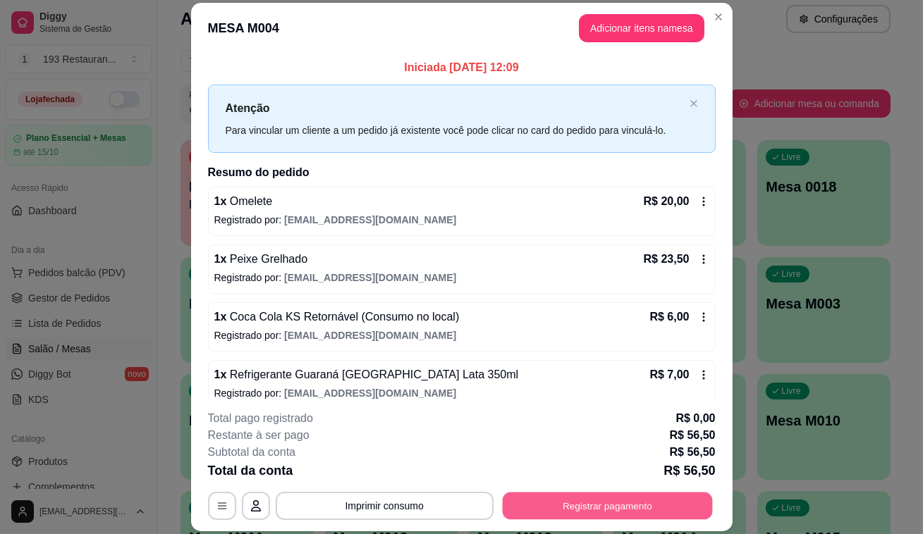
click at [578, 513] on button "Registrar pagamento" at bounding box center [607, 506] width 210 height 27
click at [580, 513] on button "Registrar pagamento" at bounding box center [607, 506] width 210 height 27
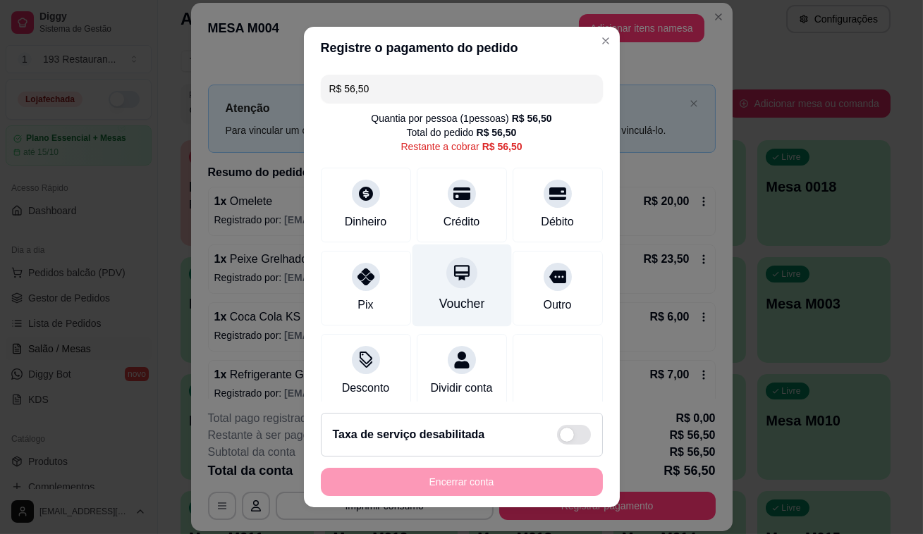
click at [452, 286] on div at bounding box center [461, 272] width 31 height 31
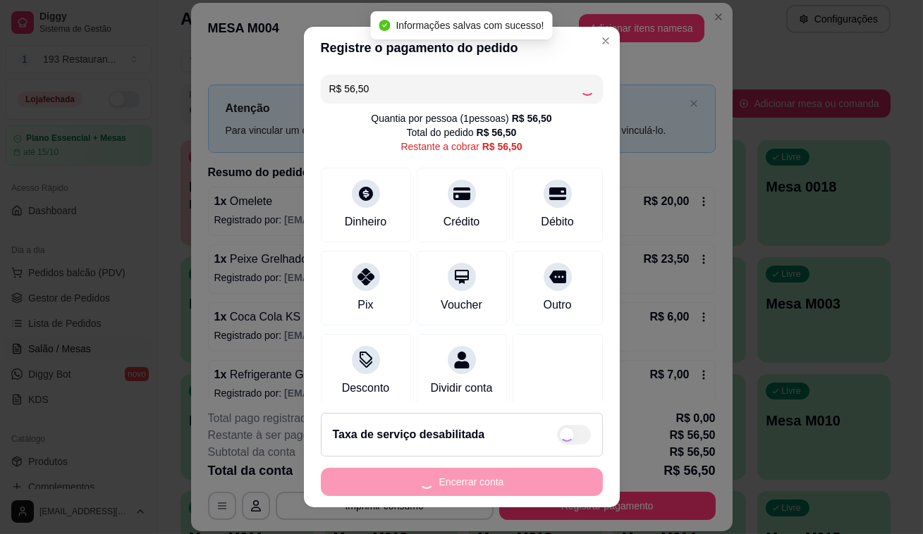
type input "R$ 0,00"
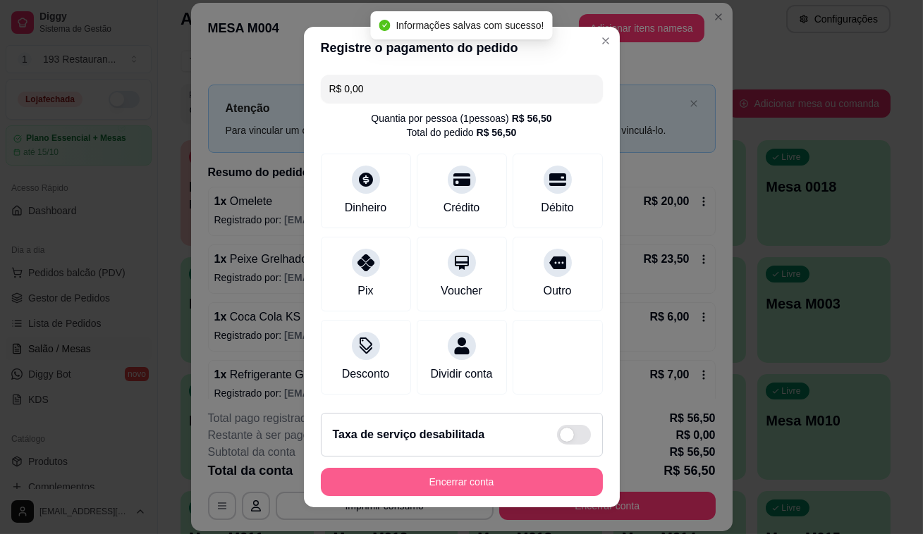
click at [546, 489] on button "Encerrar conta" at bounding box center [462, 482] width 282 height 28
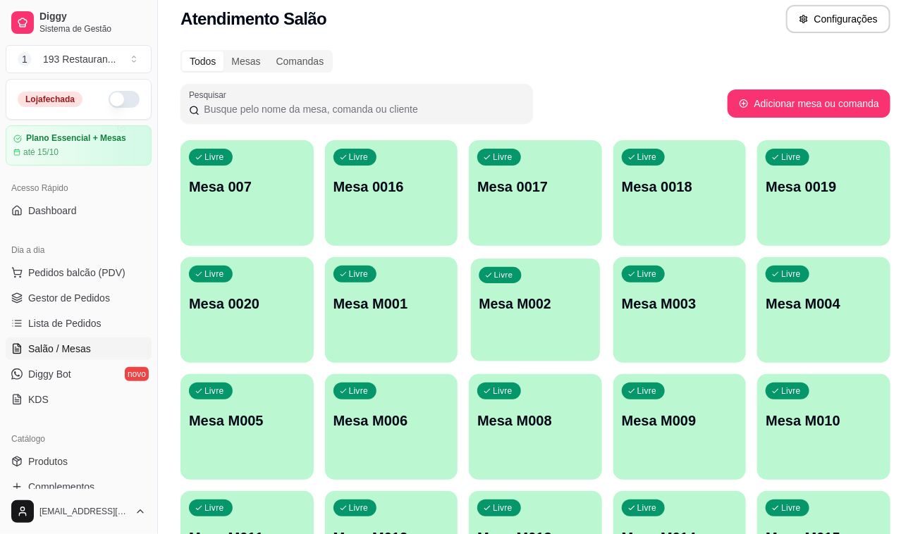
click at [564, 338] on div "Livre Mesa M002" at bounding box center [535, 302] width 129 height 86
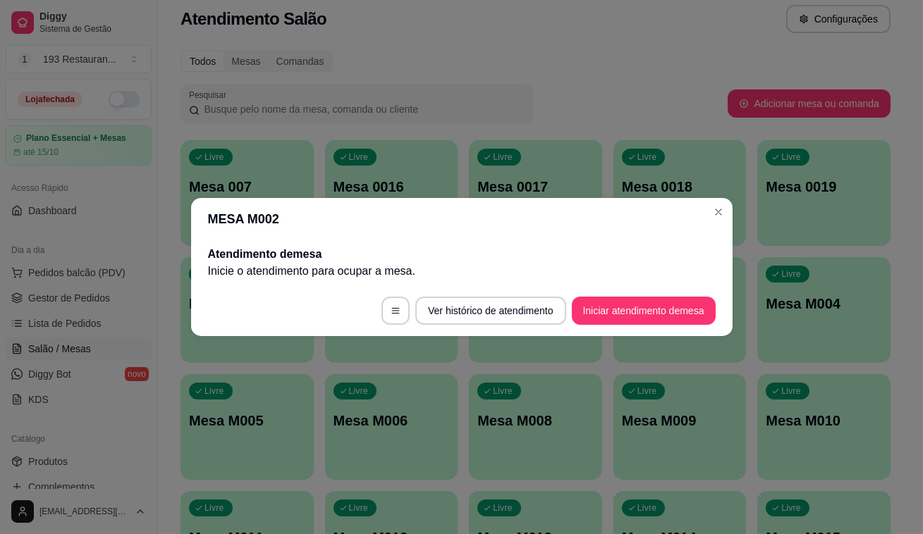
click at [642, 276] on p "Inicie o atendimento para ocupar a mesa ." at bounding box center [462, 271] width 508 height 17
click at [630, 303] on button "Iniciar atendimento de mesa" at bounding box center [644, 311] width 140 height 27
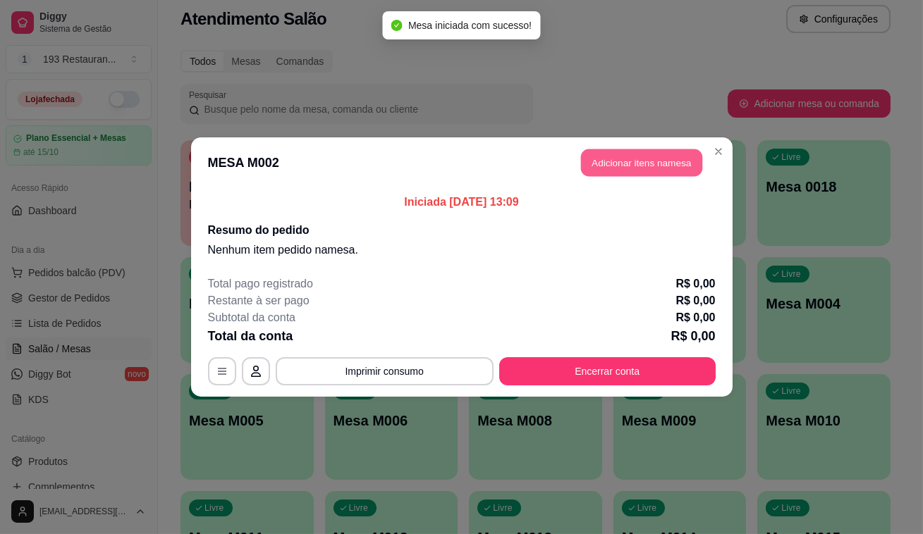
click at [615, 159] on button "Adicionar itens na mesa" at bounding box center [641, 162] width 121 height 27
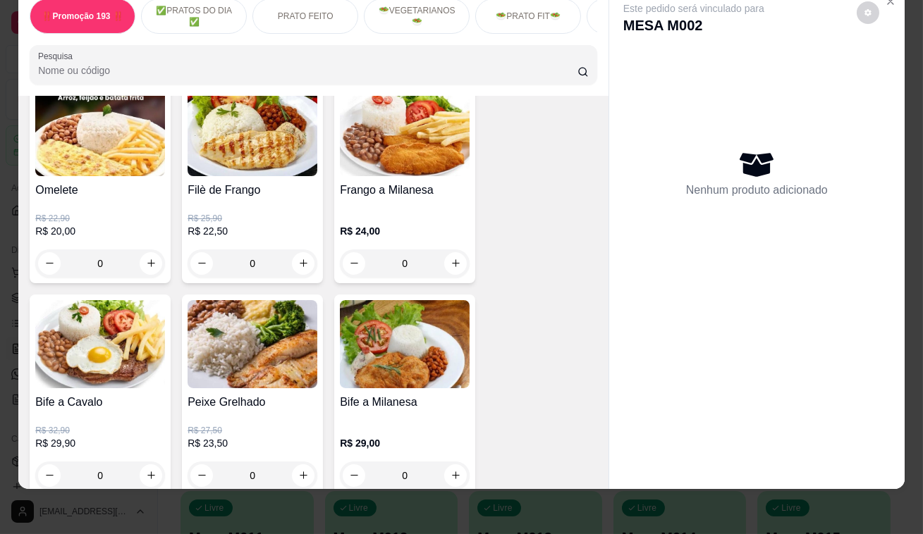
scroll to position [705, 0]
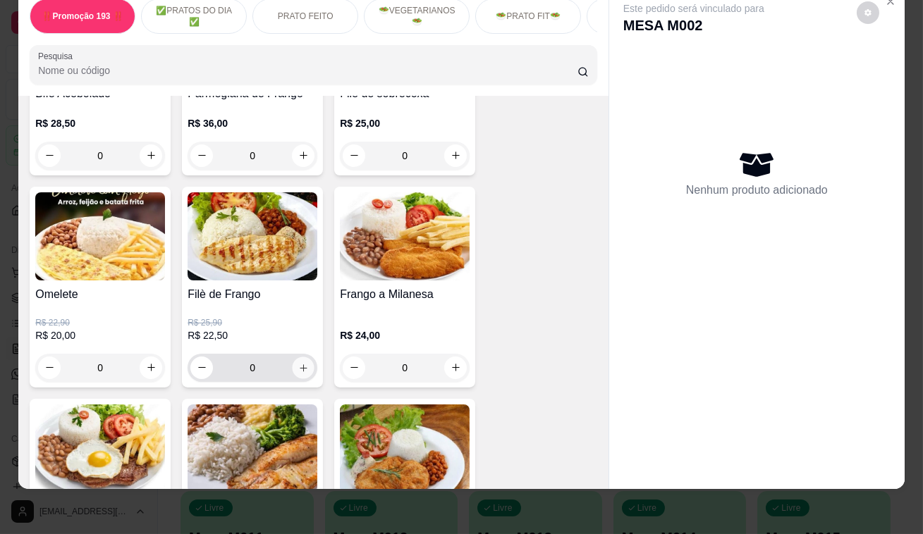
click at [303, 369] on button "increase-product-quantity" at bounding box center [304, 368] width 22 height 22
click at [302, 369] on button "increase-product-quantity" at bounding box center [304, 368] width 22 height 22
type input "2"
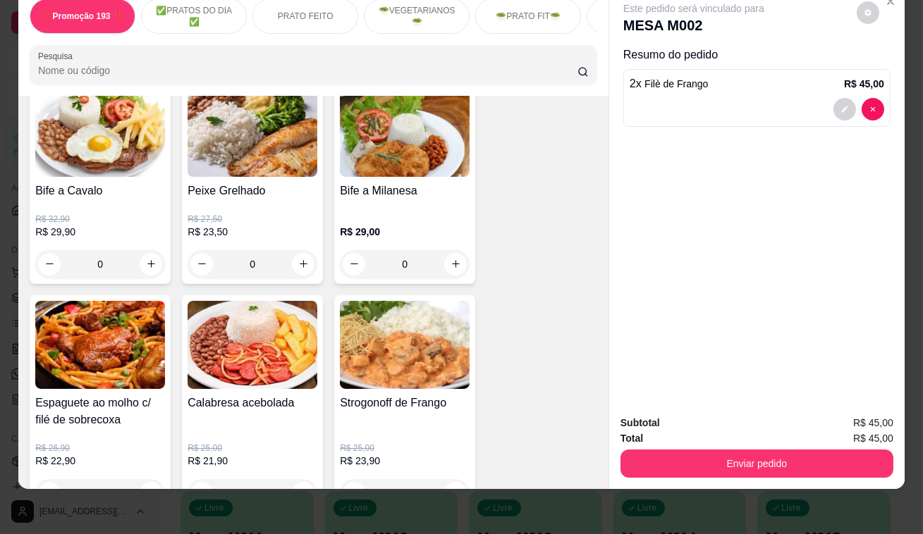
scroll to position [1025, 0]
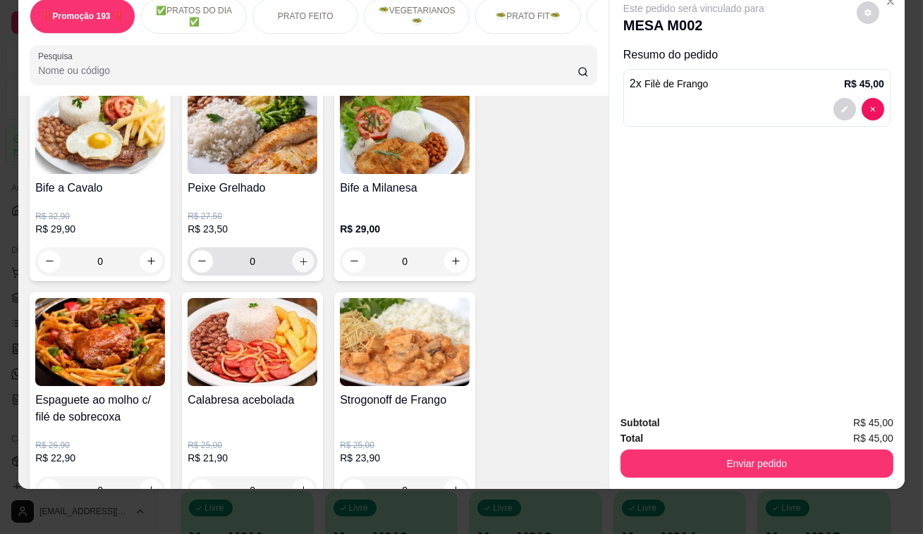
click at [296, 266] on button "increase-product-quantity" at bounding box center [304, 261] width 22 height 22
type input "1"
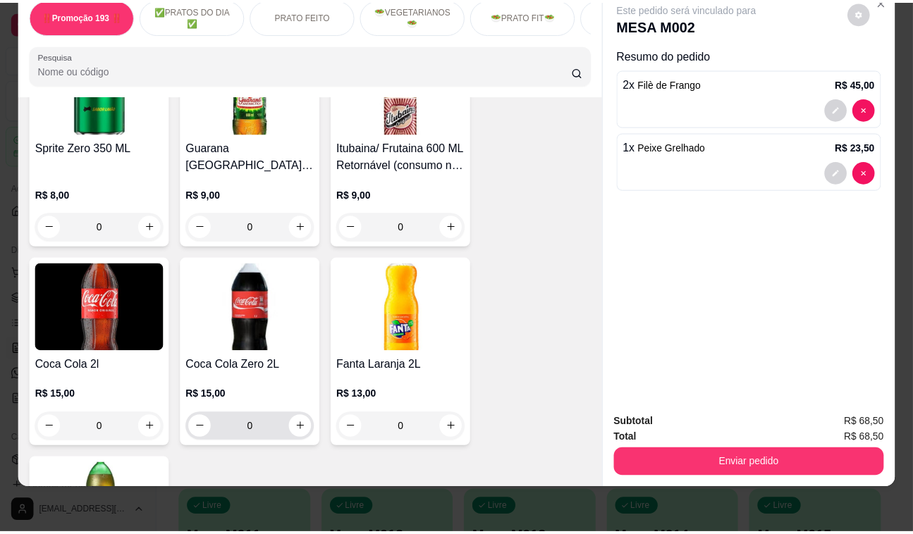
scroll to position [6409, 0]
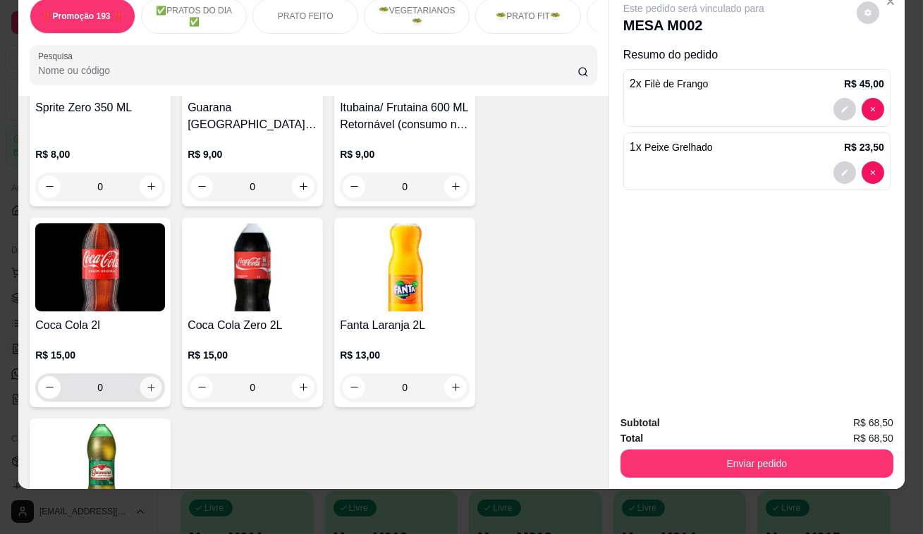
click at [151, 382] on icon "increase-product-quantity" at bounding box center [151, 387] width 11 height 11
type input "1"
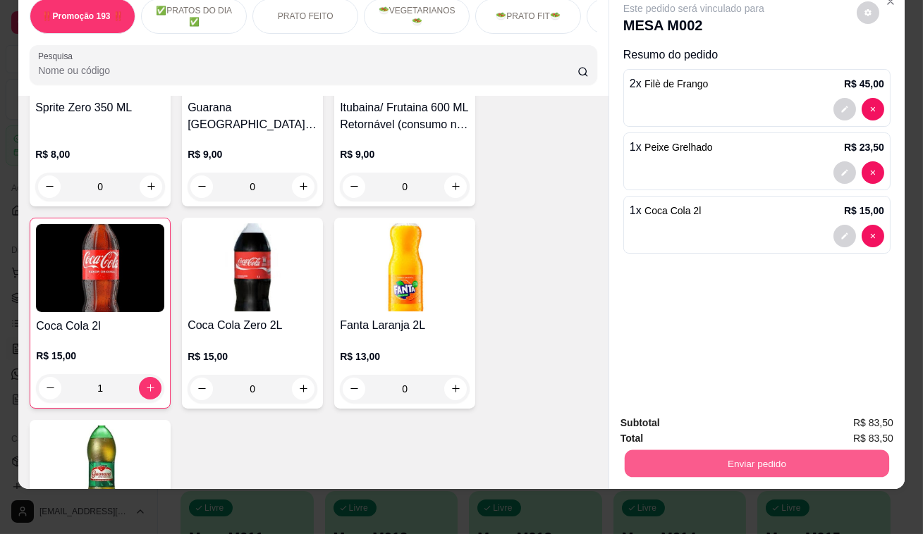
click at [802, 451] on button "Enviar pedido" at bounding box center [757, 464] width 264 height 27
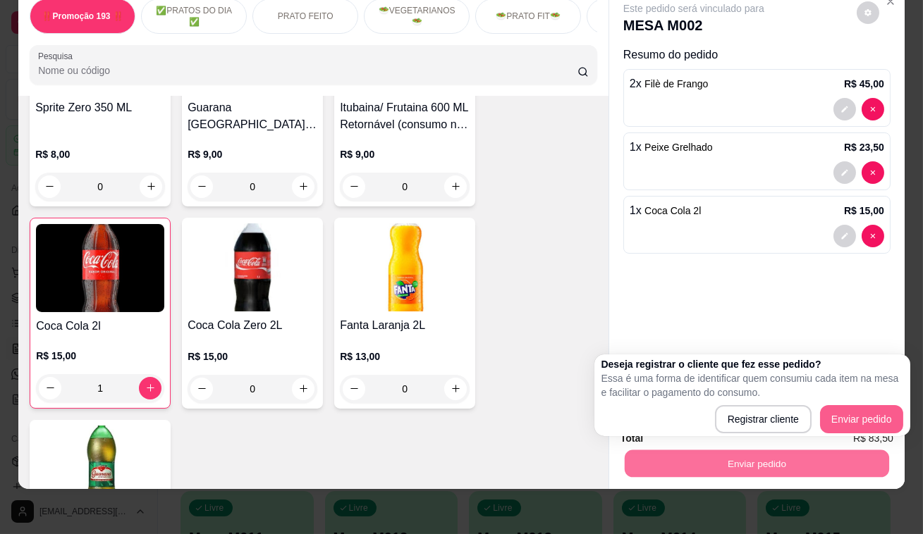
click at [843, 405] on button "Enviar pedido" at bounding box center [861, 419] width 83 height 28
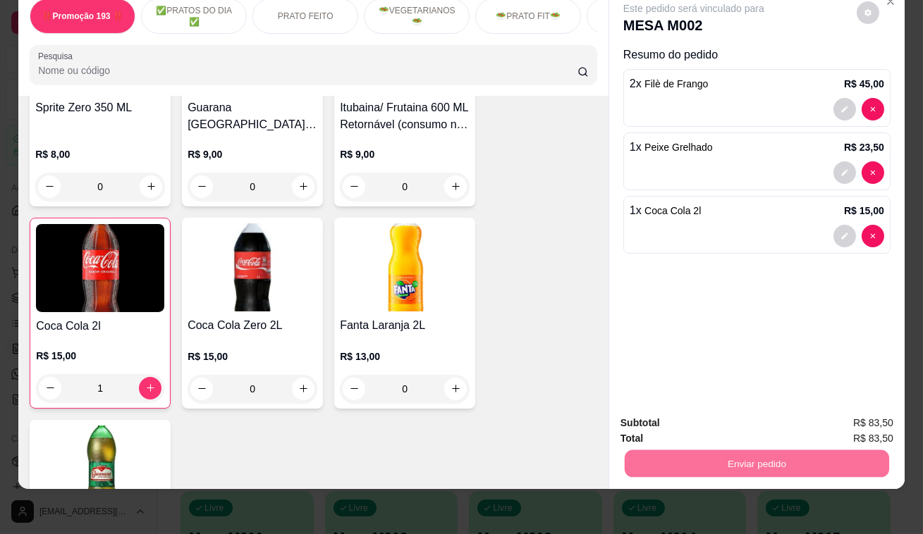
click at [848, 412] on button "Enviar pedido" at bounding box center [857, 420] width 80 height 27
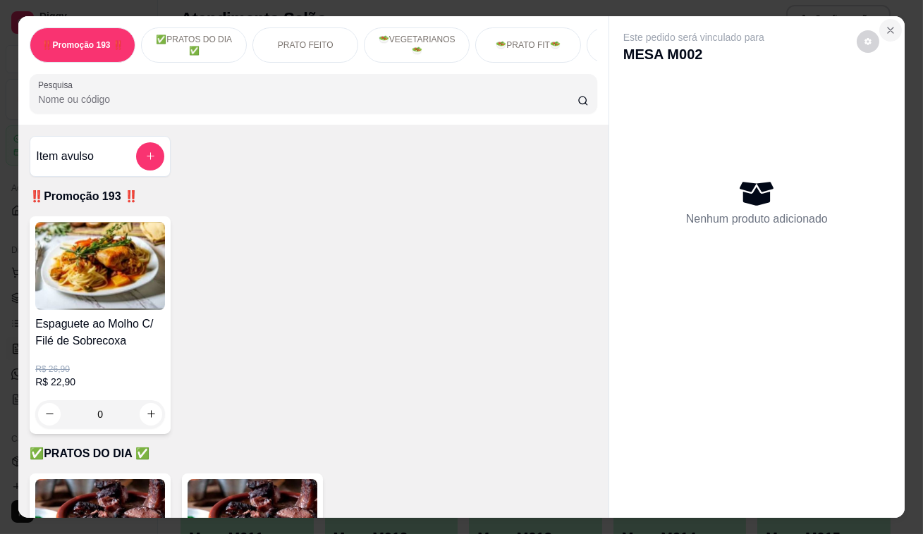
click at [885, 25] on icon "Close" at bounding box center [890, 30] width 11 height 11
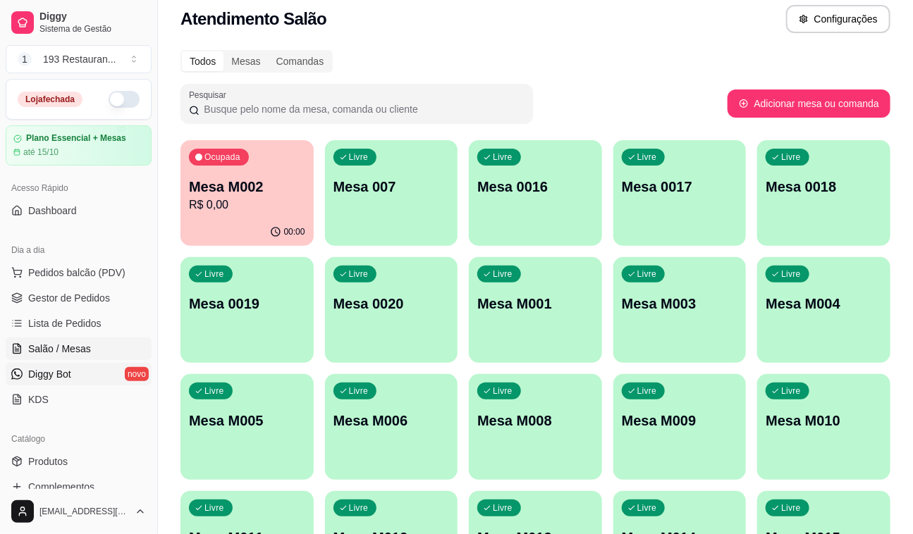
scroll to position [128, 0]
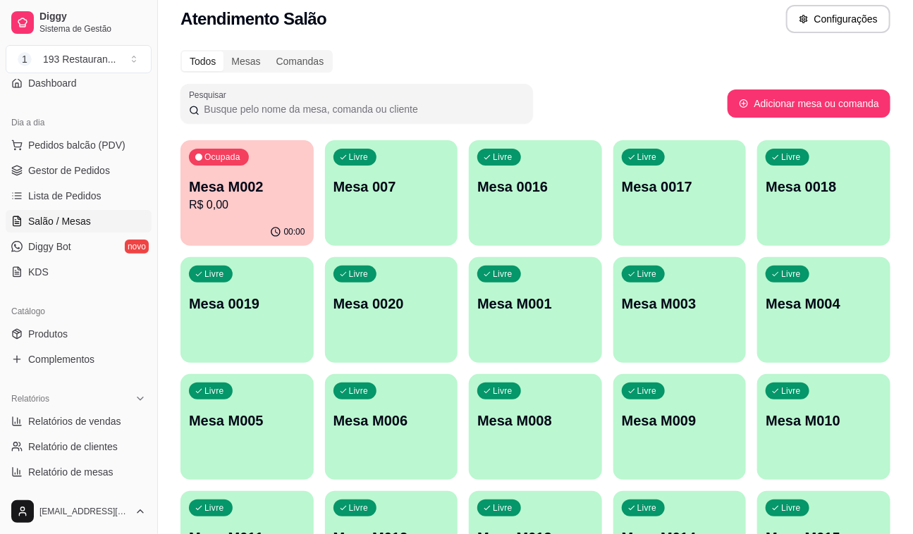
click at [78, 320] on div "Catálogo" at bounding box center [79, 311] width 146 height 23
click at [72, 341] on link "Produtos" at bounding box center [79, 334] width 146 height 23
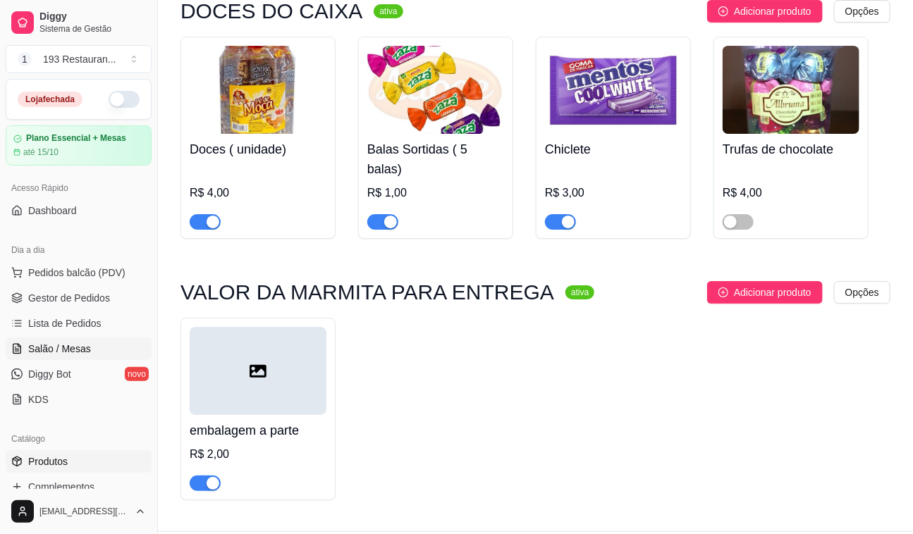
click at [63, 338] on link "Salão / Mesas" at bounding box center [79, 349] width 146 height 23
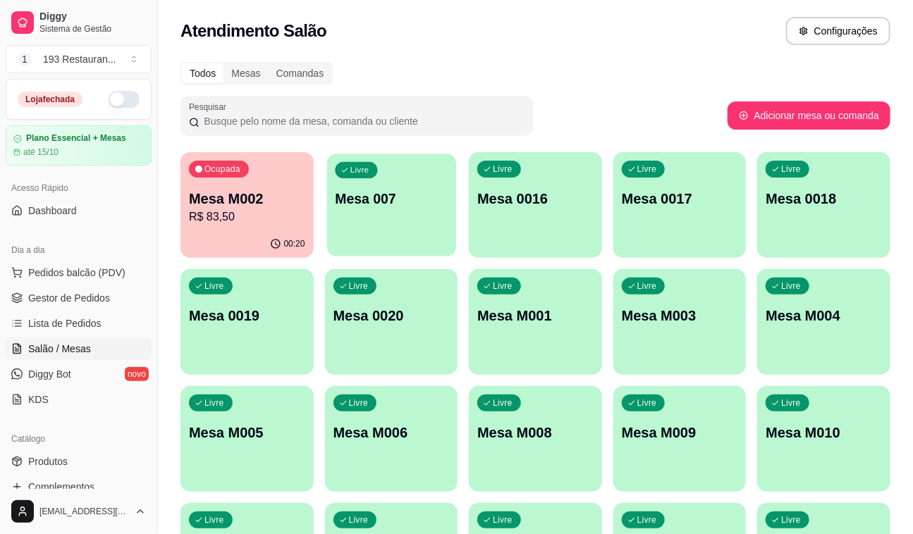
click at [352, 191] on p "Mesa 007" at bounding box center [391, 199] width 113 height 19
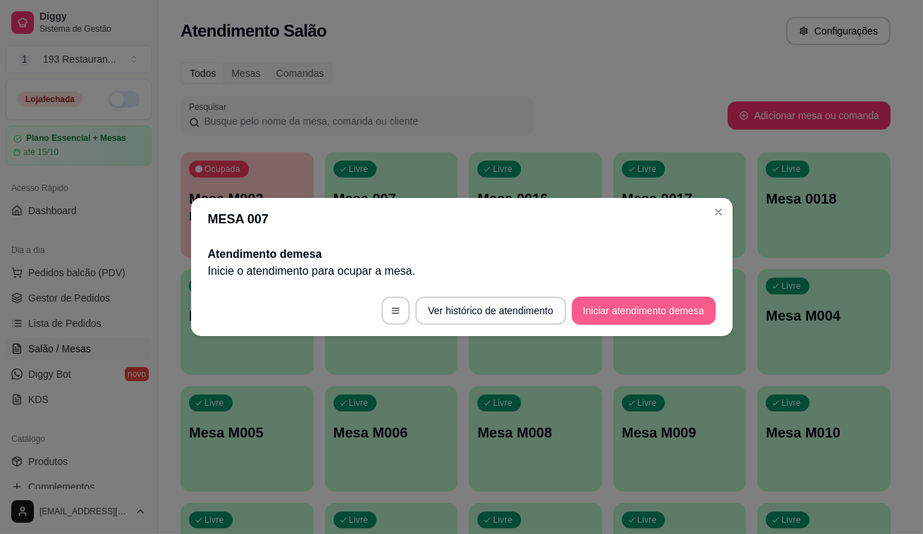
click at [585, 313] on button "Iniciar atendimento de mesa" at bounding box center [644, 311] width 144 height 28
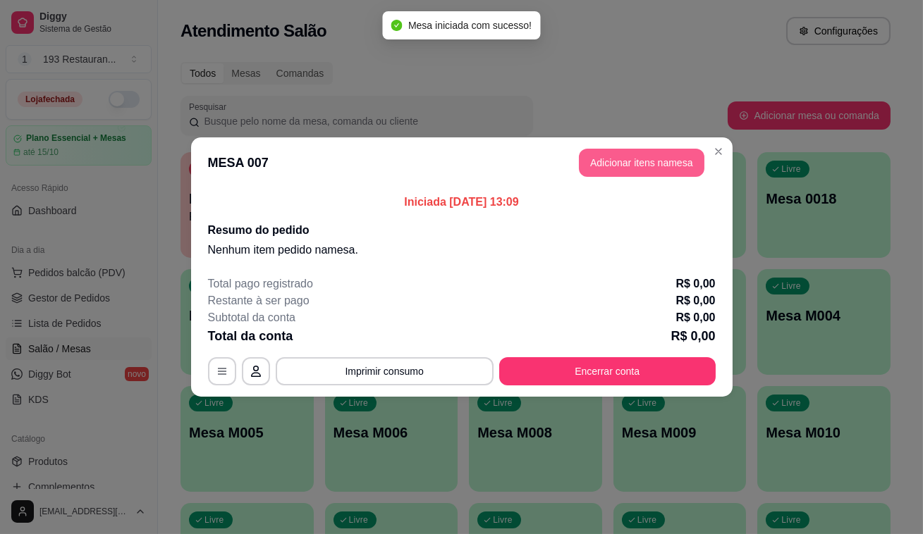
click at [621, 169] on button "Adicionar itens na mesa" at bounding box center [642, 163] width 126 height 28
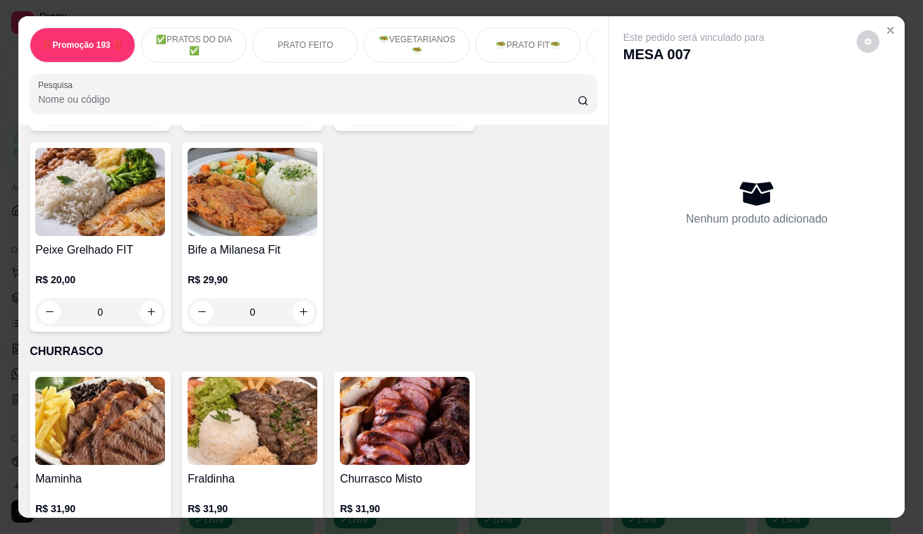
scroll to position [2884, 0]
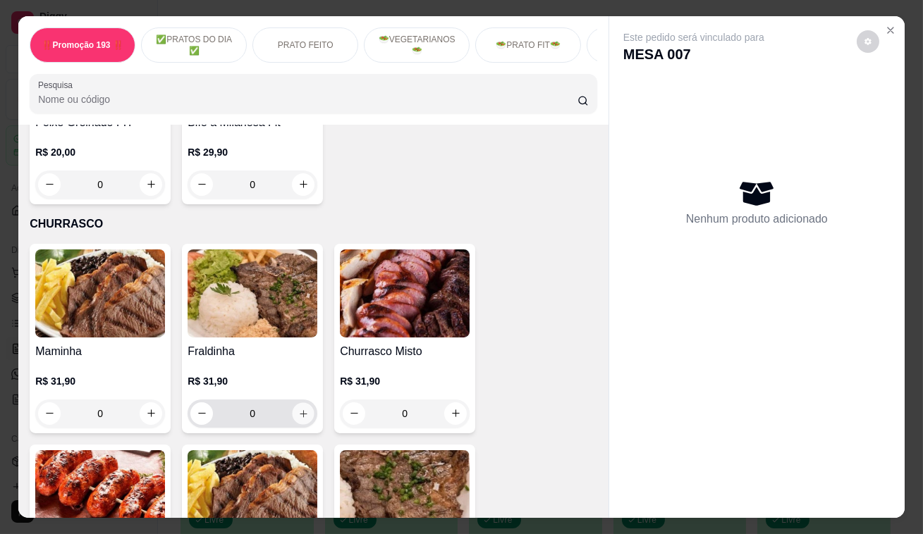
click at [298, 403] on button "increase-product-quantity" at bounding box center [304, 414] width 22 height 22
type input "1"
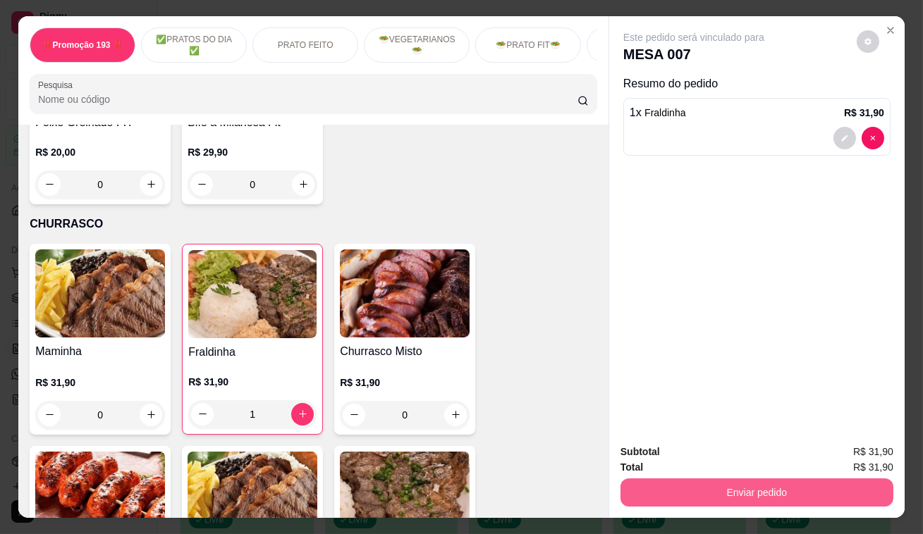
click at [711, 494] on button "Enviar pedido" at bounding box center [757, 493] width 273 height 28
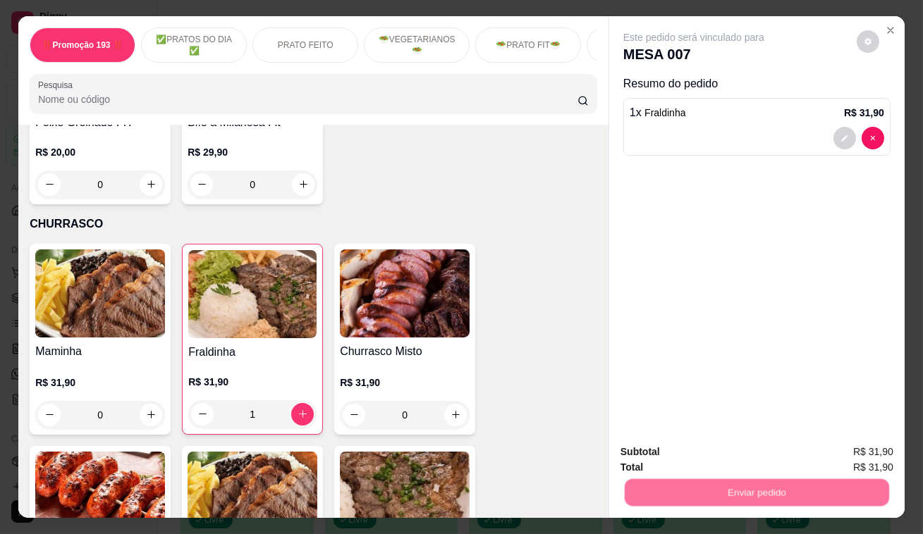
click at [714, 457] on div "Registrar cliente Enviar pedido" at bounding box center [751, 456] width 241 height 23
click at [848, 446] on button "Enviar pedido" at bounding box center [857, 453] width 80 height 27
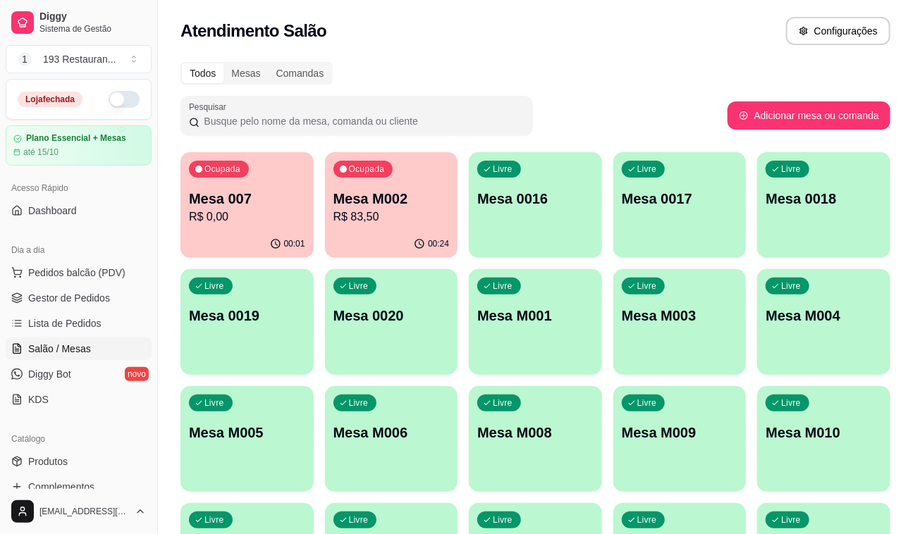
click at [731, 272] on div "Livre Mesa M003" at bounding box center [679, 313] width 133 height 89
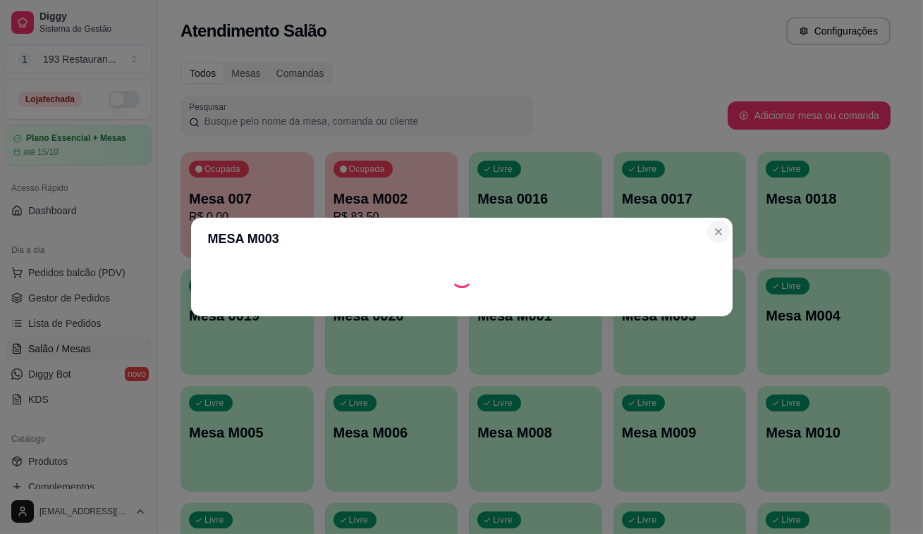
click at [709, 227] on section "MESA M003" at bounding box center [462, 267] width 542 height 99
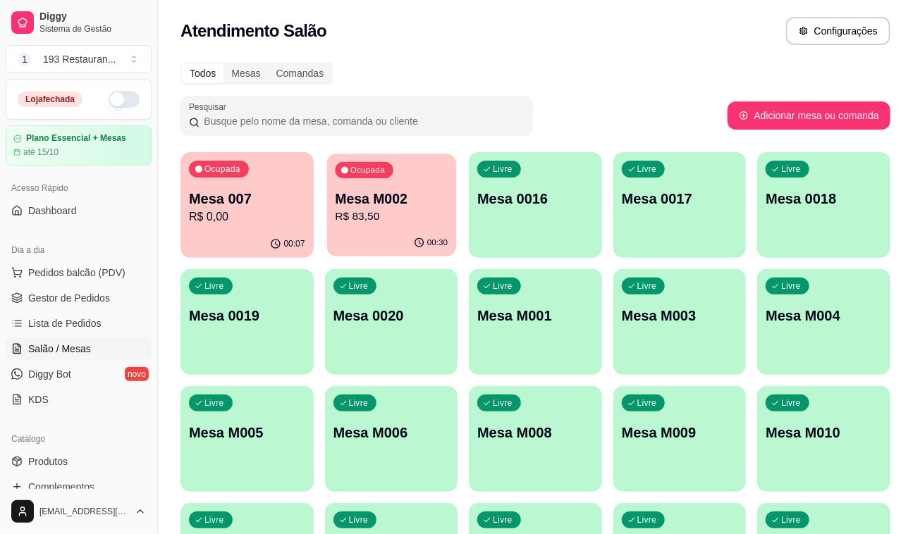
click at [431, 171] on div "Ocupada Mesa M002 R$ 83,50" at bounding box center [390, 192] width 129 height 76
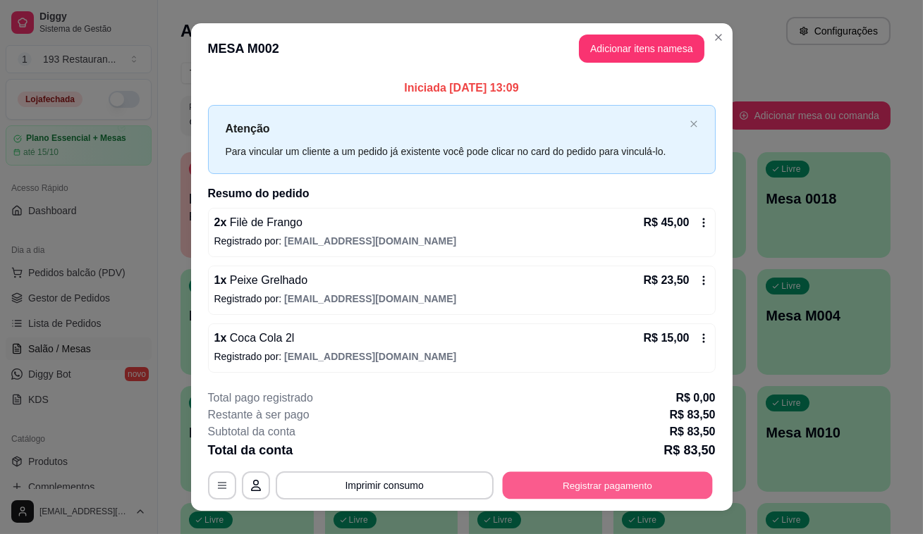
click at [572, 475] on button "Registrar pagamento" at bounding box center [607, 485] width 210 height 27
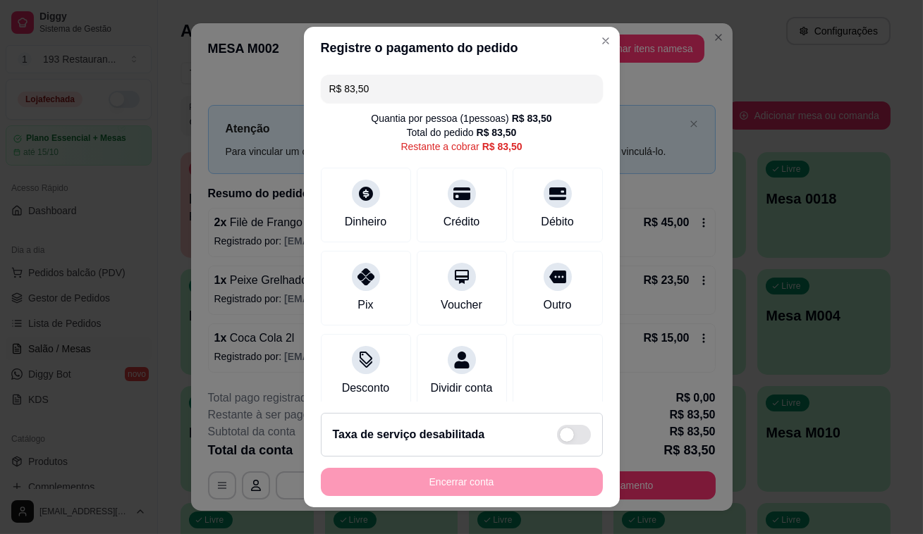
click at [437, 85] on input "R$ 83,50" at bounding box center [461, 89] width 265 height 28
click at [548, 197] on icon at bounding box center [557, 190] width 18 height 18
click at [338, 273] on div "Pix" at bounding box center [365, 286] width 99 height 82
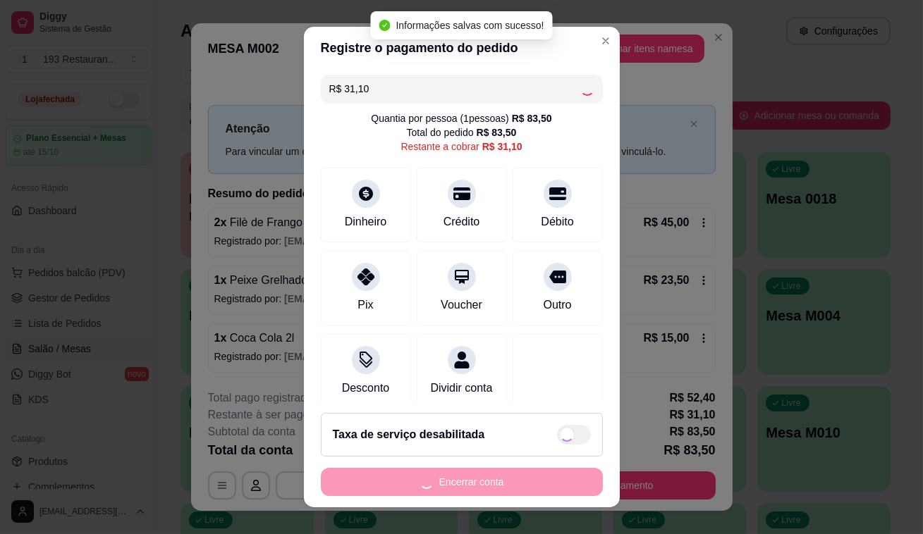
type input "R$ 0,00"
click at [470, 488] on button "Encerrar conta" at bounding box center [462, 482] width 282 height 28
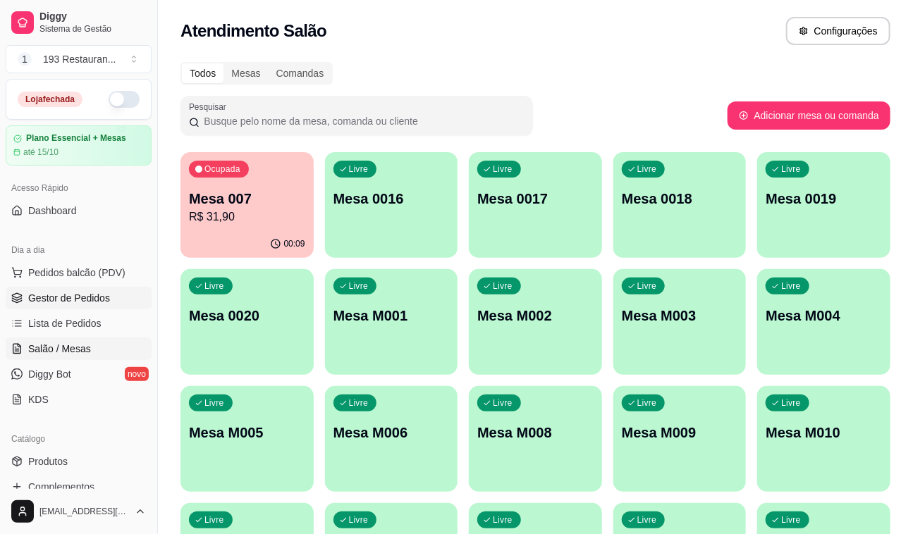
click at [30, 302] on span "Gestor de Pedidos" at bounding box center [69, 298] width 82 height 14
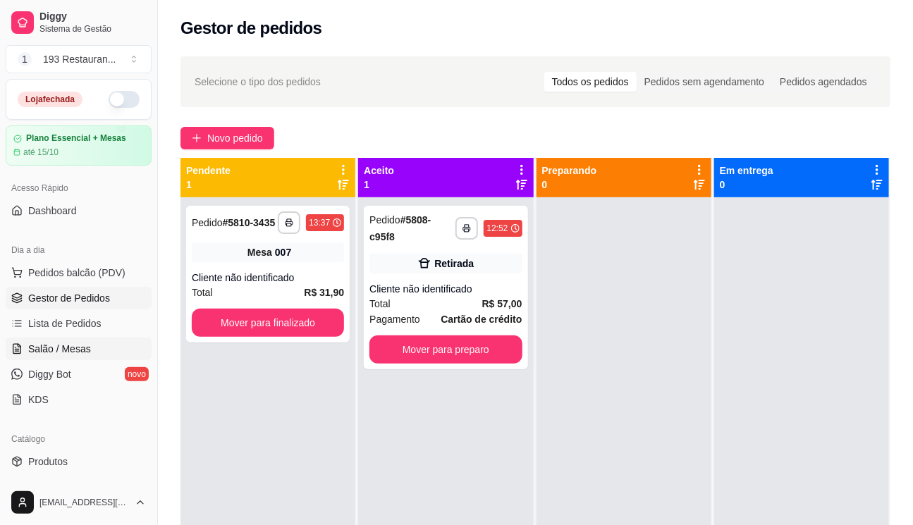
click at [51, 346] on span "Salão / Mesas" at bounding box center [59, 349] width 63 height 14
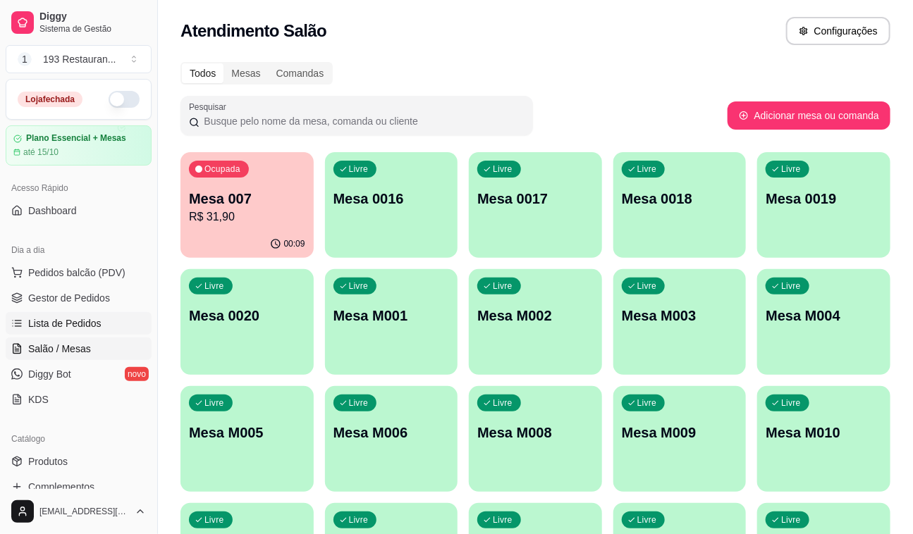
click at [57, 315] on link "Lista de Pedidos" at bounding box center [79, 323] width 146 height 23
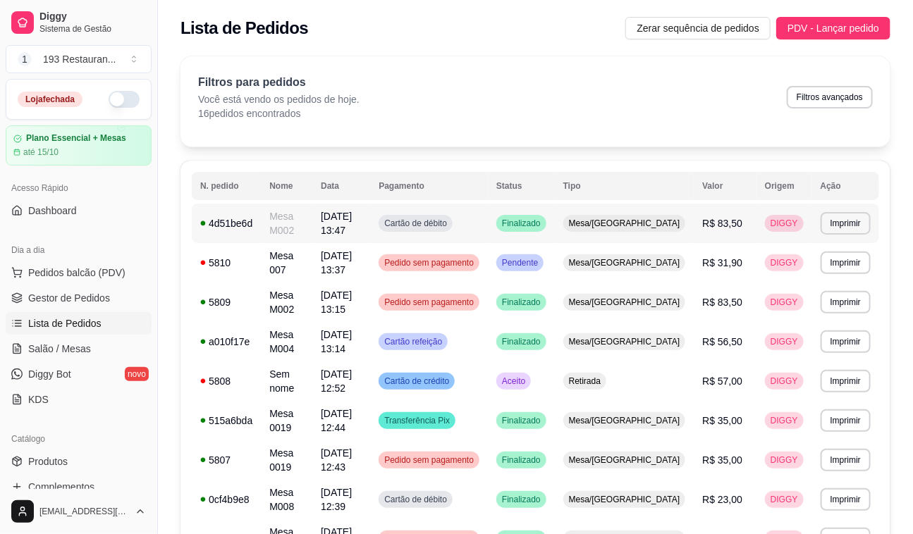
click at [488, 225] on td "Cartão de débito" at bounding box center [429, 223] width 118 height 39
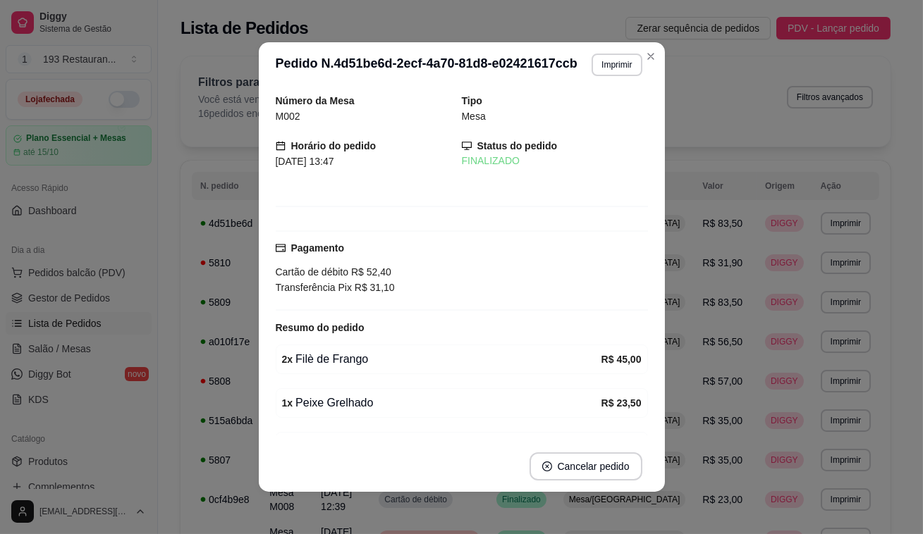
click at [592, 68] on button "Imprimir" at bounding box center [617, 65] width 50 height 23
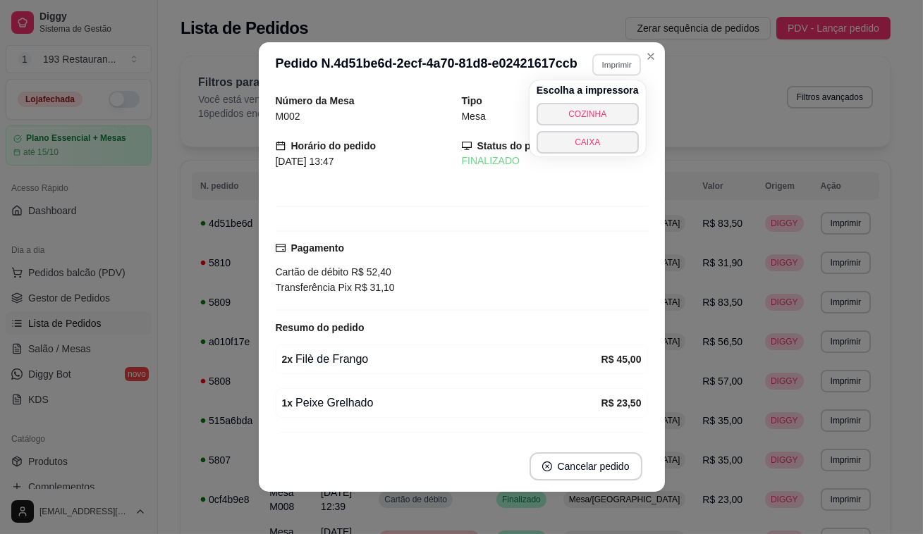
click at [587, 146] on button "CAIXA" at bounding box center [588, 142] width 102 height 23
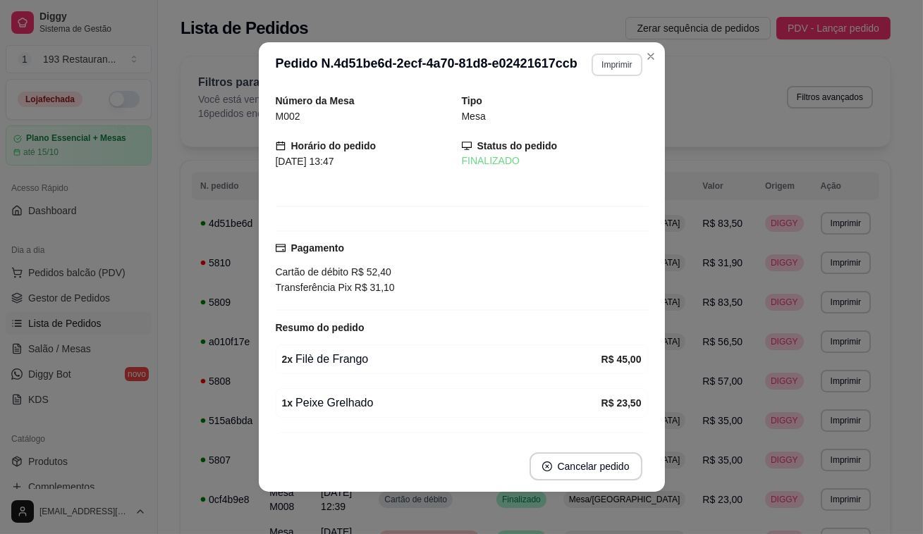
click at [636, 60] on button "Imprimir" at bounding box center [617, 65] width 50 height 23
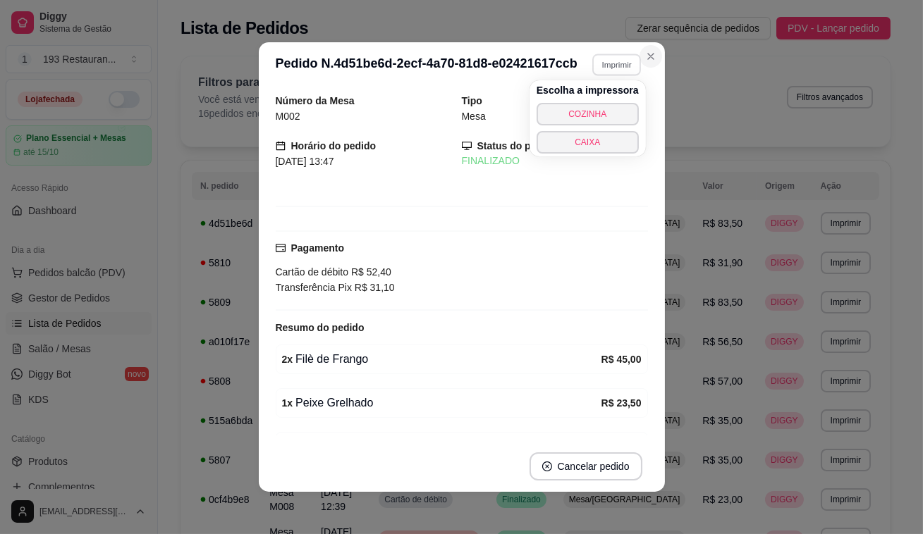
click at [648, 56] on icon "Close" at bounding box center [650, 56] width 11 height 11
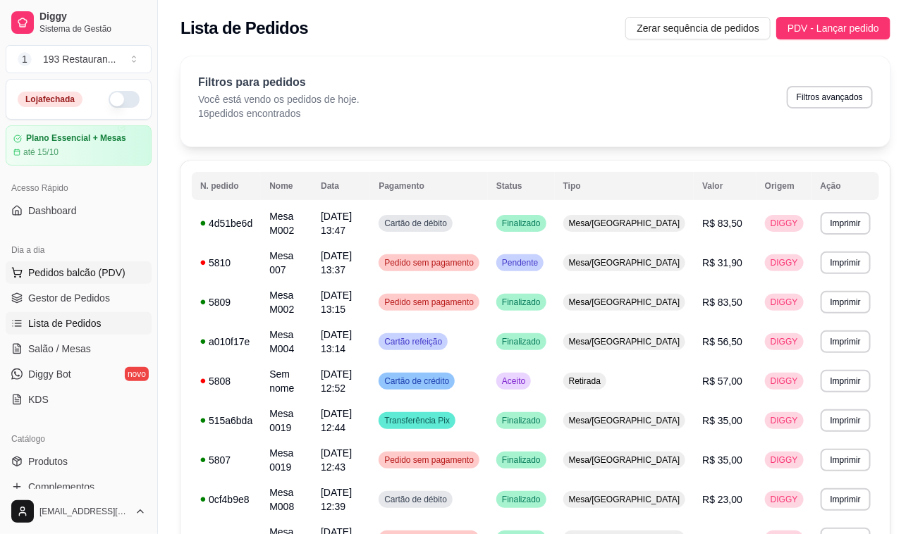
click at [99, 266] on span "Pedidos balcão (PDV)" at bounding box center [76, 273] width 97 height 14
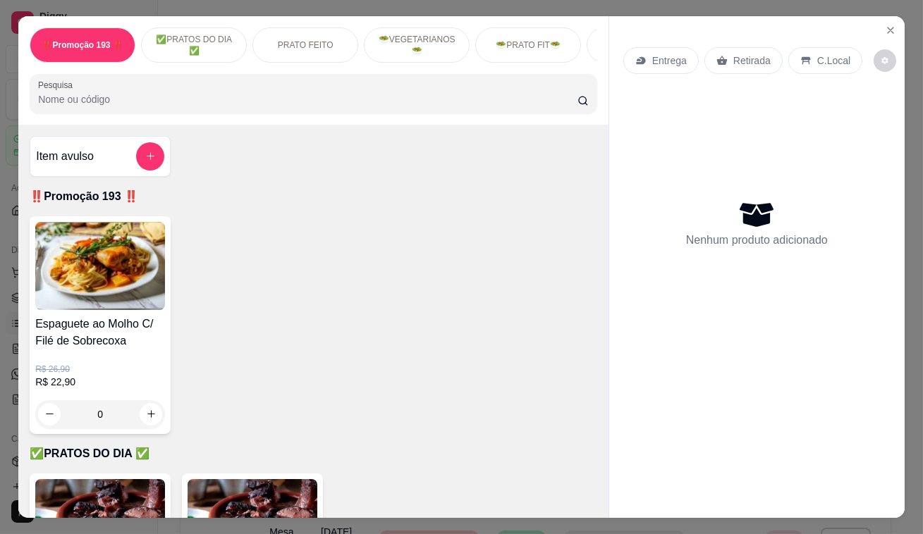
click at [738, 56] on p "Retirada" at bounding box center [751, 61] width 37 height 14
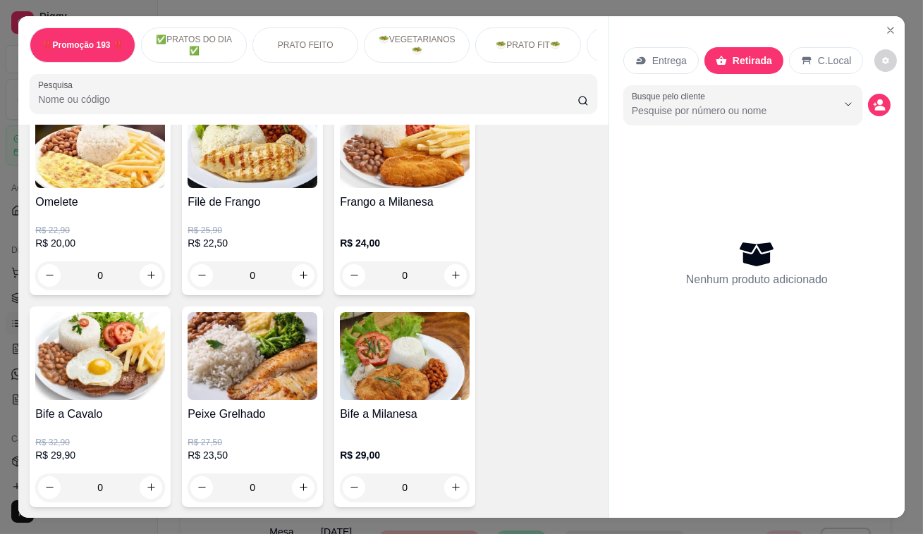
scroll to position [897, 0]
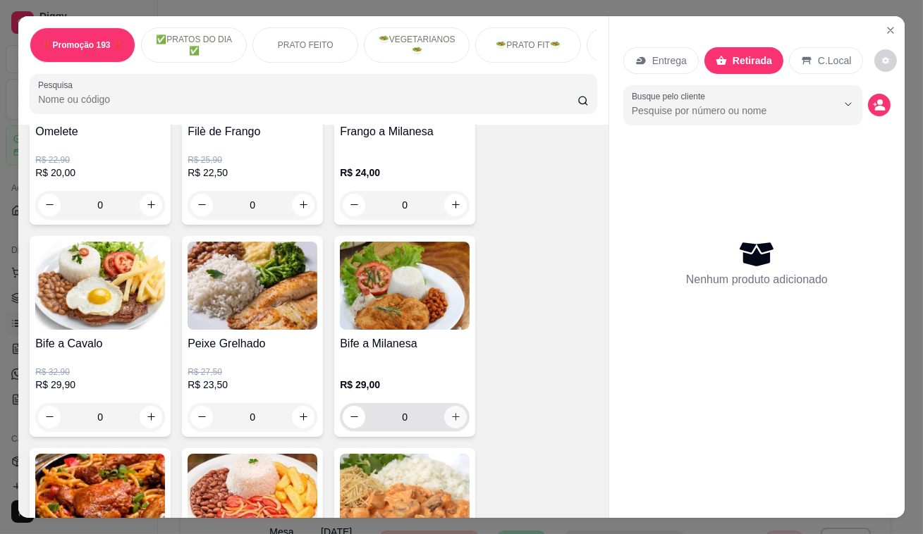
click at [451, 426] on button "increase-product-quantity" at bounding box center [455, 417] width 23 height 23
type input "1"
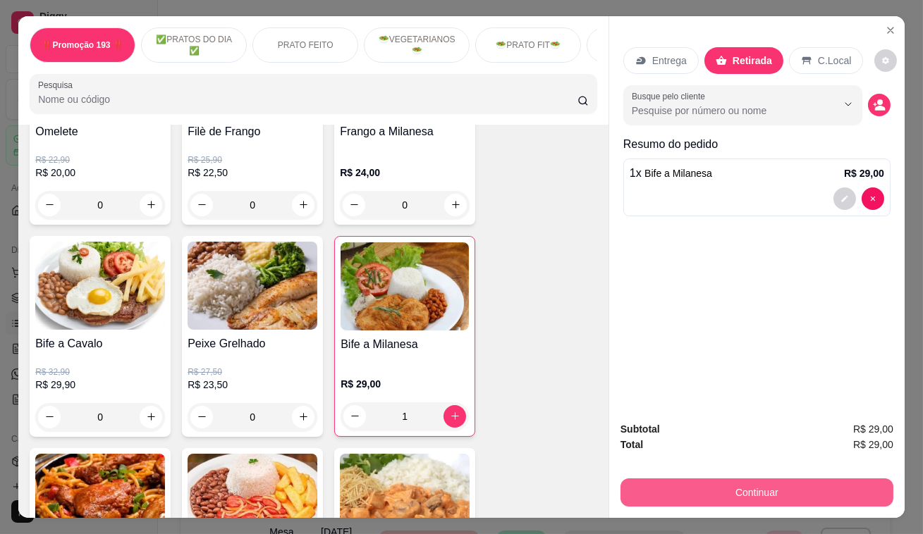
click at [692, 479] on button "Continuar" at bounding box center [757, 493] width 273 height 28
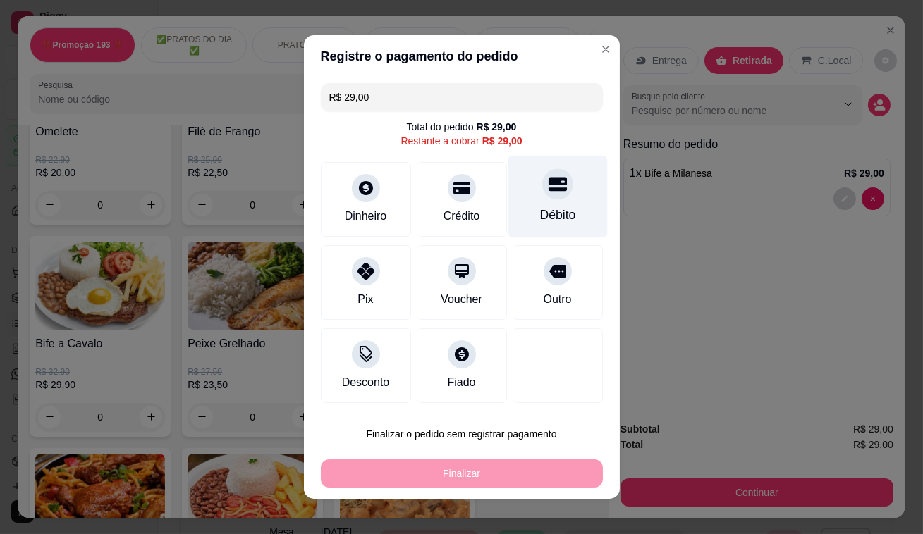
click at [548, 190] on icon at bounding box center [557, 185] width 18 height 14
type input "R$ 0,00"
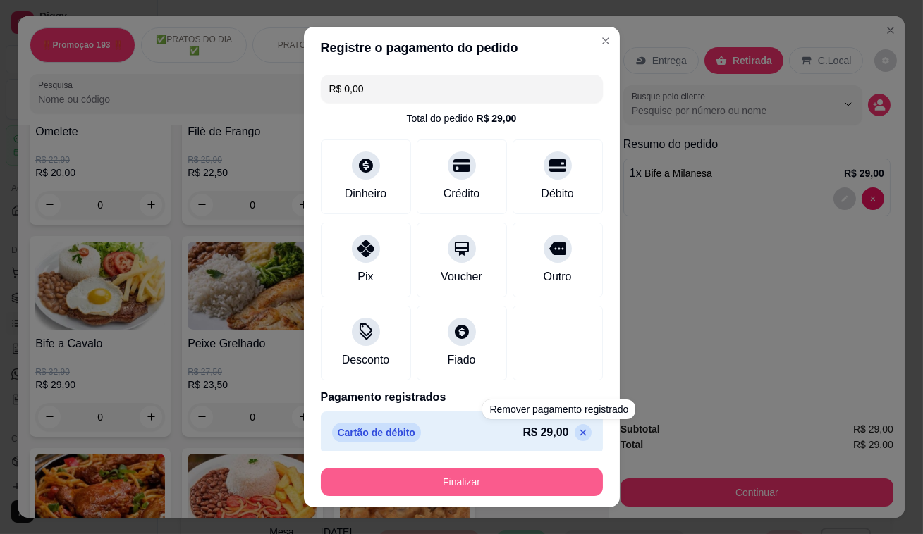
click at [551, 496] on button "Finalizar" at bounding box center [462, 482] width 282 height 28
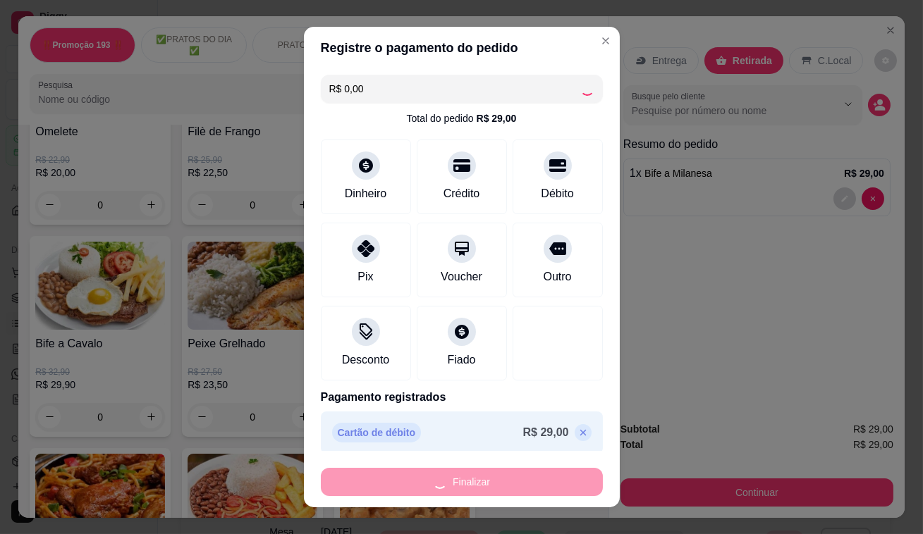
type input "0"
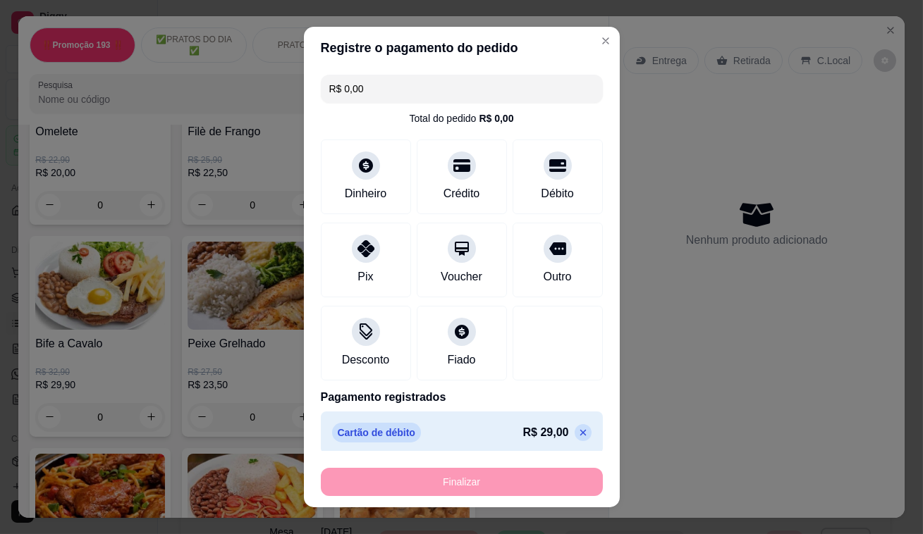
type input "-R$ 29,00"
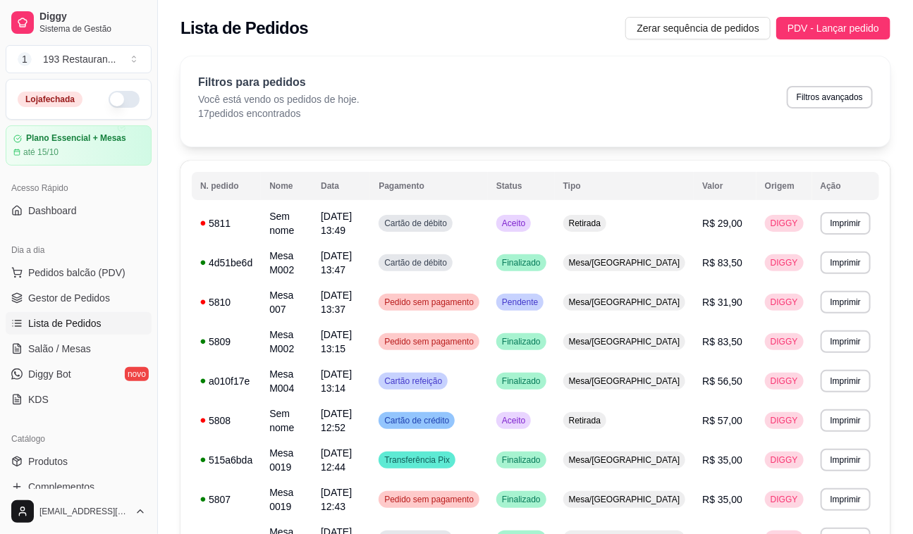
click at [377, 534] on html "Diggy Sistema de Gestão 1 193 Restauran ... Loja fechada Plano Essencial + Mesa…" at bounding box center [456, 267] width 913 height 534
click at [94, 345] on link "Salão / Mesas" at bounding box center [79, 349] width 146 height 23
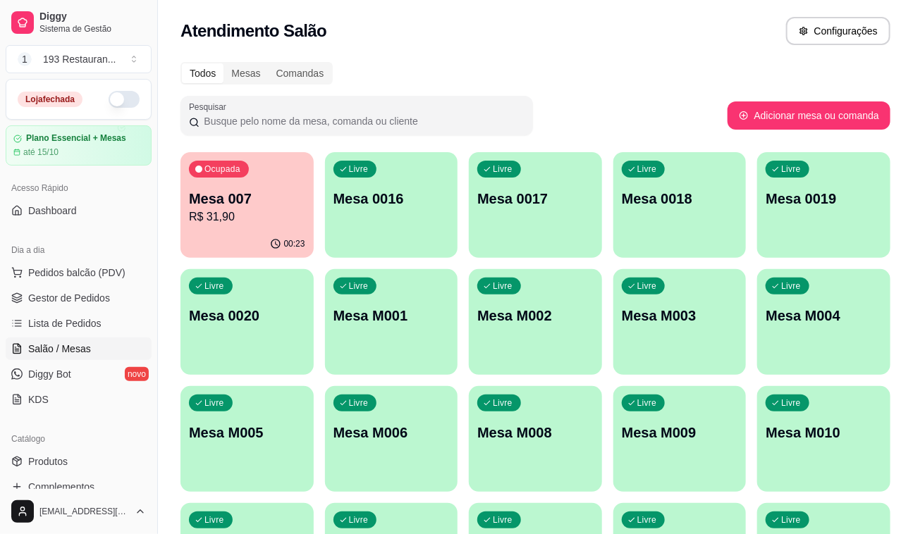
click at [235, 209] on p "R$ 31,90" at bounding box center [247, 217] width 116 height 17
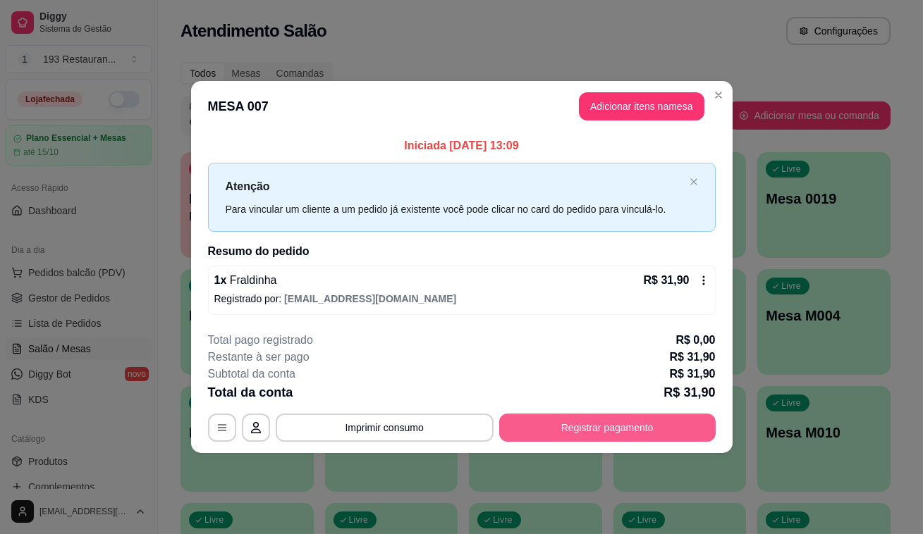
click at [655, 417] on button "Registrar pagamento" at bounding box center [607, 428] width 216 height 28
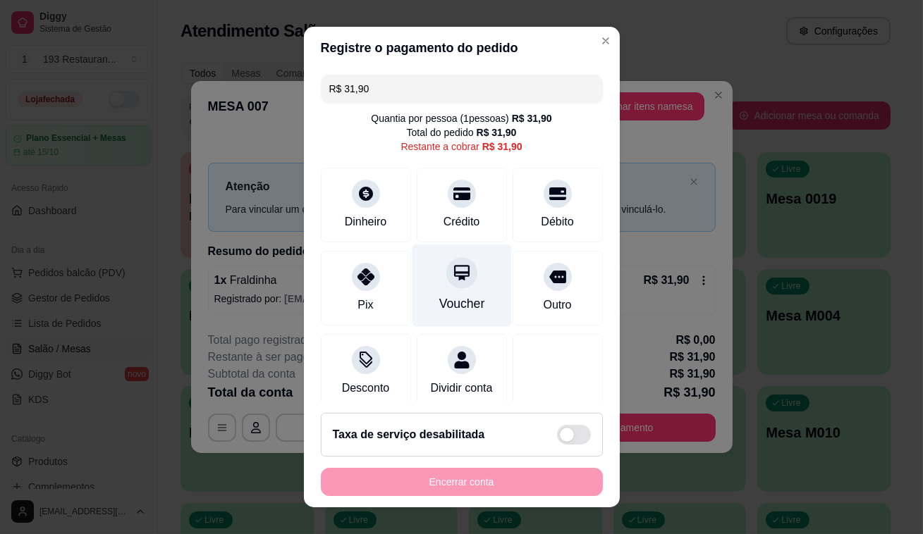
click at [439, 295] on div "Voucher" at bounding box center [462, 304] width 46 height 18
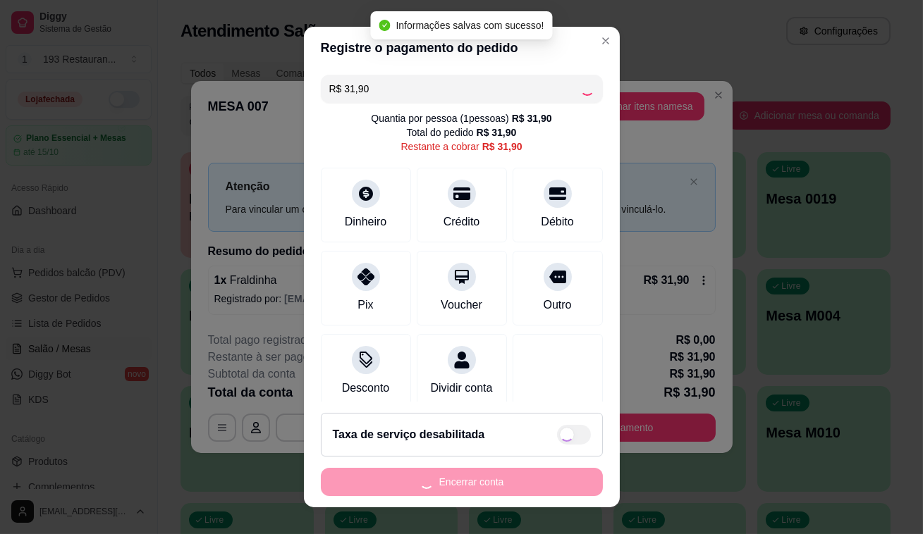
type input "R$ 0,00"
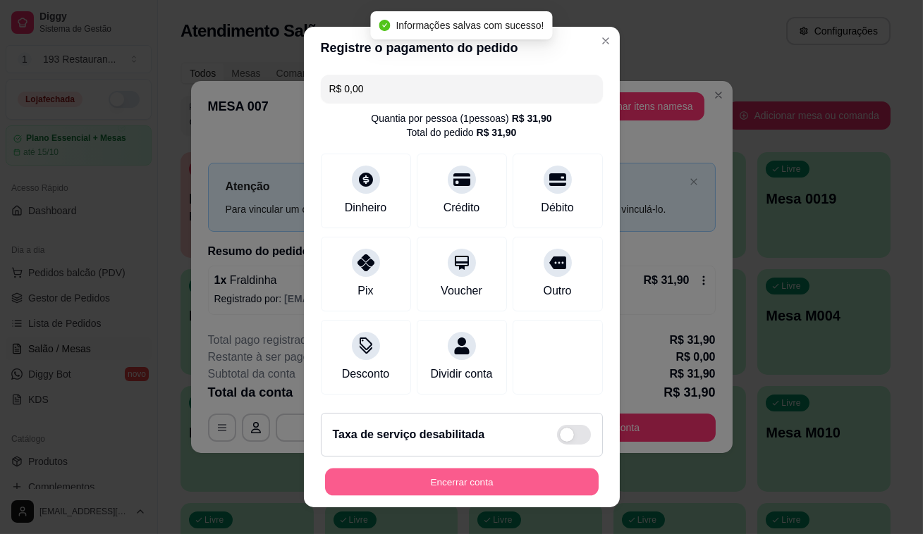
click at [471, 479] on button "Encerrar conta" at bounding box center [462, 482] width 274 height 27
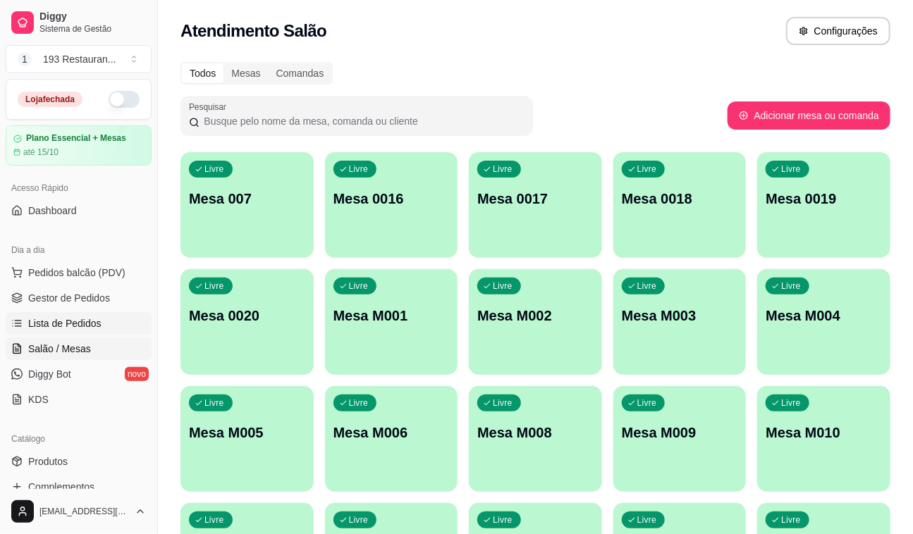
click at [91, 321] on span "Lista de Pedidos" at bounding box center [64, 324] width 73 height 14
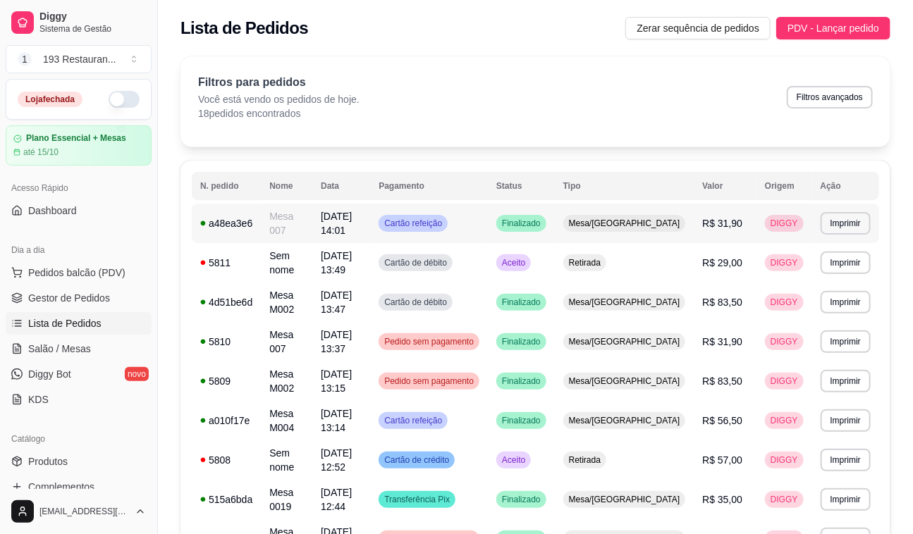
click at [668, 215] on div "Mesa/[GEOGRAPHIC_DATA]" at bounding box center [624, 223] width 123 height 17
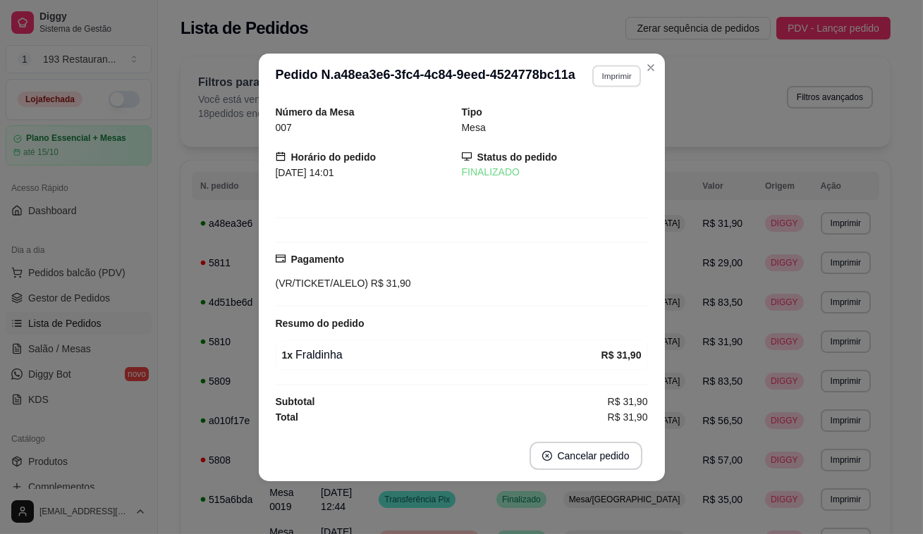
click at [635, 75] on button "Imprimir" at bounding box center [616, 76] width 49 height 22
click at [613, 156] on button "CAIXA" at bounding box center [592, 153] width 99 height 22
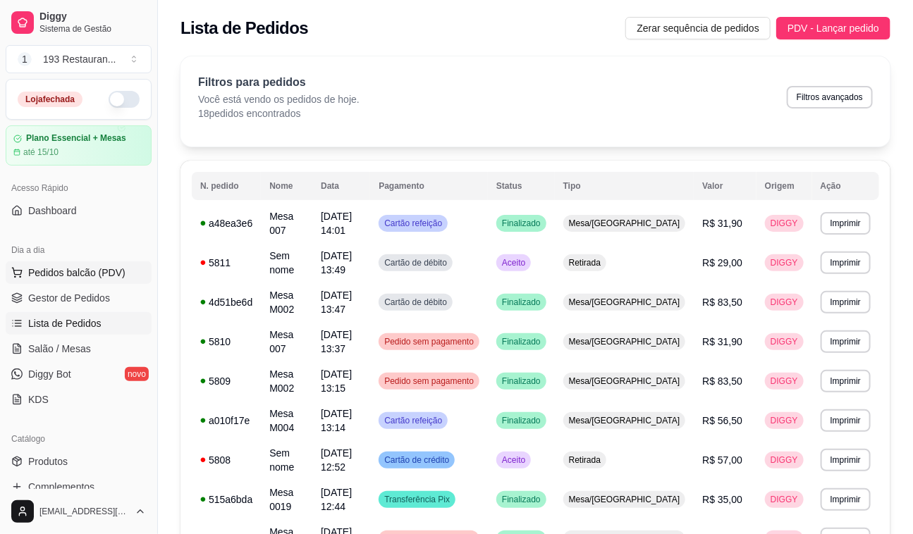
click at [78, 280] on button "Pedidos balcão (PDV)" at bounding box center [79, 273] width 146 height 23
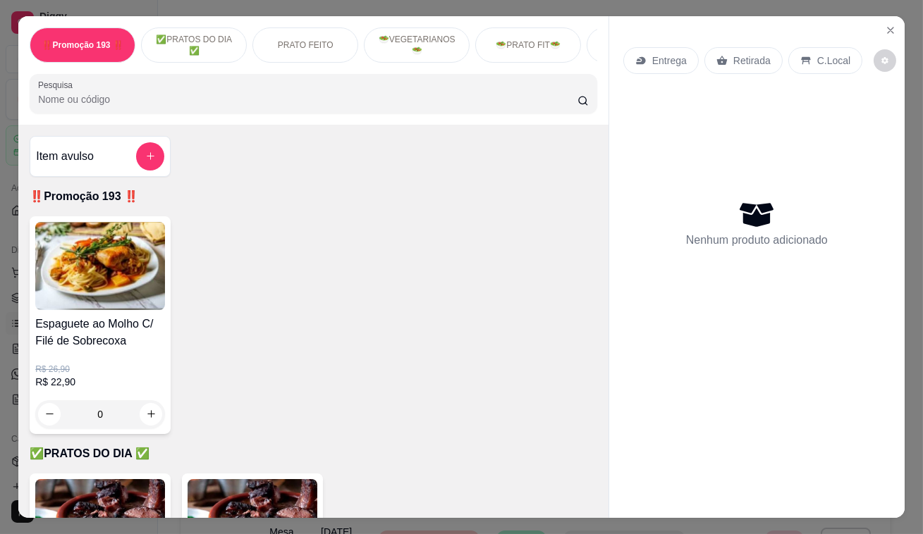
click at [757, 55] on p "Retirada" at bounding box center [751, 61] width 37 height 14
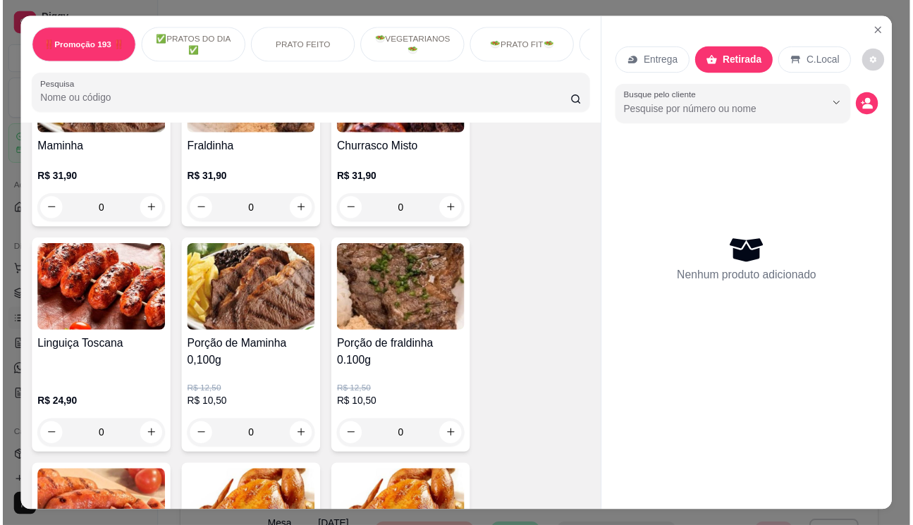
scroll to position [3012, 0]
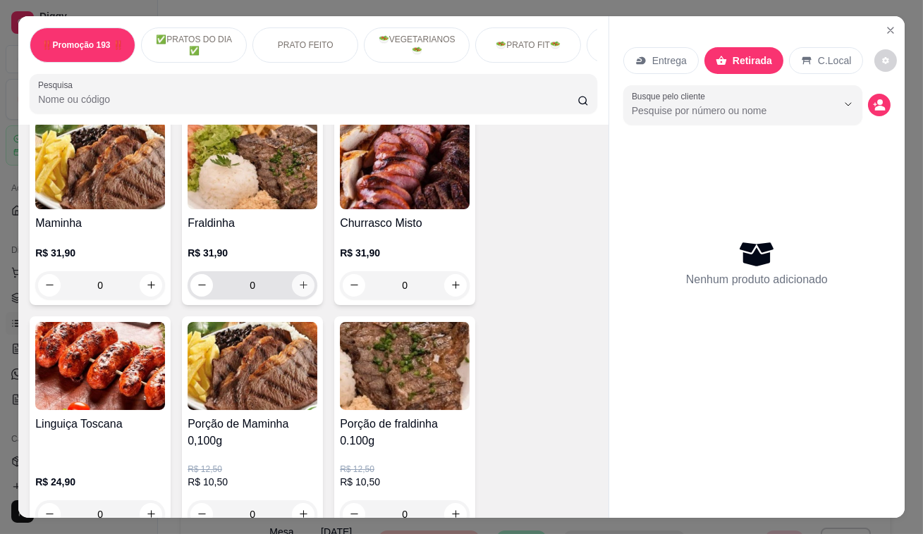
click at [298, 280] on icon "increase-product-quantity" at bounding box center [303, 285] width 11 height 11
type input "1"
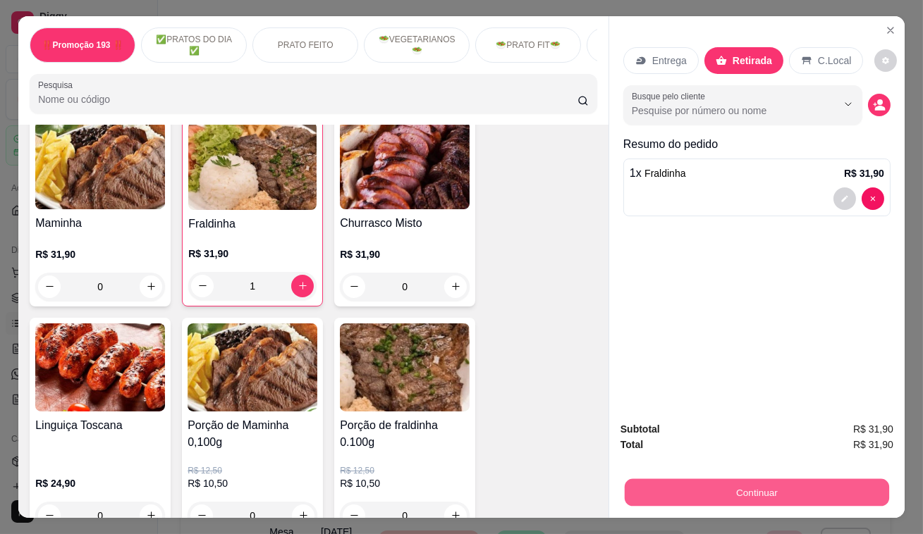
click at [802, 480] on button "Continuar" at bounding box center [757, 492] width 264 height 27
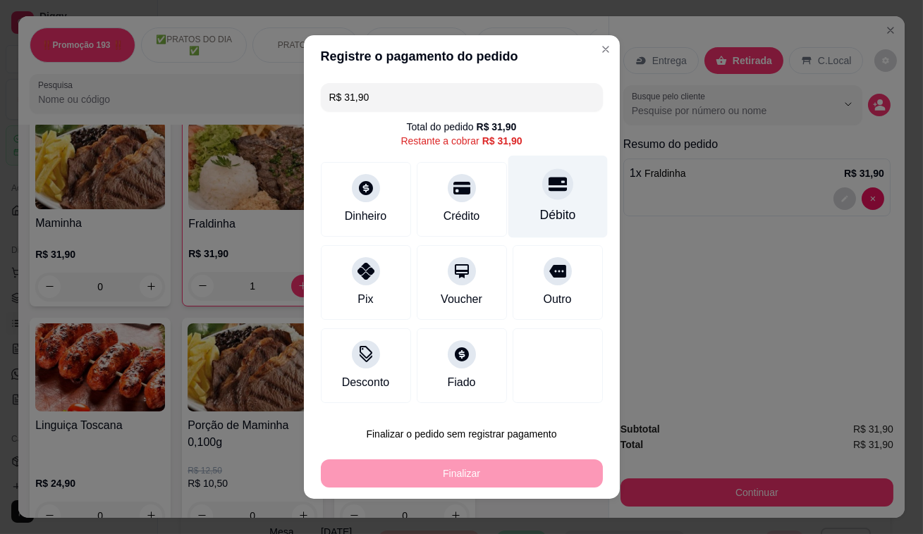
click at [555, 192] on div at bounding box center [557, 184] width 31 height 31
type input "R$ 0,00"
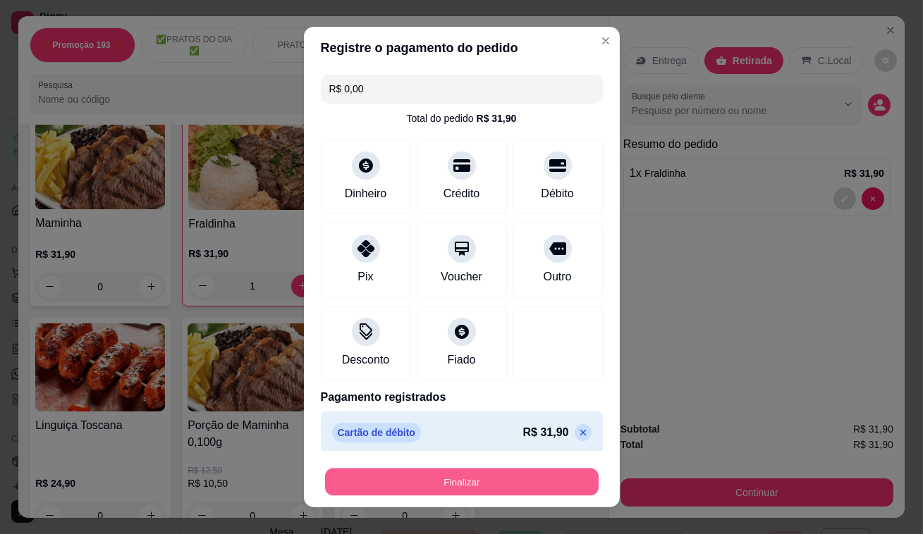
click at [551, 487] on button "Finalizar" at bounding box center [462, 482] width 274 height 27
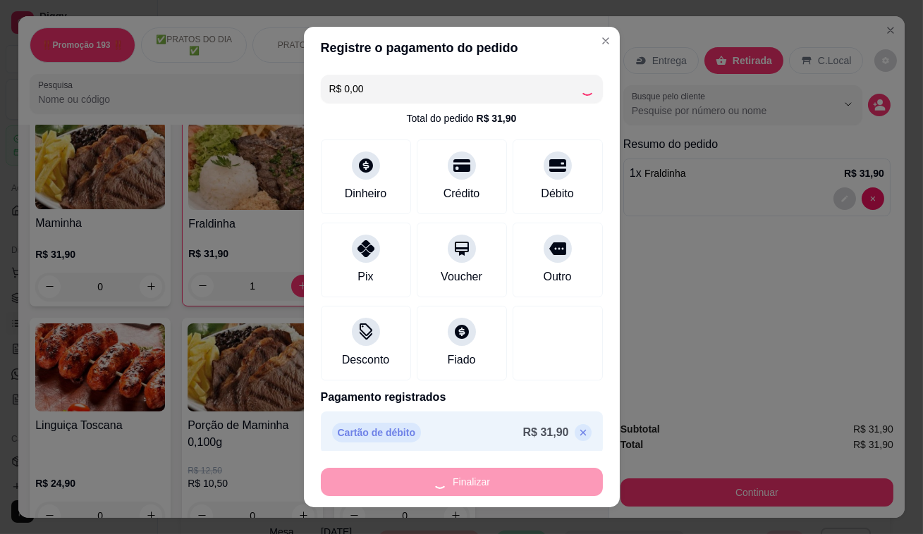
type input "0"
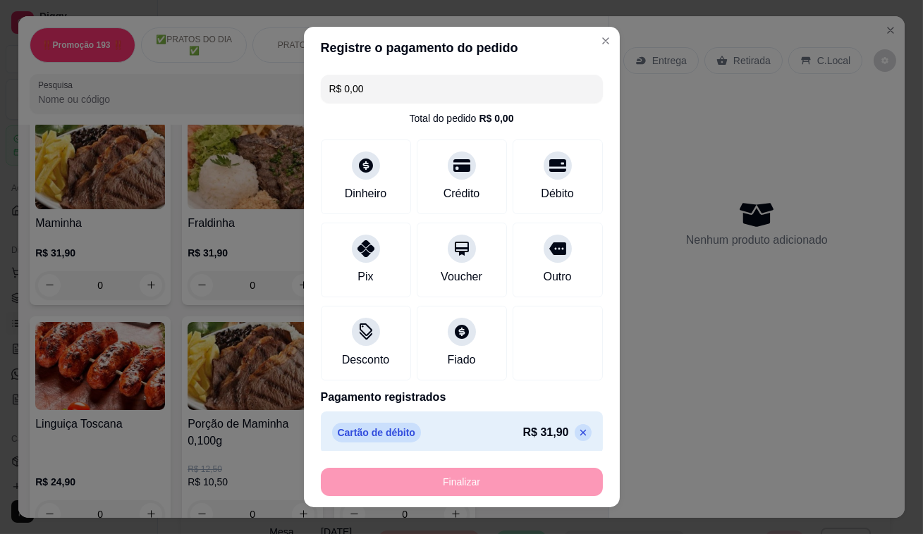
type input "-R$ 31,90"
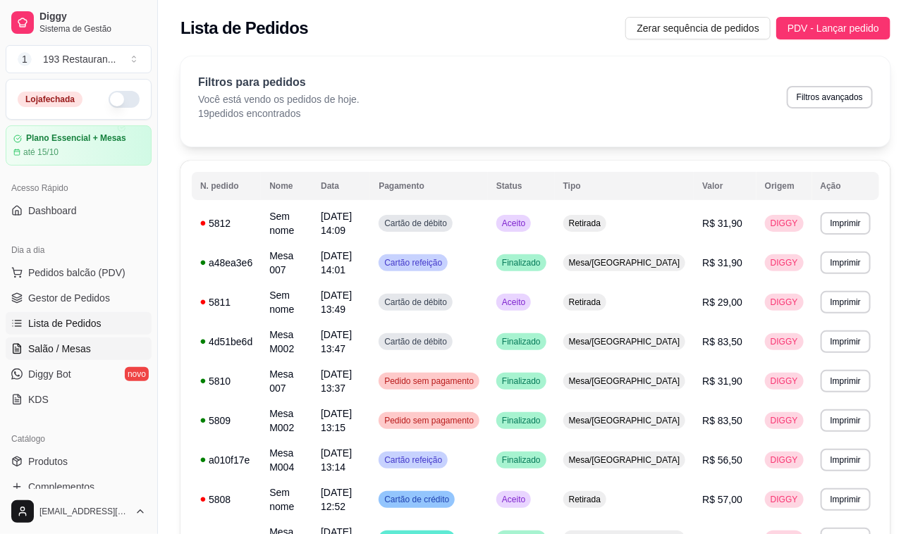
click at [76, 346] on span "Salão / Mesas" at bounding box center [59, 349] width 63 height 14
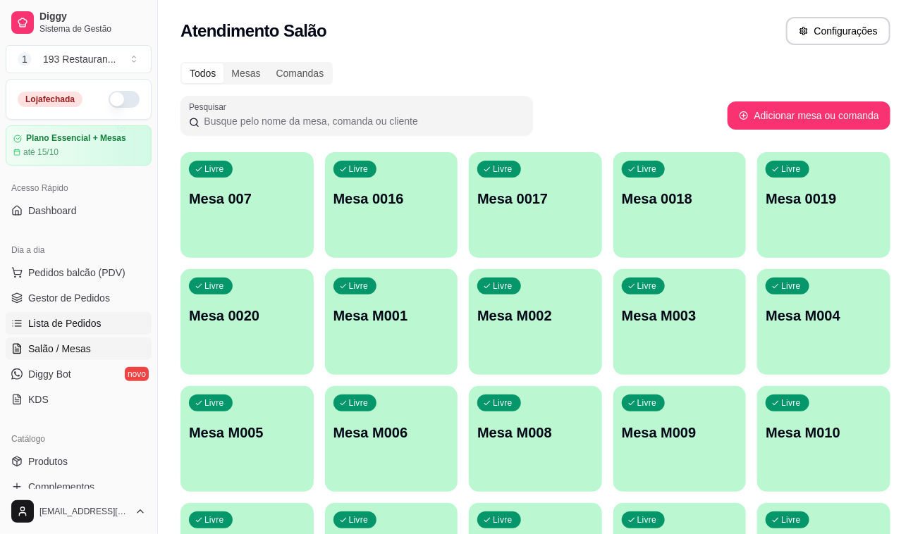
click at [104, 314] on link "Lista de Pedidos" at bounding box center [79, 323] width 146 height 23
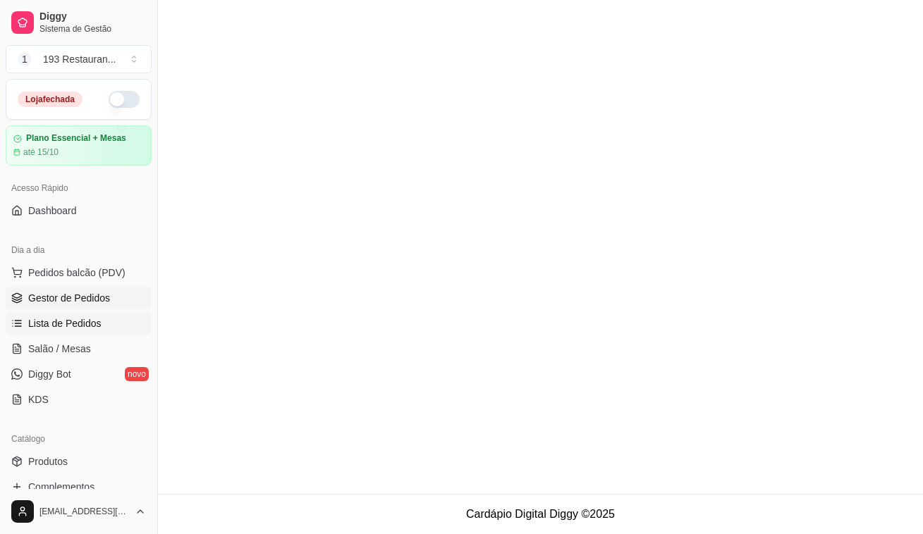
click at [94, 298] on span "Gestor de Pedidos" at bounding box center [69, 298] width 82 height 14
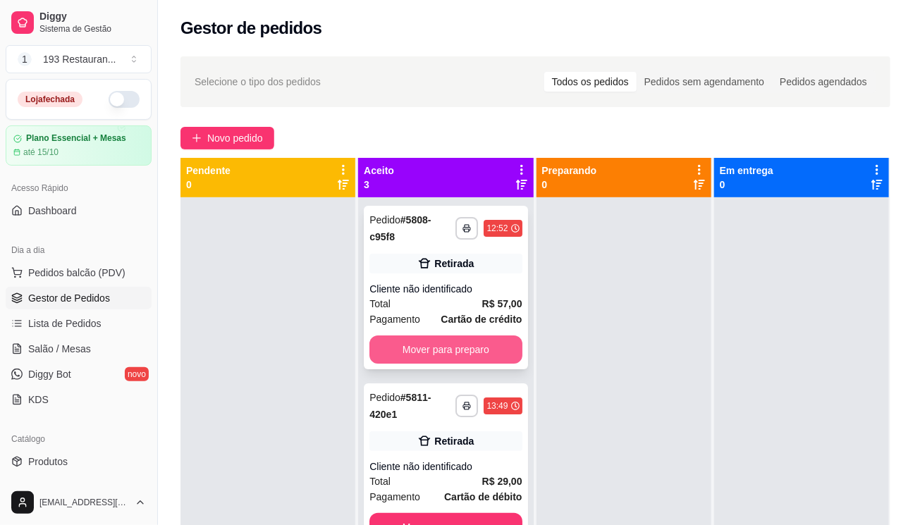
click at [477, 343] on button "Mover para preparo" at bounding box center [445, 350] width 152 height 28
click at [476, 513] on button "Mover para preparo" at bounding box center [445, 527] width 152 height 28
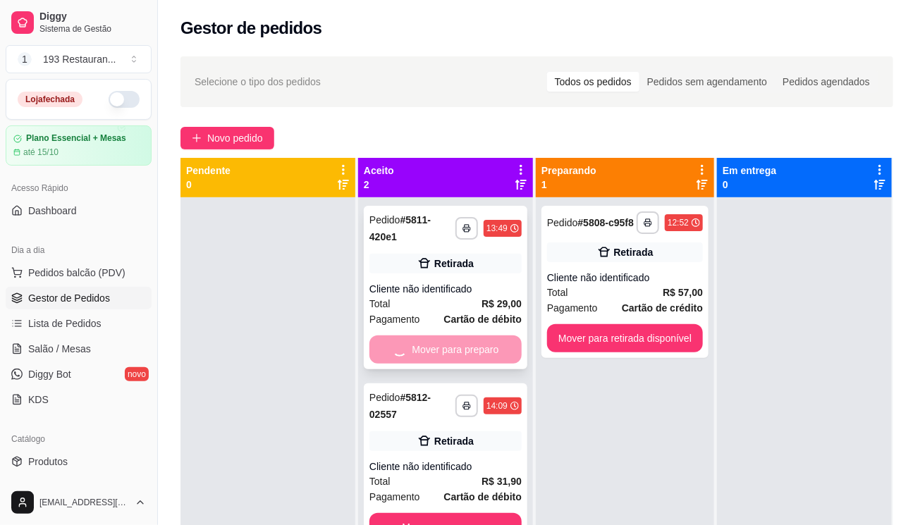
click at [477, 513] on button "Mover para preparo" at bounding box center [445, 527] width 152 height 28
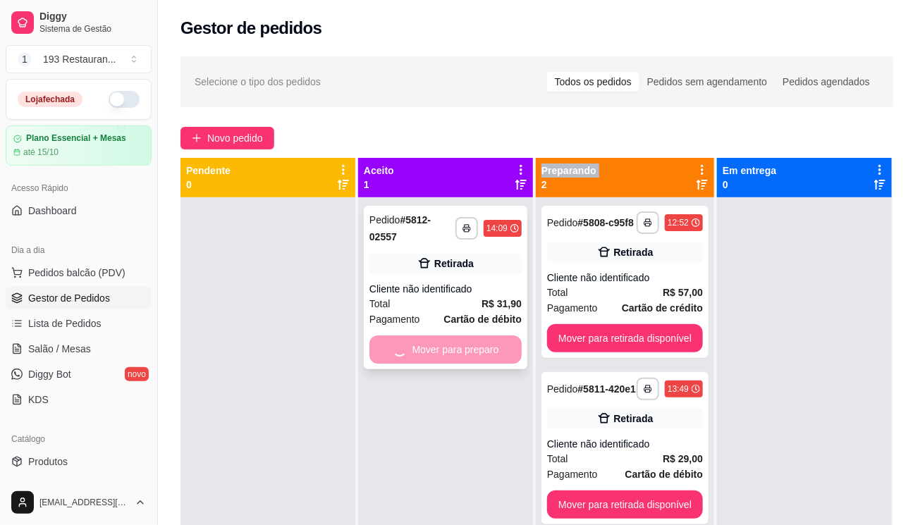
click at [476, 343] on div "Mover para preparo" at bounding box center [445, 350] width 152 height 28
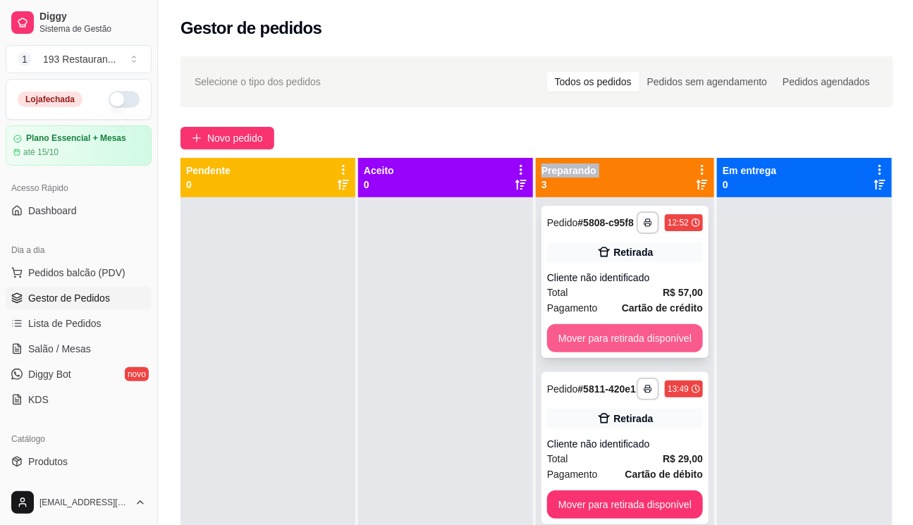
click at [604, 331] on button "Mover para retirada disponível" at bounding box center [625, 338] width 156 height 28
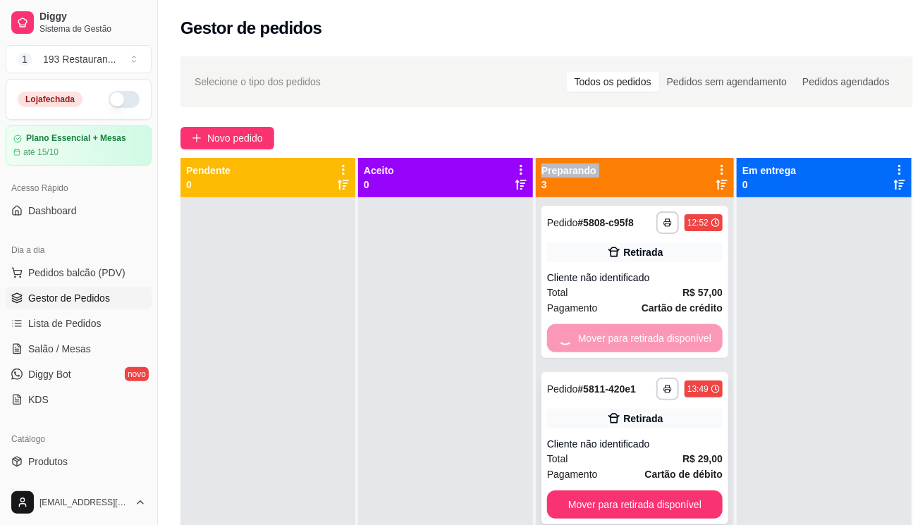
click at [654, 491] on button "Mover para retirada disponível" at bounding box center [635, 505] width 176 height 28
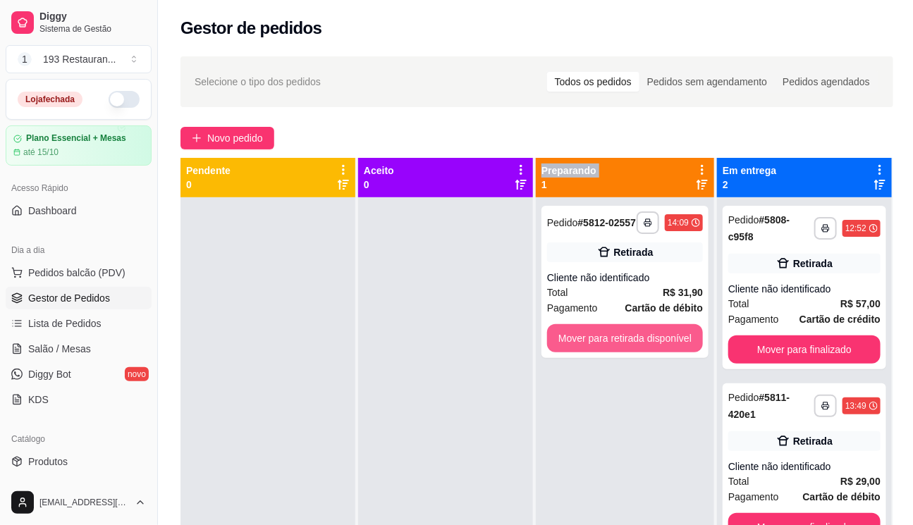
click at [654, 331] on button "Mover para retirada disponível" at bounding box center [625, 338] width 156 height 28
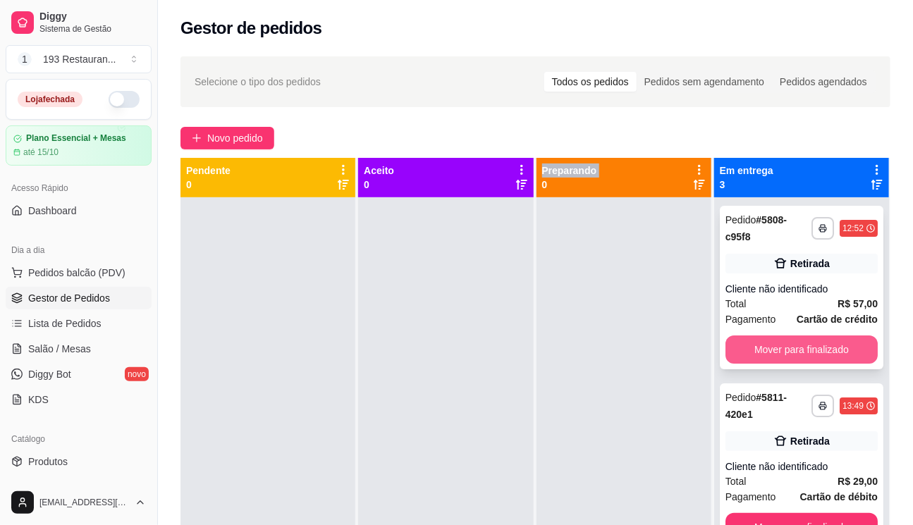
click at [841, 342] on button "Mover para finalizado" at bounding box center [802, 350] width 152 height 28
click at [843, 342] on button "Mover para finalizado" at bounding box center [802, 349] width 148 height 27
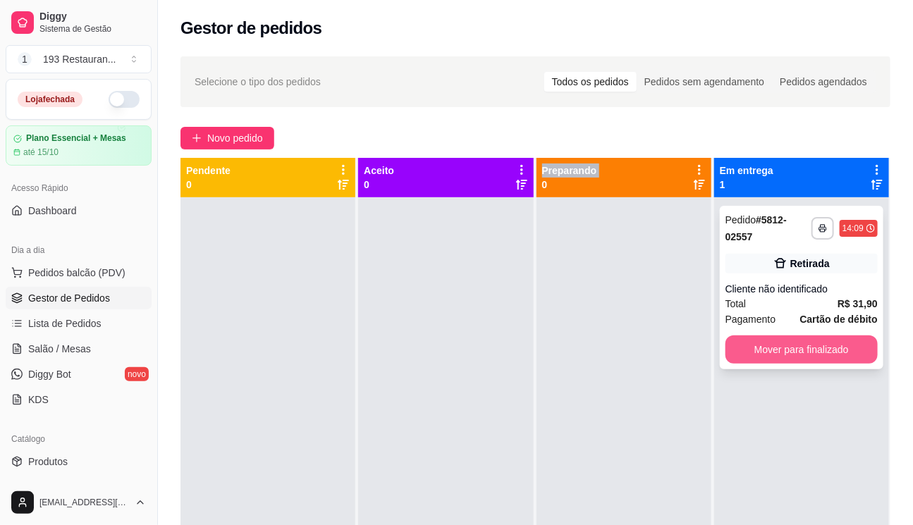
click at [843, 343] on button "Mover para finalizado" at bounding box center [802, 350] width 152 height 28
